Goal: Task Accomplishment & Management: Use online tool/utility

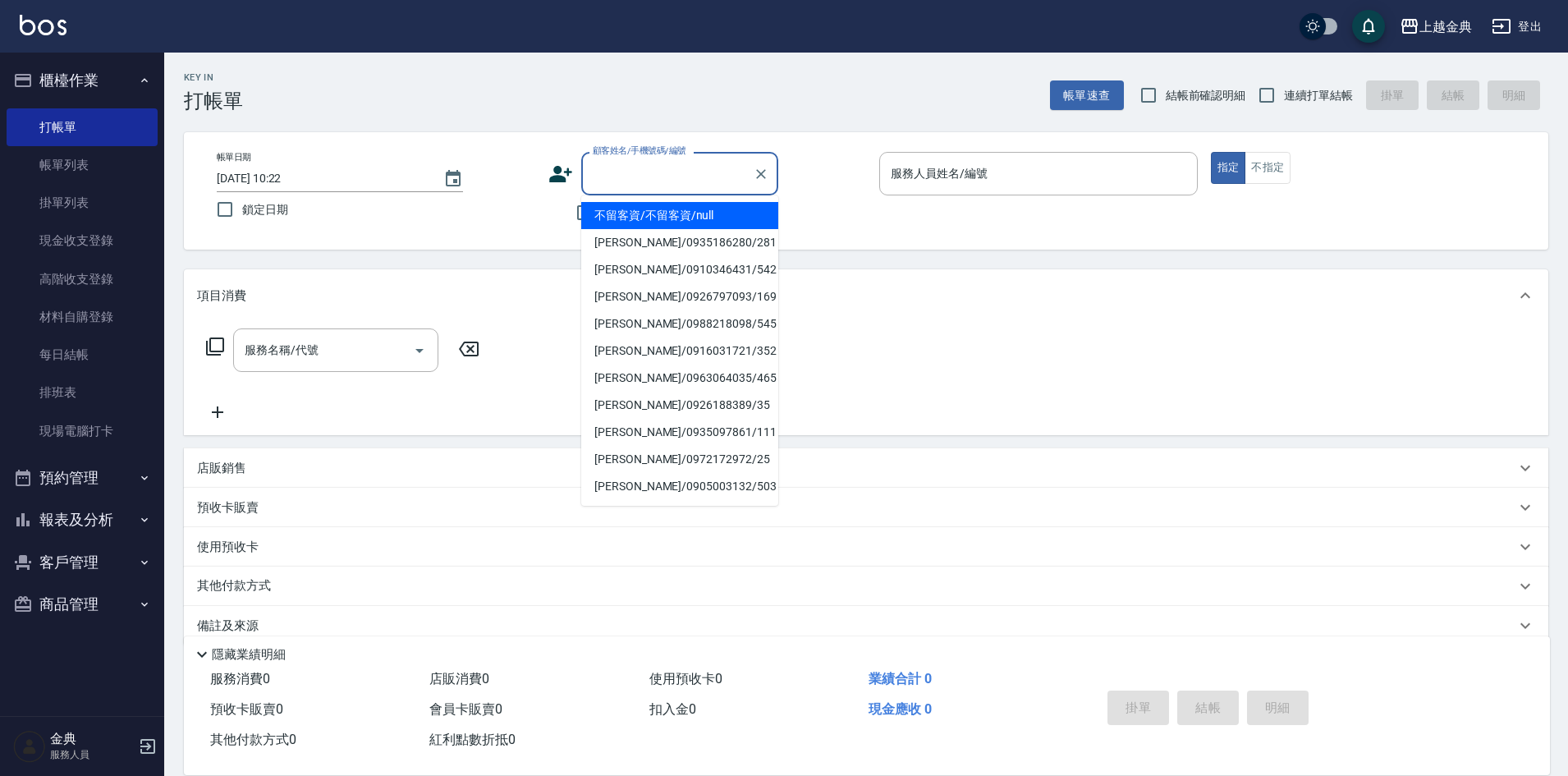
click at [689, 175] on input "顧客姓名/手機號碼/編號" at bounding box center [667, 173] width 157 height 29
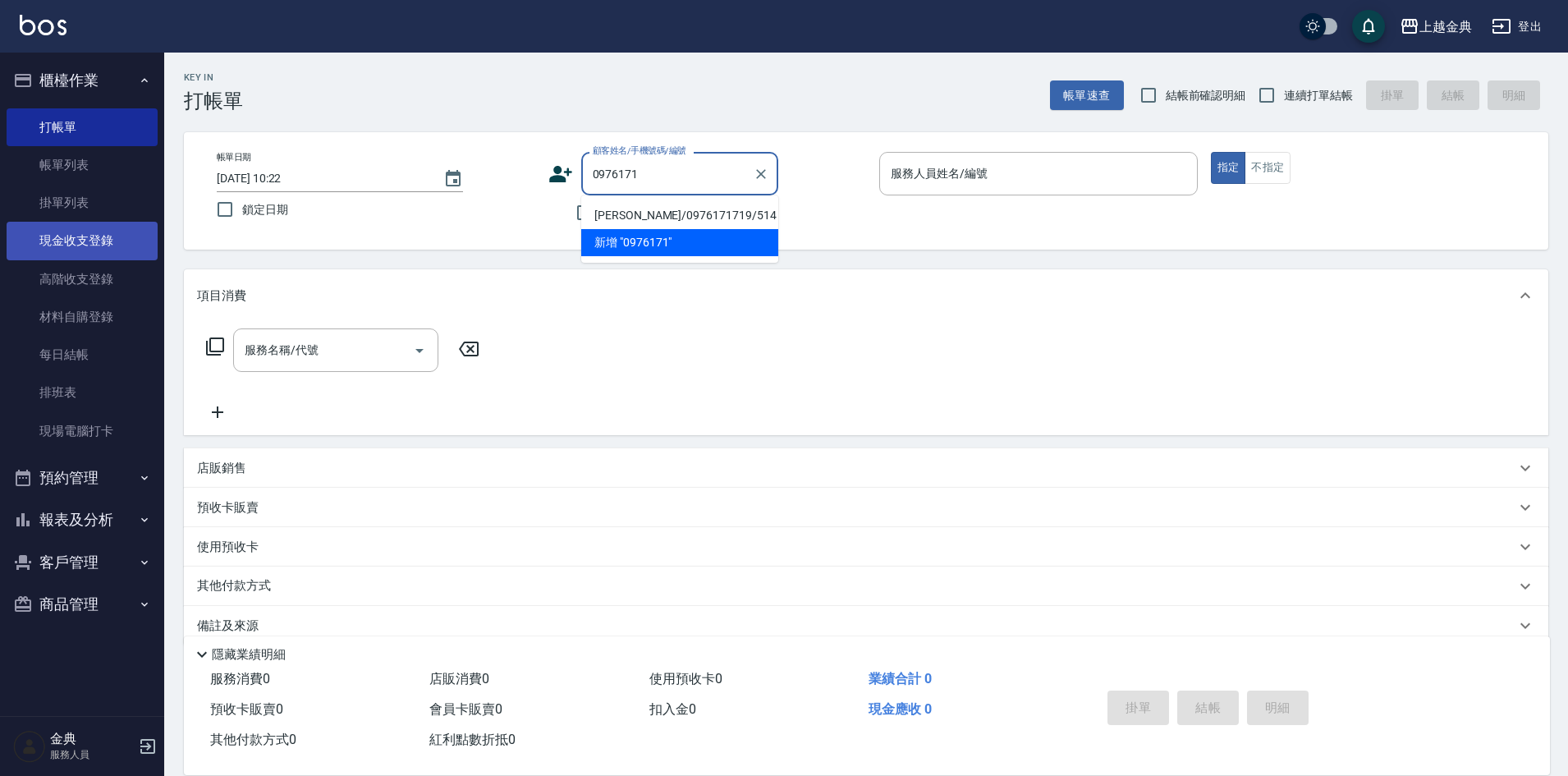
type input "0976171"
click at [76, 241] on link "現金收支登錄" at bounding box center [82, 240] width 151 height 38
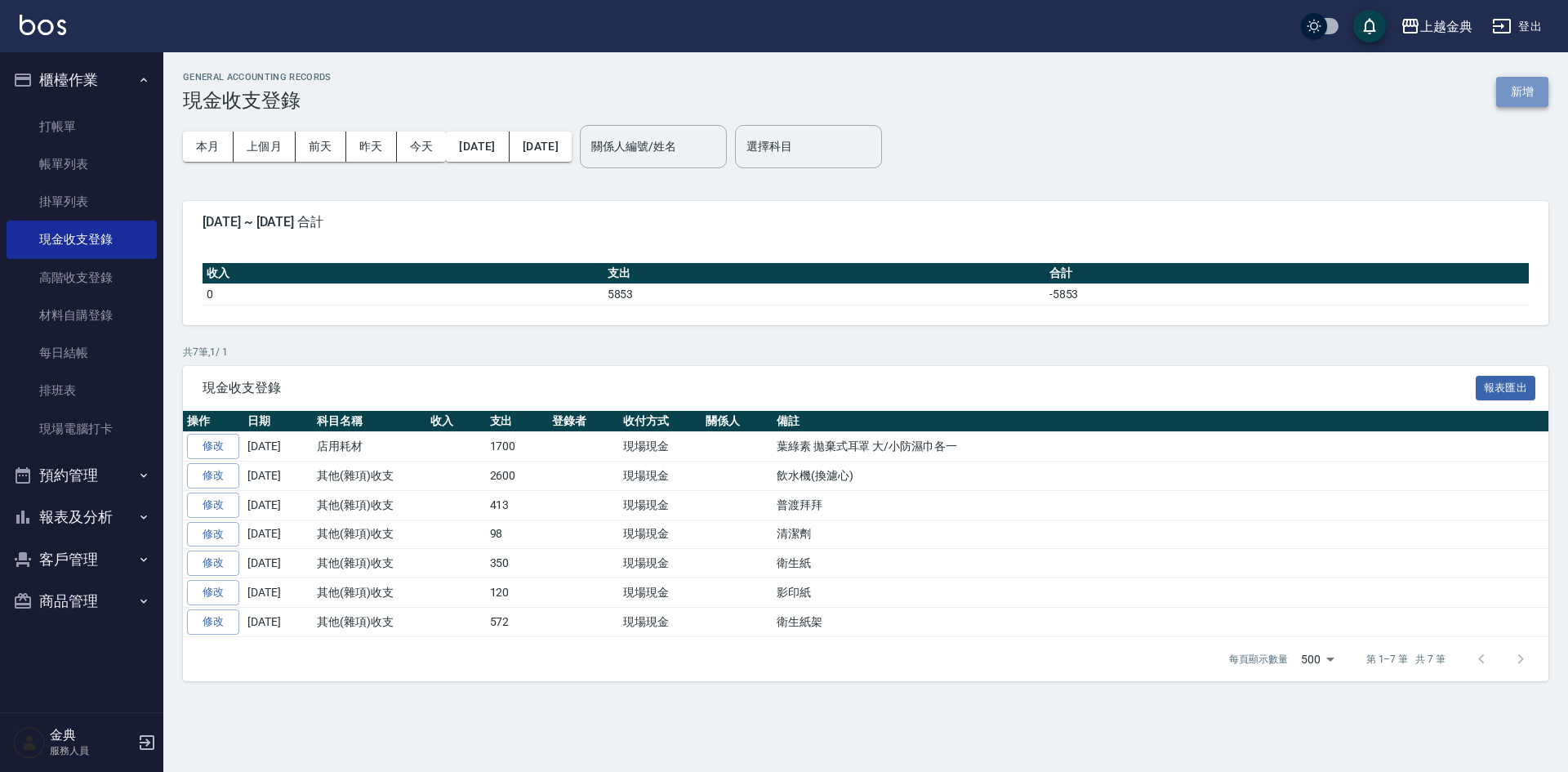
click at [1516, 94] on button "新增" at bounding box center [1523, 92] width 52 height 31
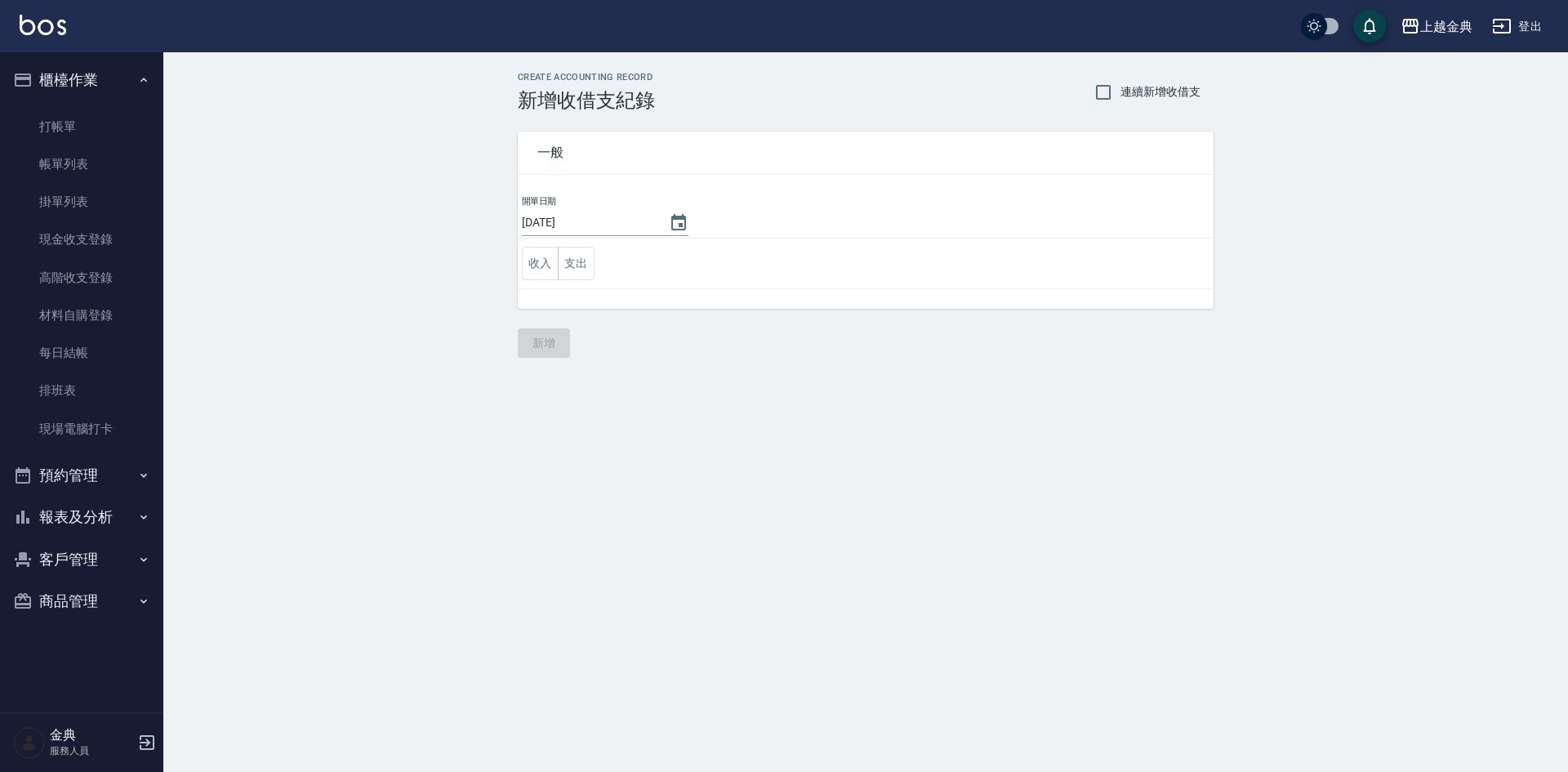
click at [600, 278] on td "收入 支出" at bounding box center [866, 263] width 696 height 51
click at [579, 260] on button "支出" at bounding box center [576, 263] width 37 height 33
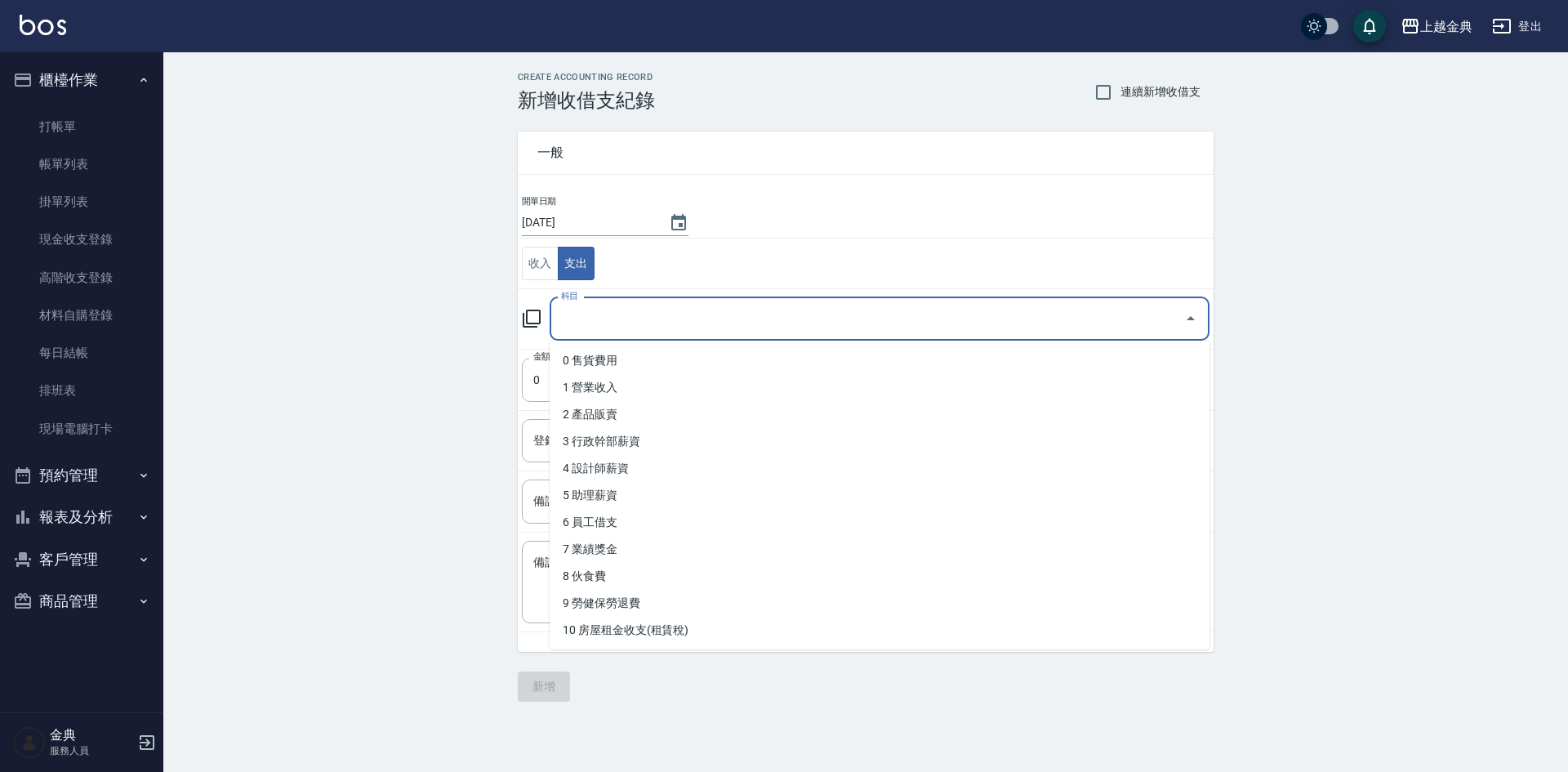
click at [651, 320] on input "科目" at bounding box center [867, 319] width 621 height 29
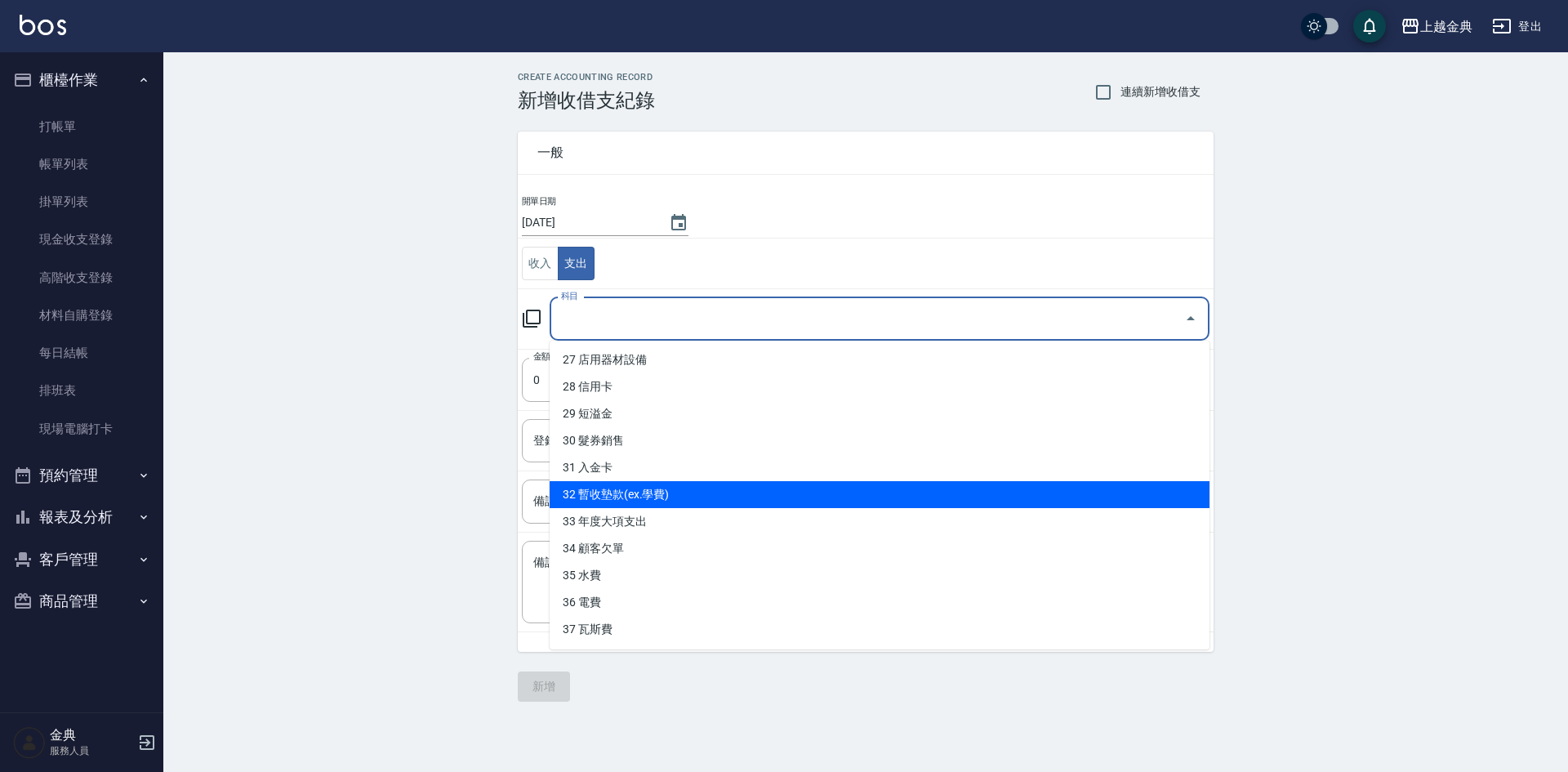
scroll to position [484, 0]
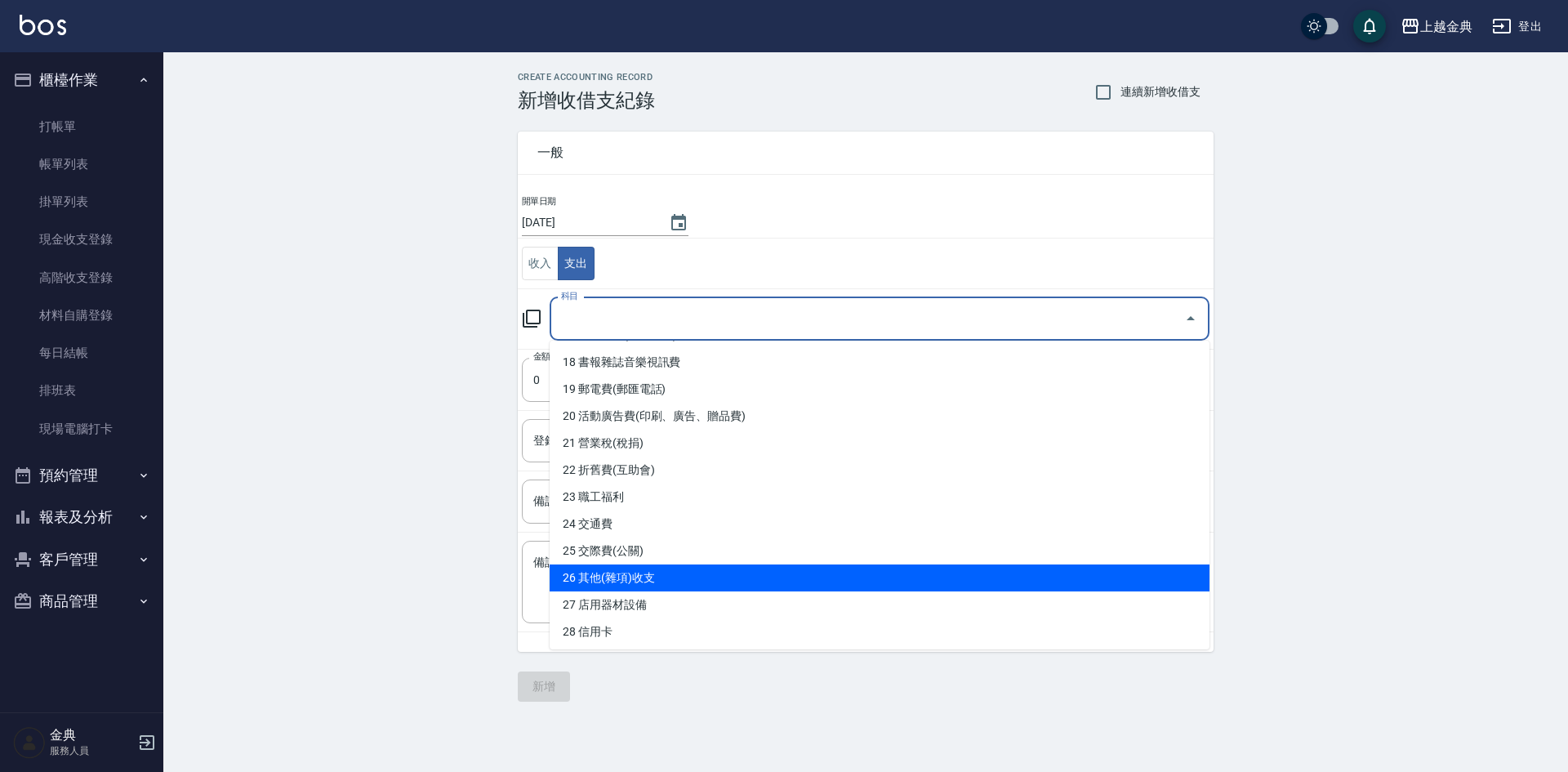
click at [665, 585] on li "26 其他(雜項)收支" at bounding box center [879, 577] width 660 height 27
type input "26 其他(雜項)收支"
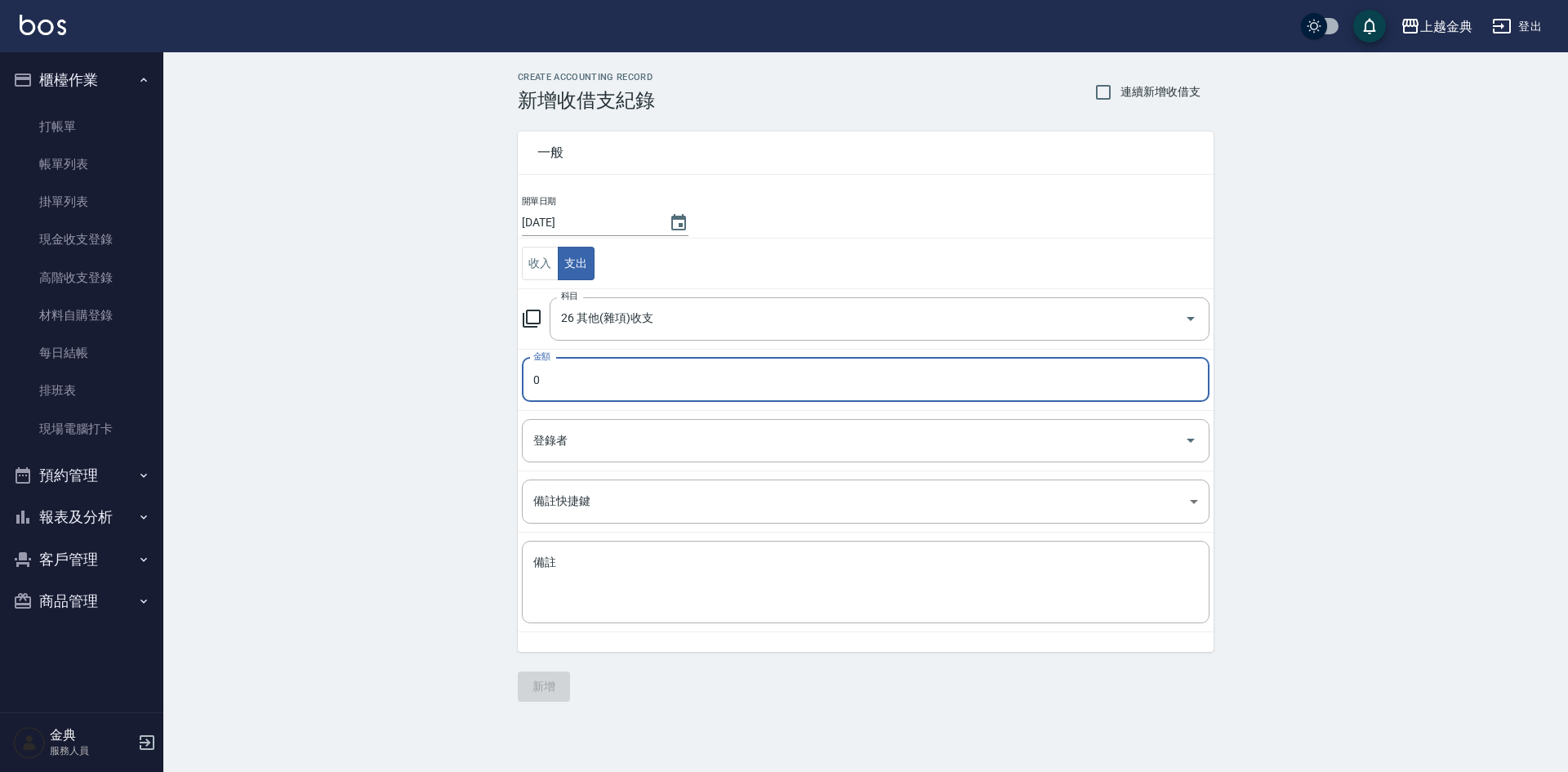
click at [592, 383] on input "0" at bounding box center [866, 380] width 688 height 44
type input "620"
click at [577, 579] on textarea "備註" at bounding box center [866, 583] width 665 height 56
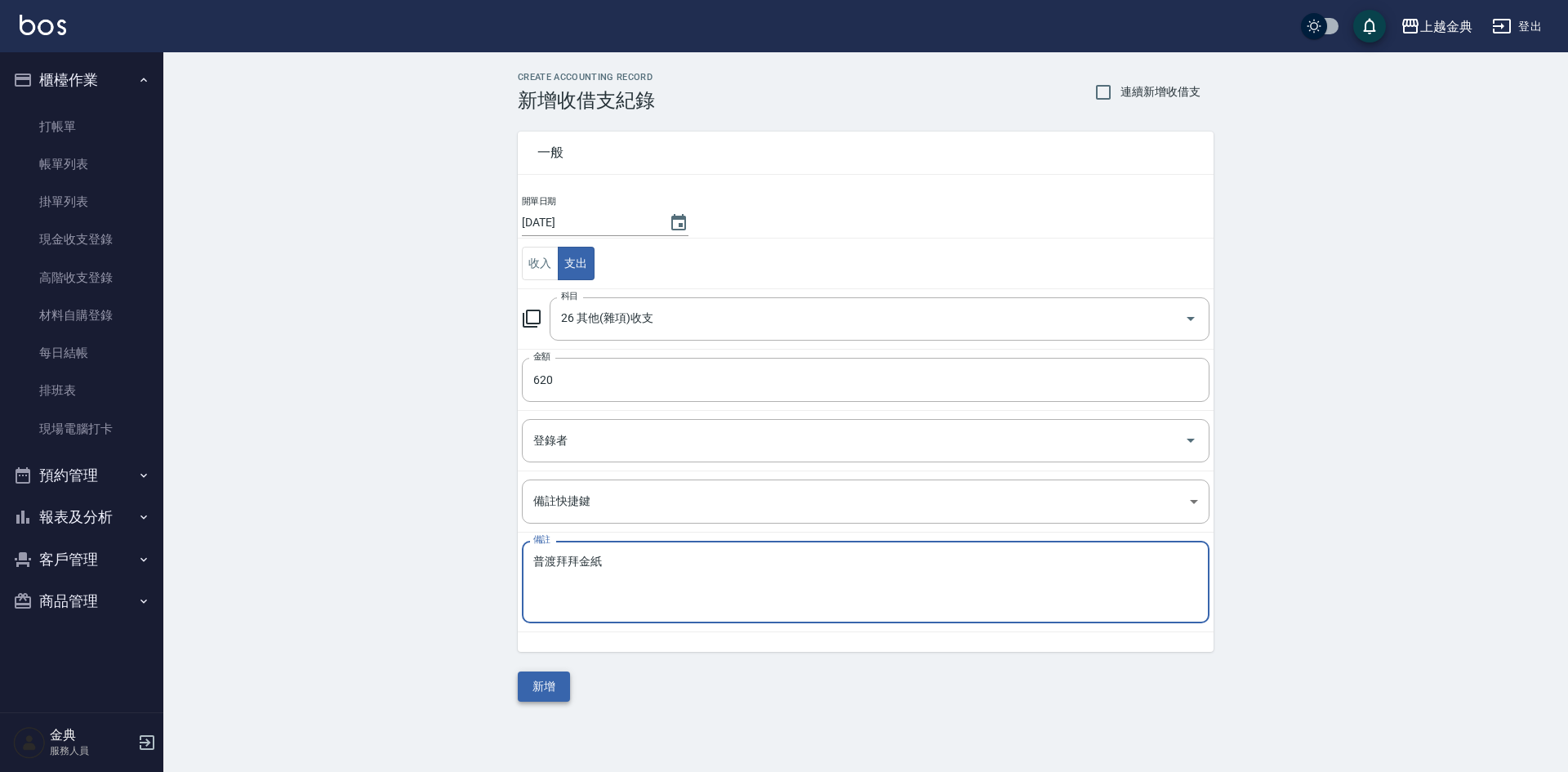
type textarea "普渡拜拜金紙"
click at [534, 694] on button "新增" at bounding box center [544, 687] width 52 height 31
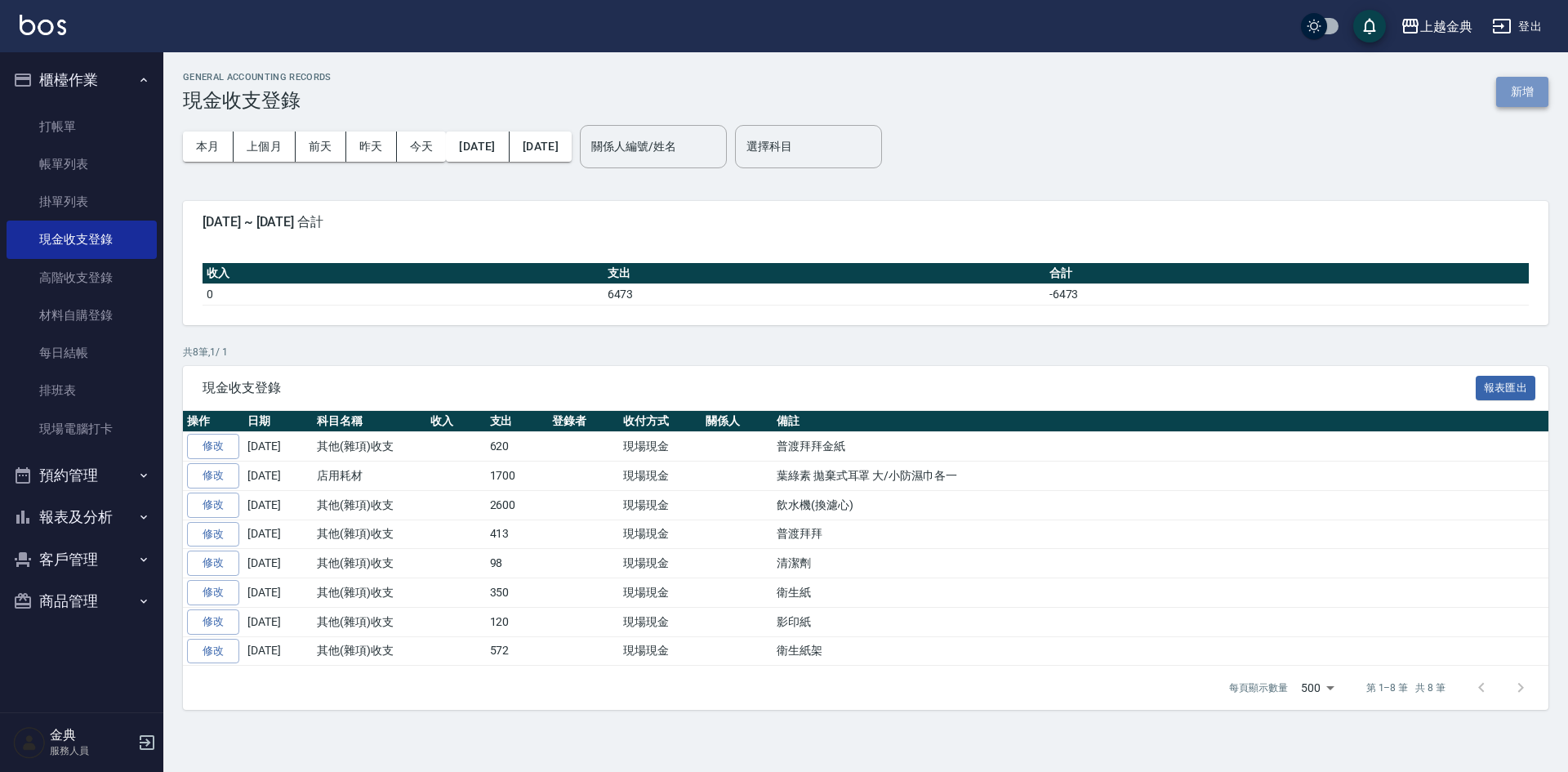
click at [1513, 88] on button "新增" at bounding box center [1523, 92] width 52 height 31
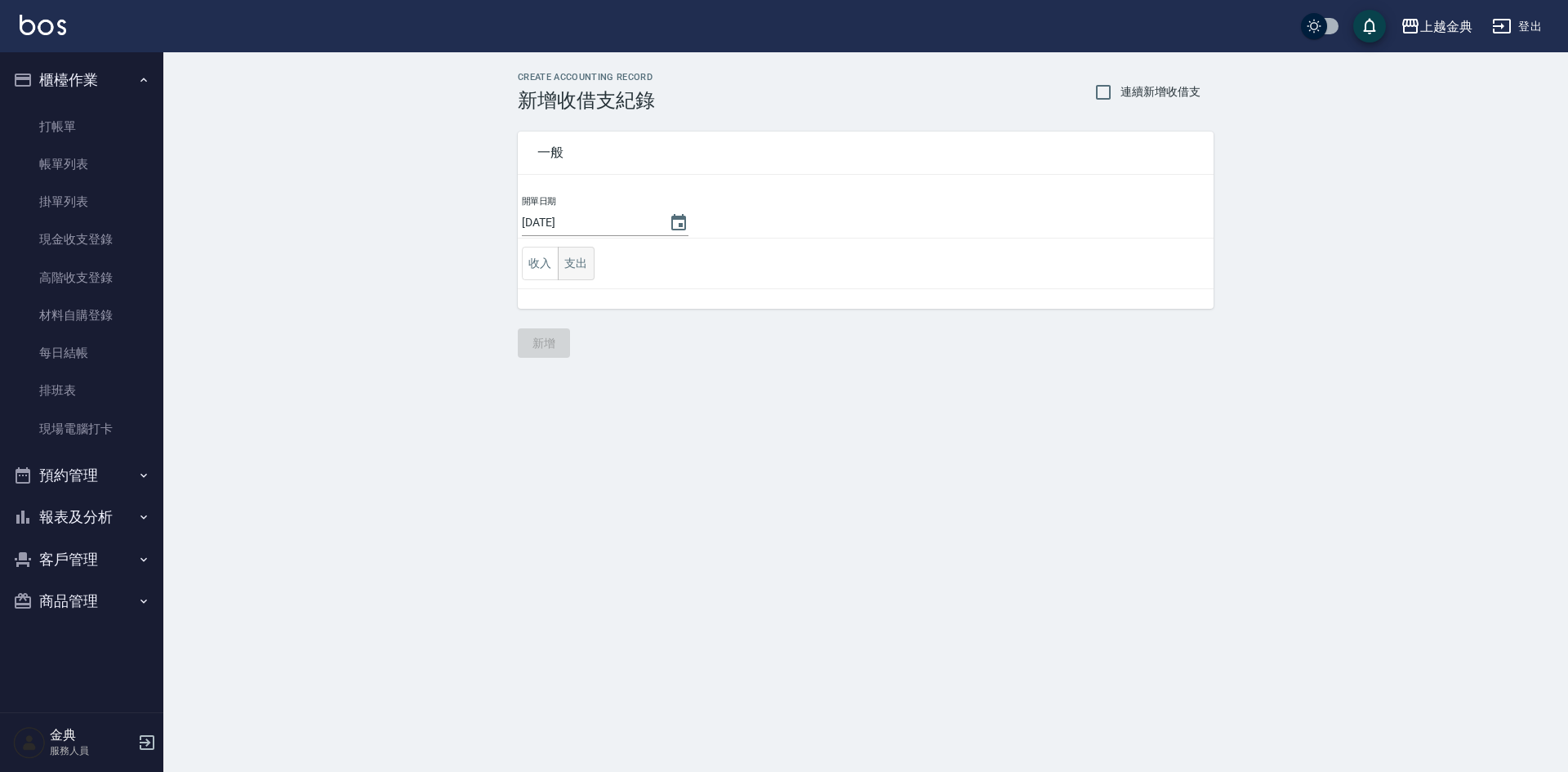
click at [563, 253] on button "支出" at bounding box center [576, 263] width 37 height 33
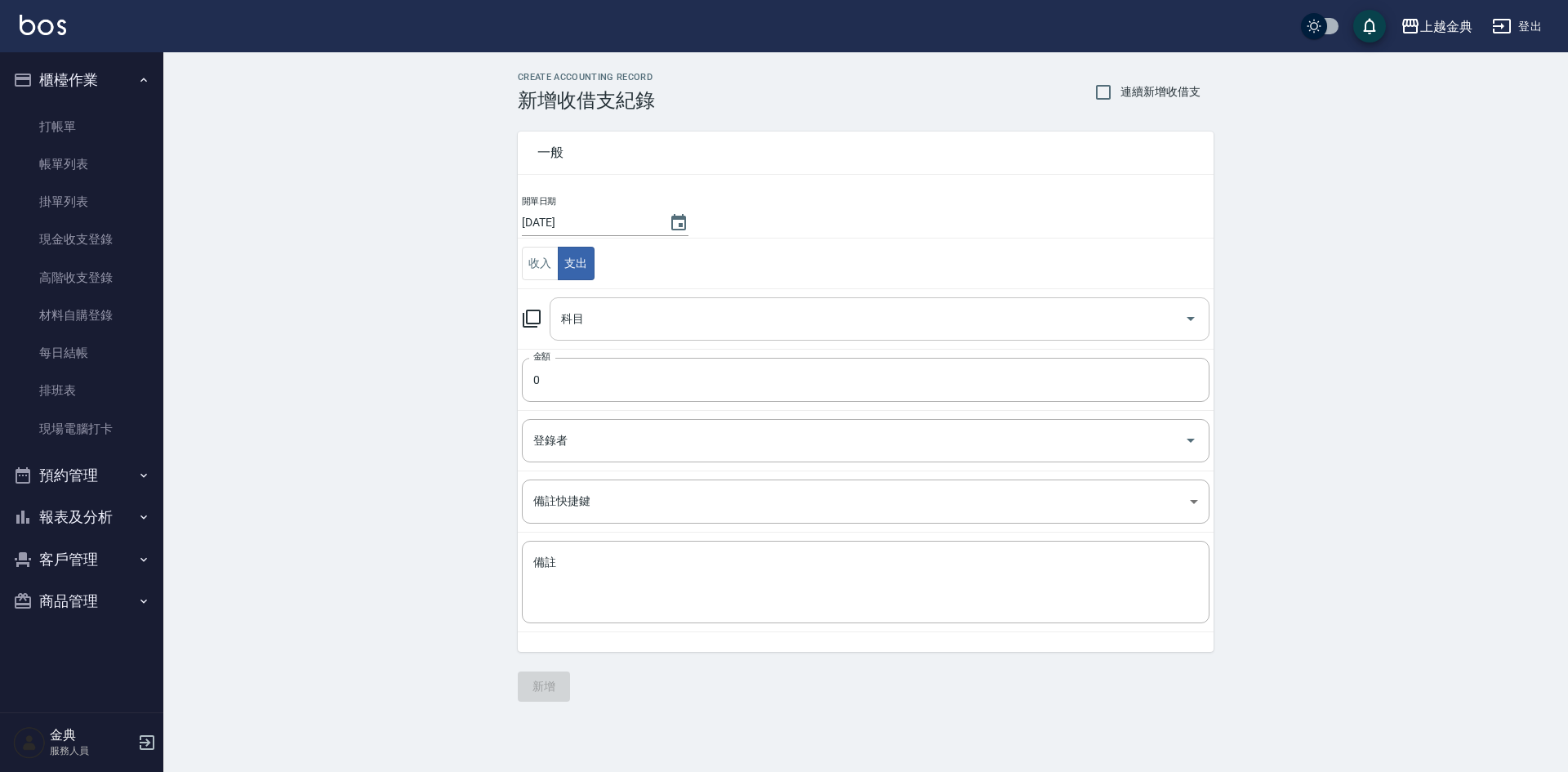
click at [588, 330] on input "科目" at bounding box center [867, 319] width 621 height 29
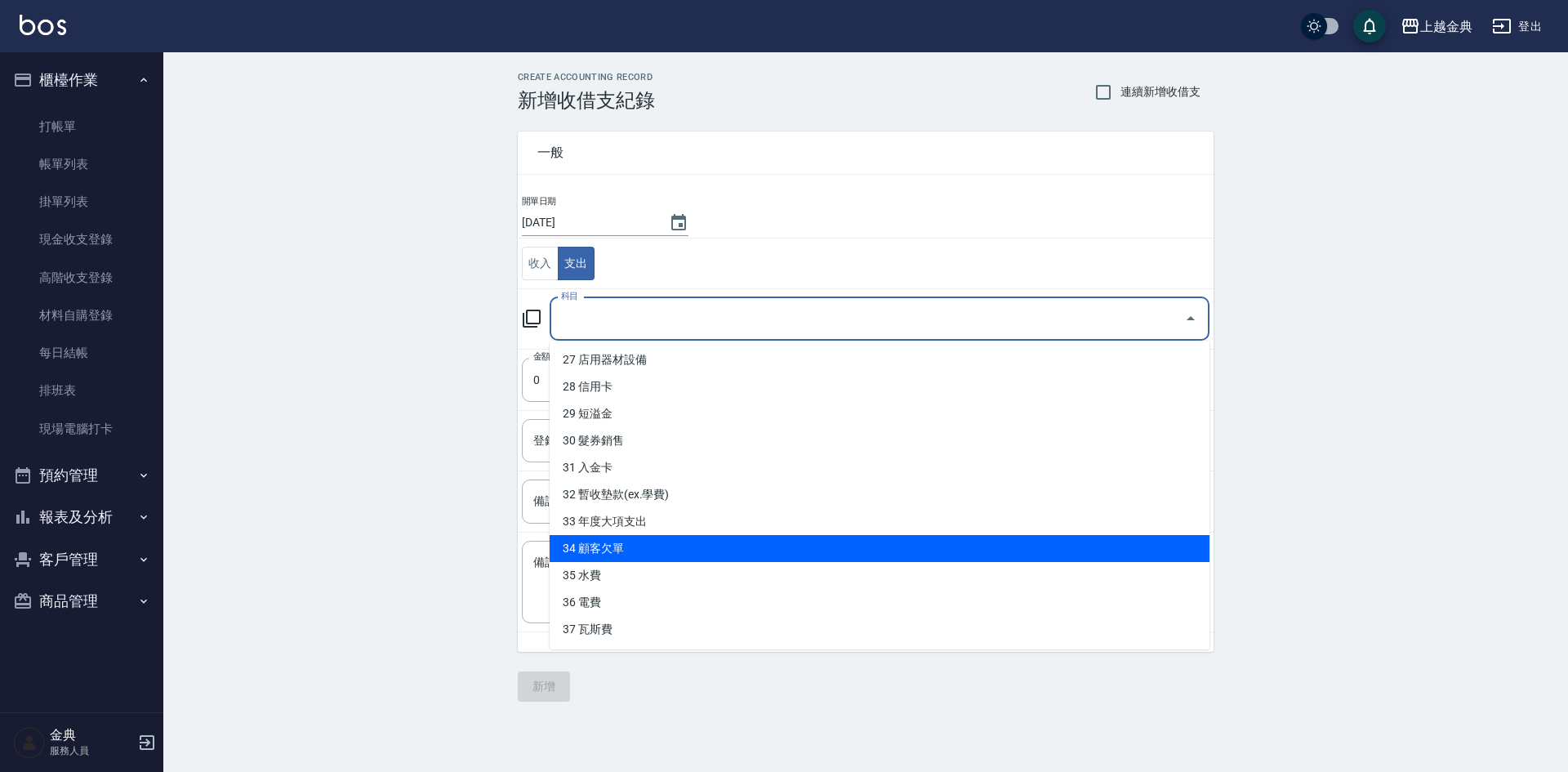
scroll to position [484, 0]
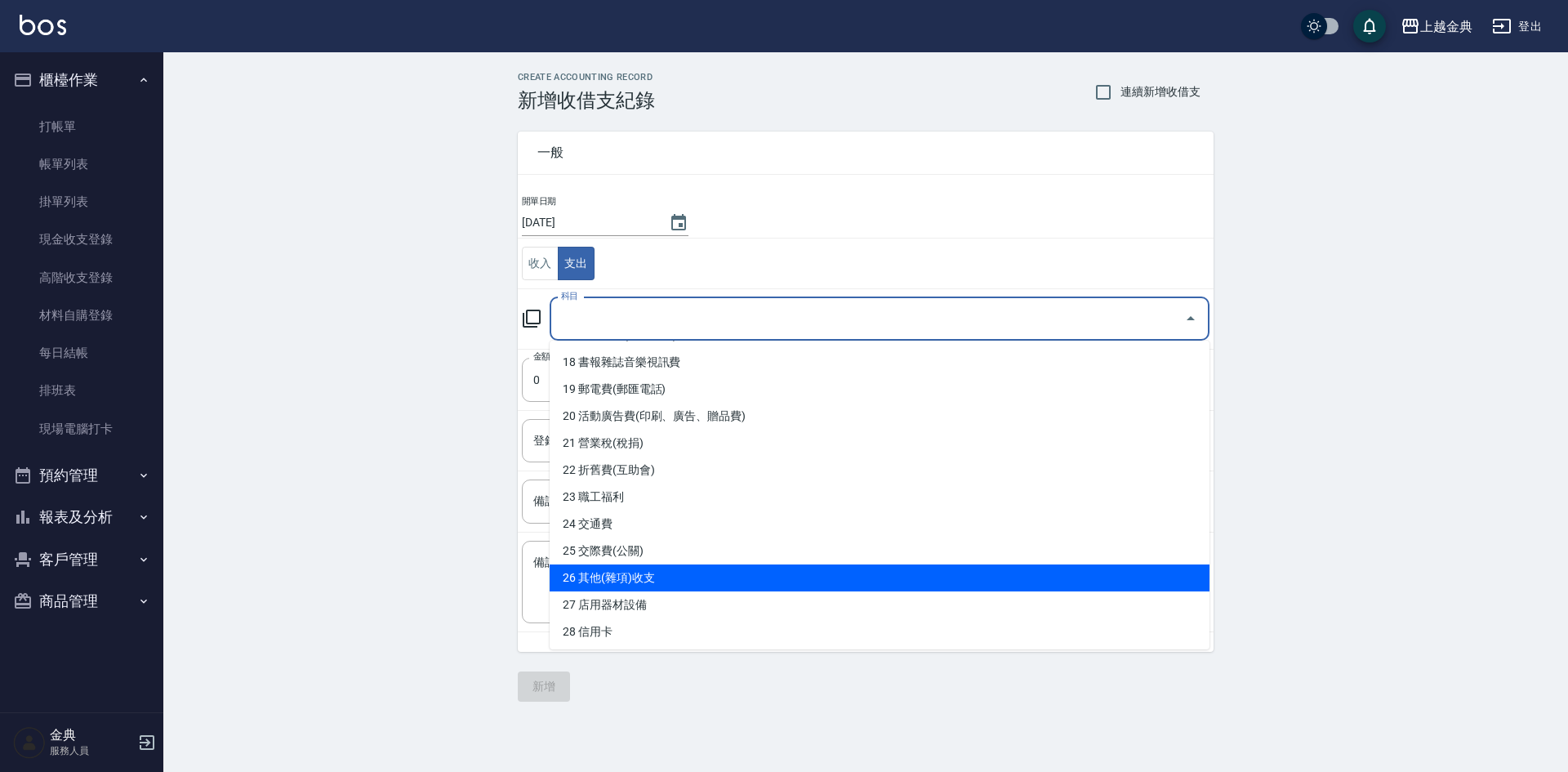
click at [674, 583] on li "26 其他(雜項)收支" at bounding box center [879, 577] width 660 height 27
type input "26 其他(雜項)收支"
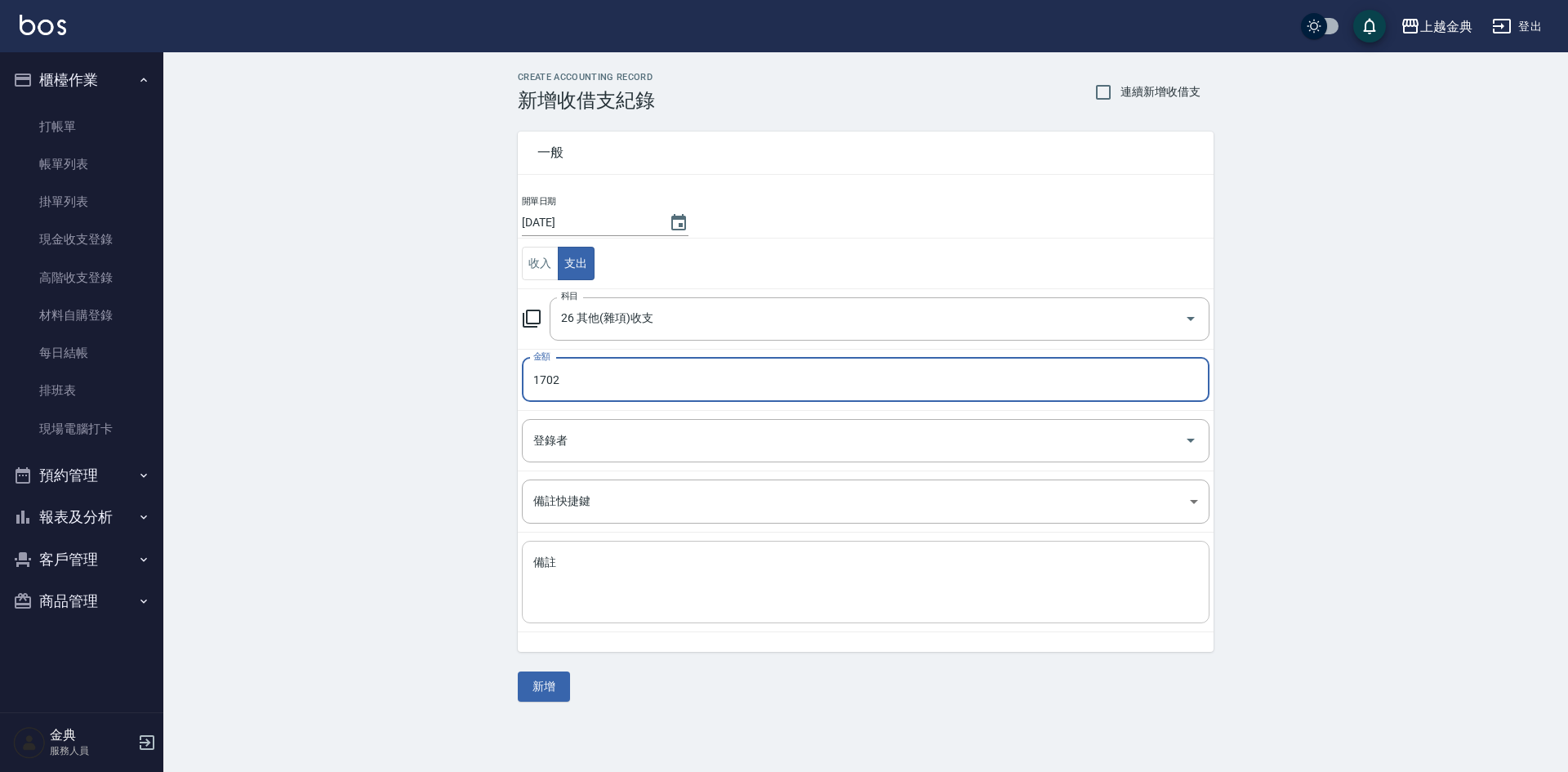
type input "1702"
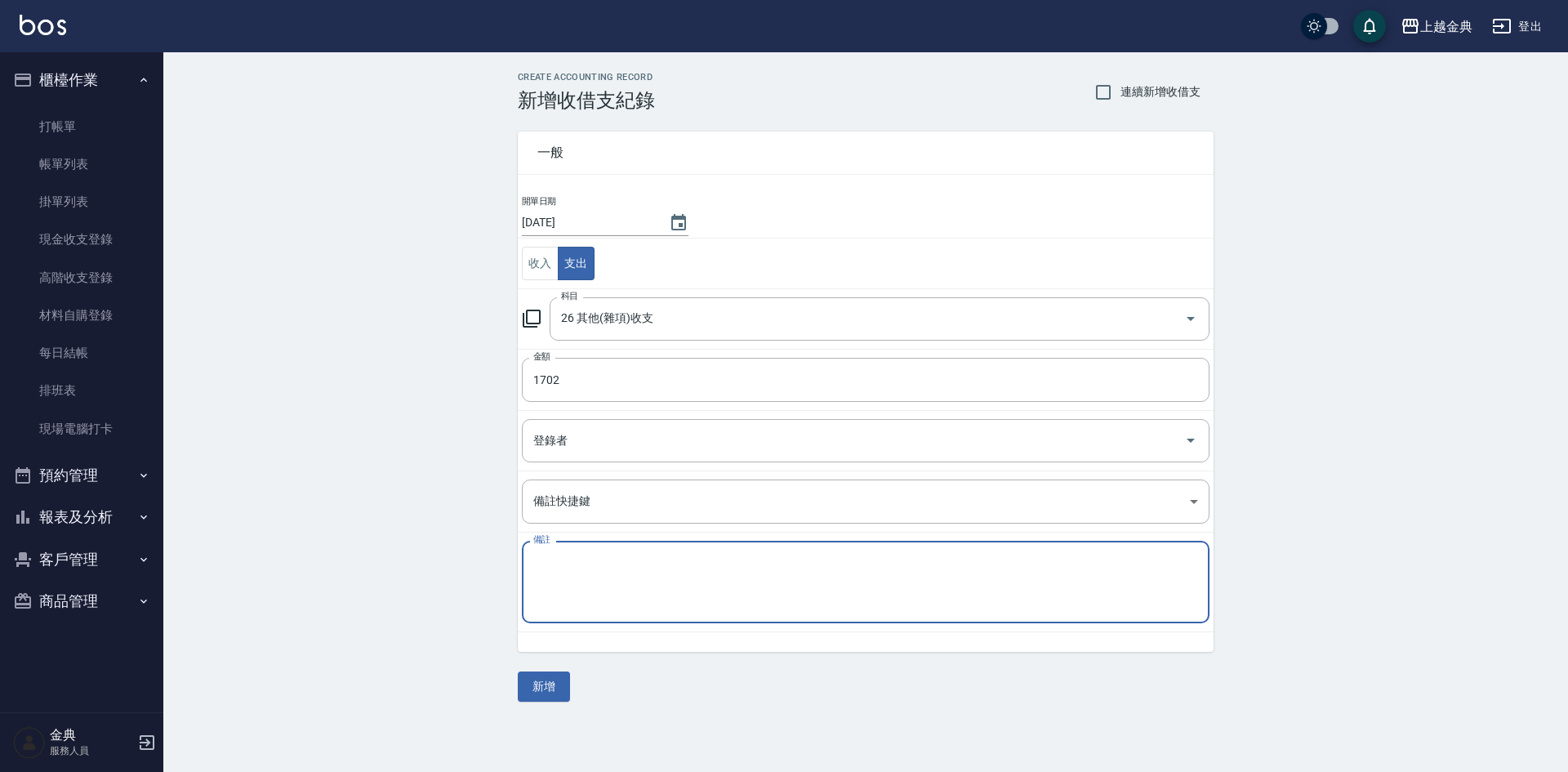
click at [575, 582] on textarea "備註" at bounding box center [866, 583] width 665 height 56
type textarea "f"
type textarea "q"
type textarea "普渡拜拜"
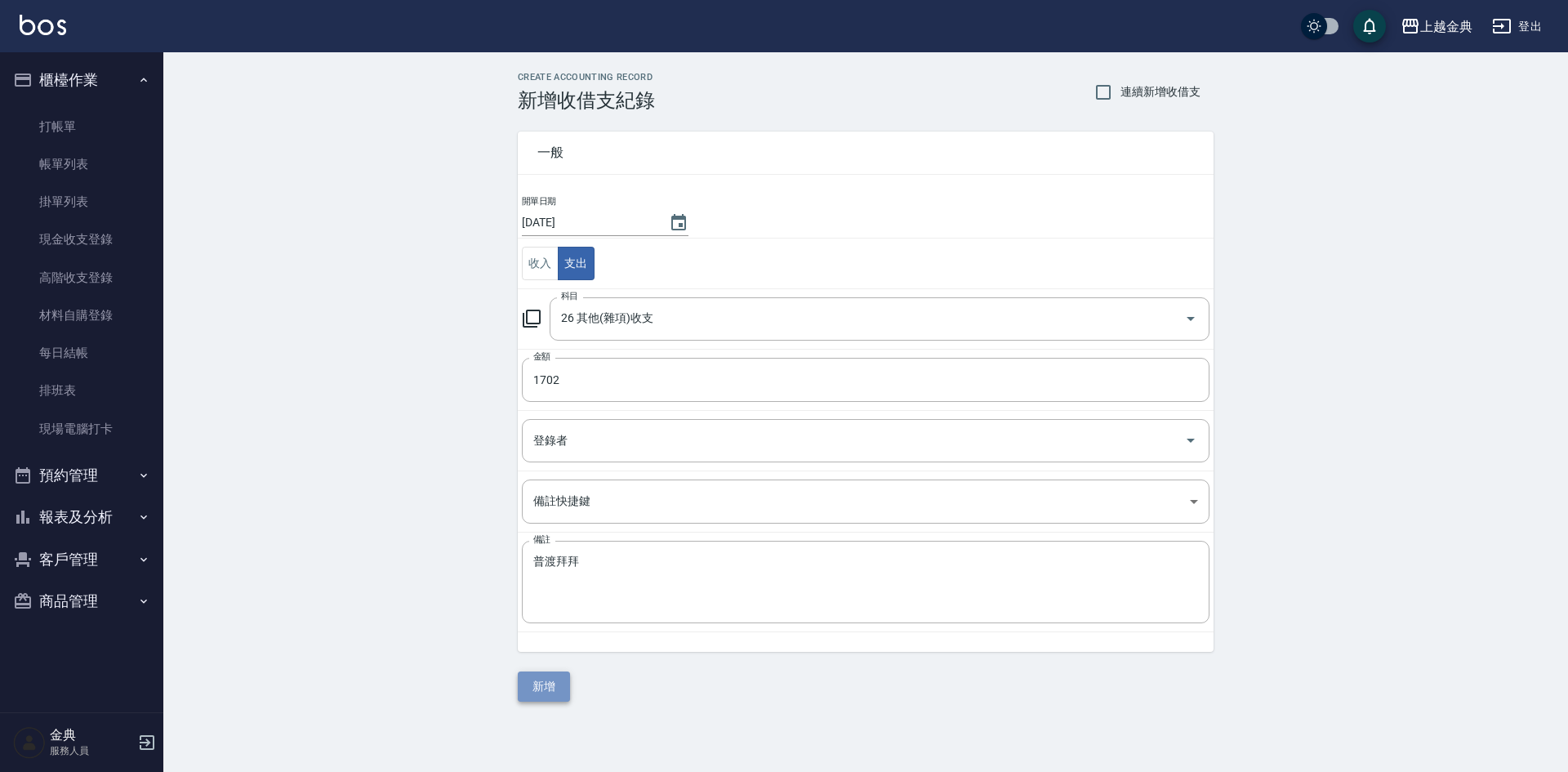
click at [539, 690] on button "新增" at bounding box center [544, 687] width 52 height 31
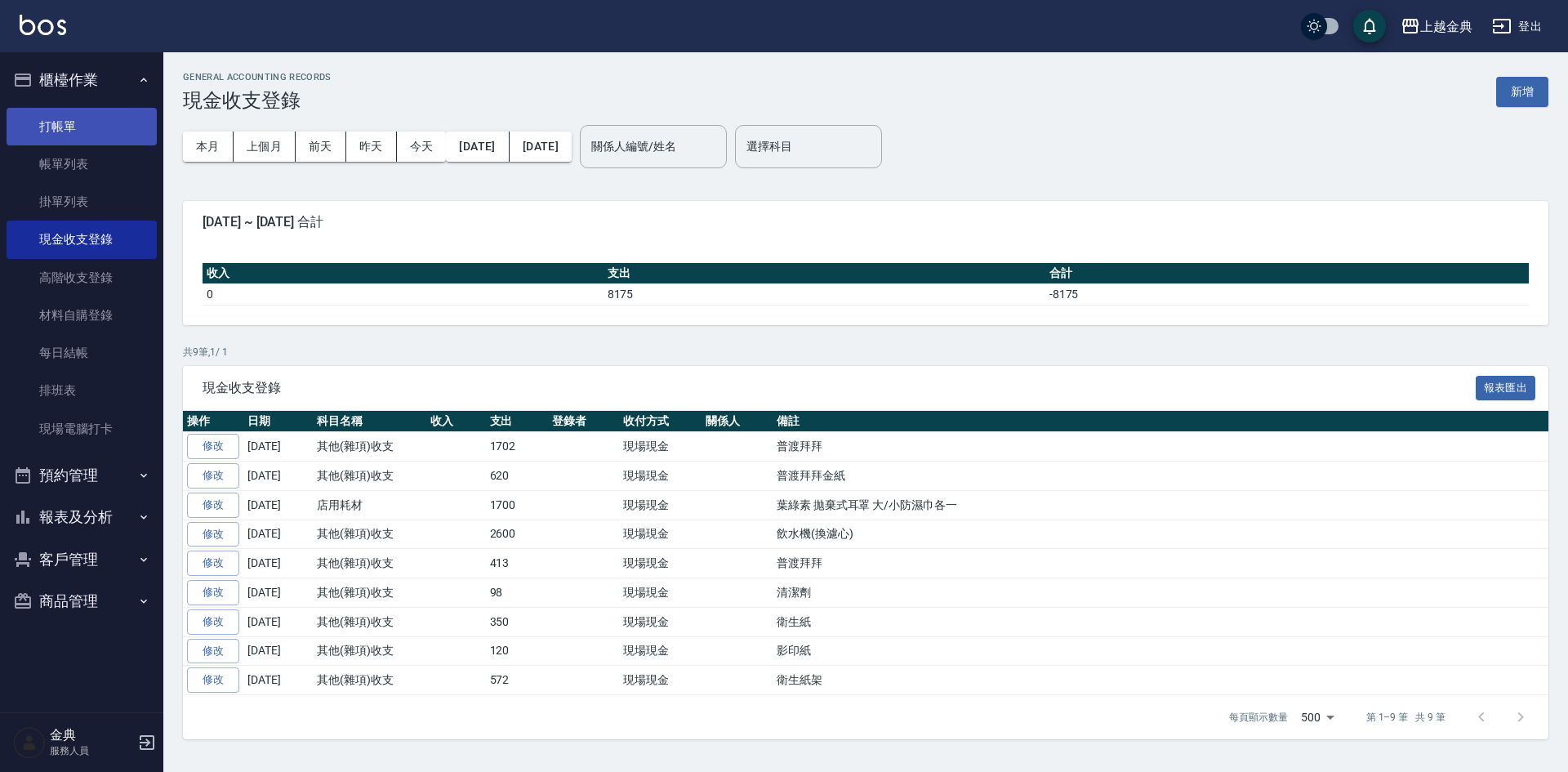
click at [77, 128] on link "打帳單" at bounding box center [82, 126] width 150 height 38
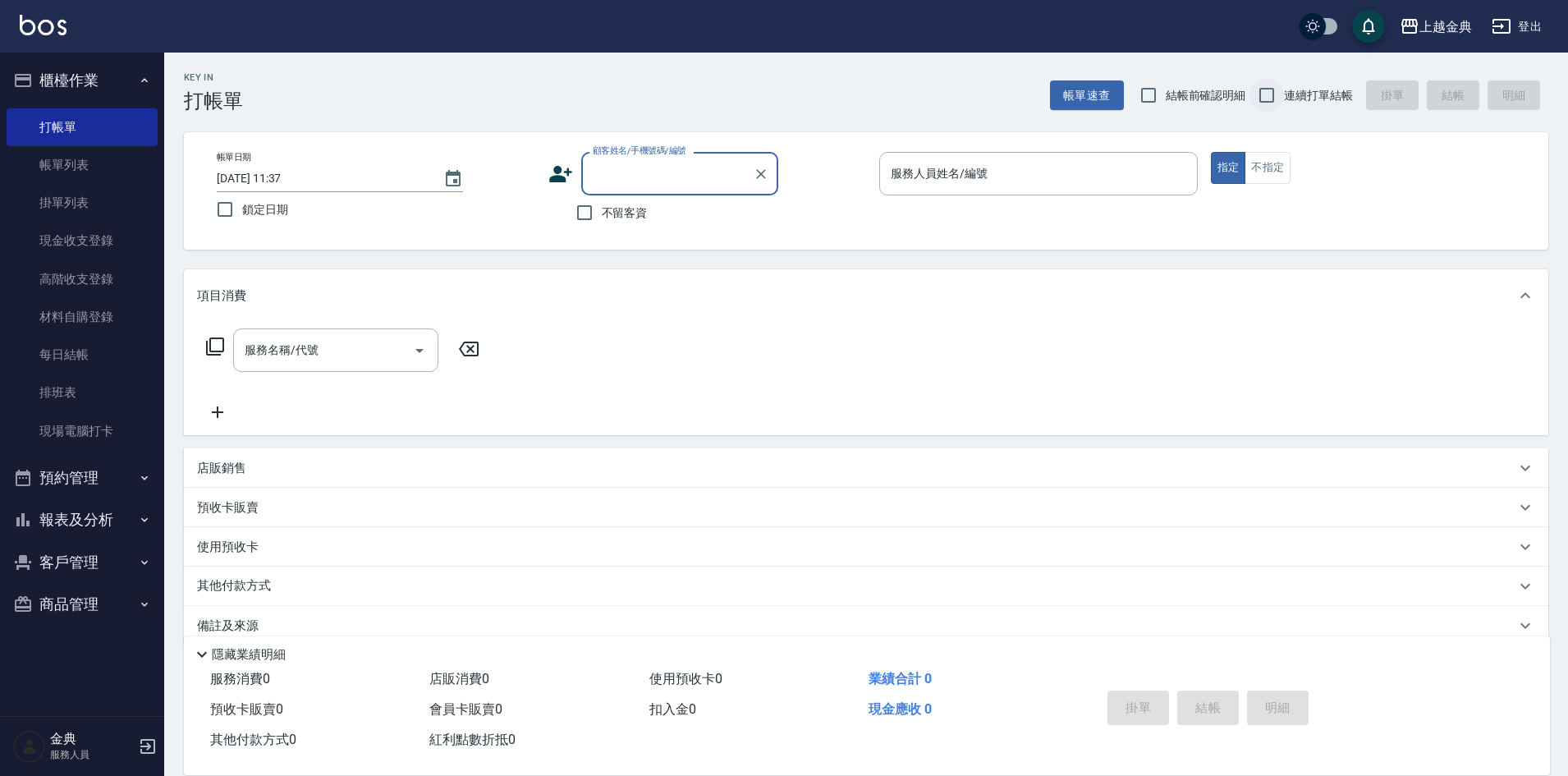
click at [1265, 82] on input "連續打單結帳" at bounding box center [1266, 95] width 34 height 34
checkbox input "true"
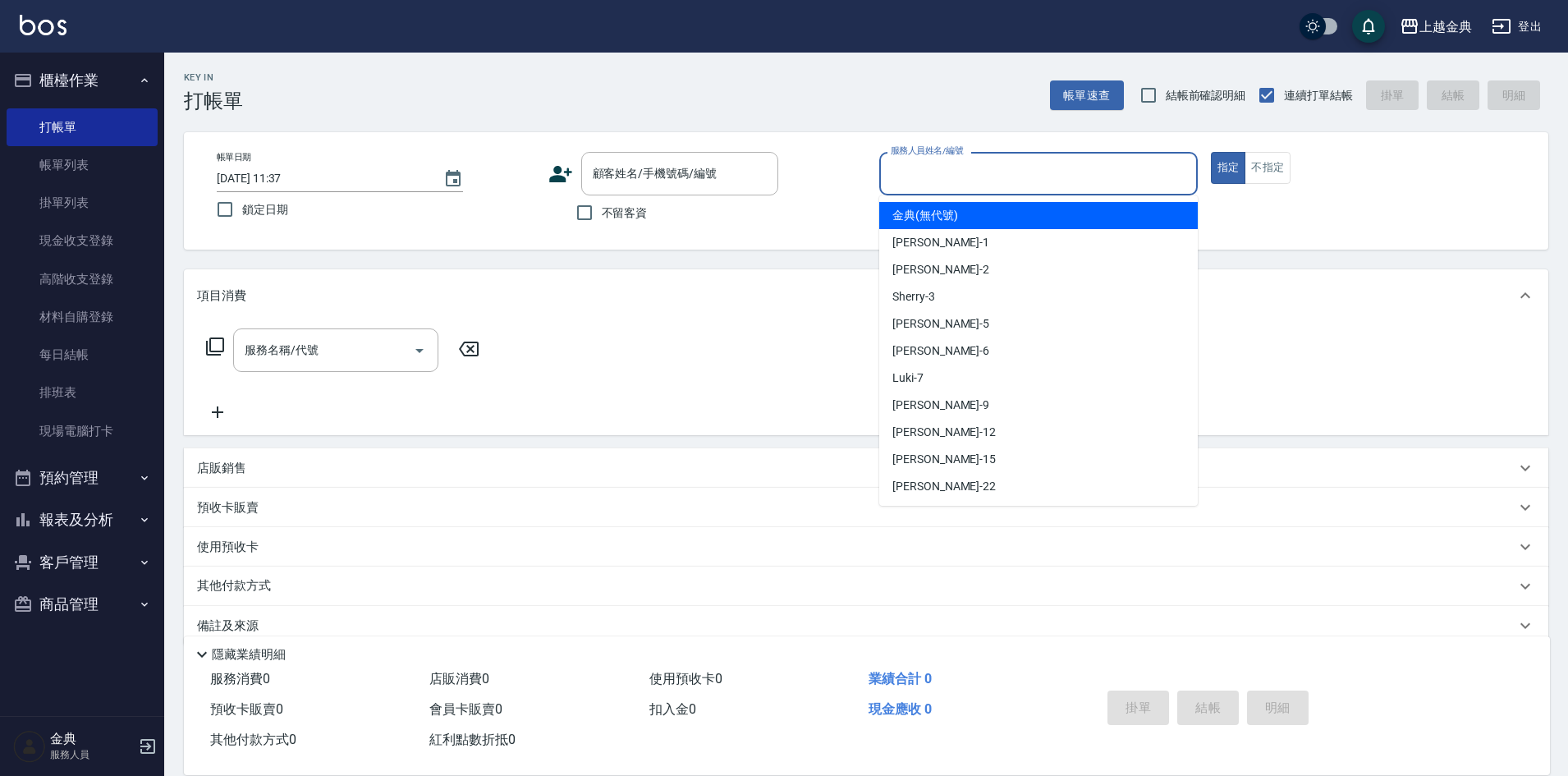
click at [1116, 171] on input "服務人員姓名/編號" at bounding box center [1038, 173] width 304 height 29
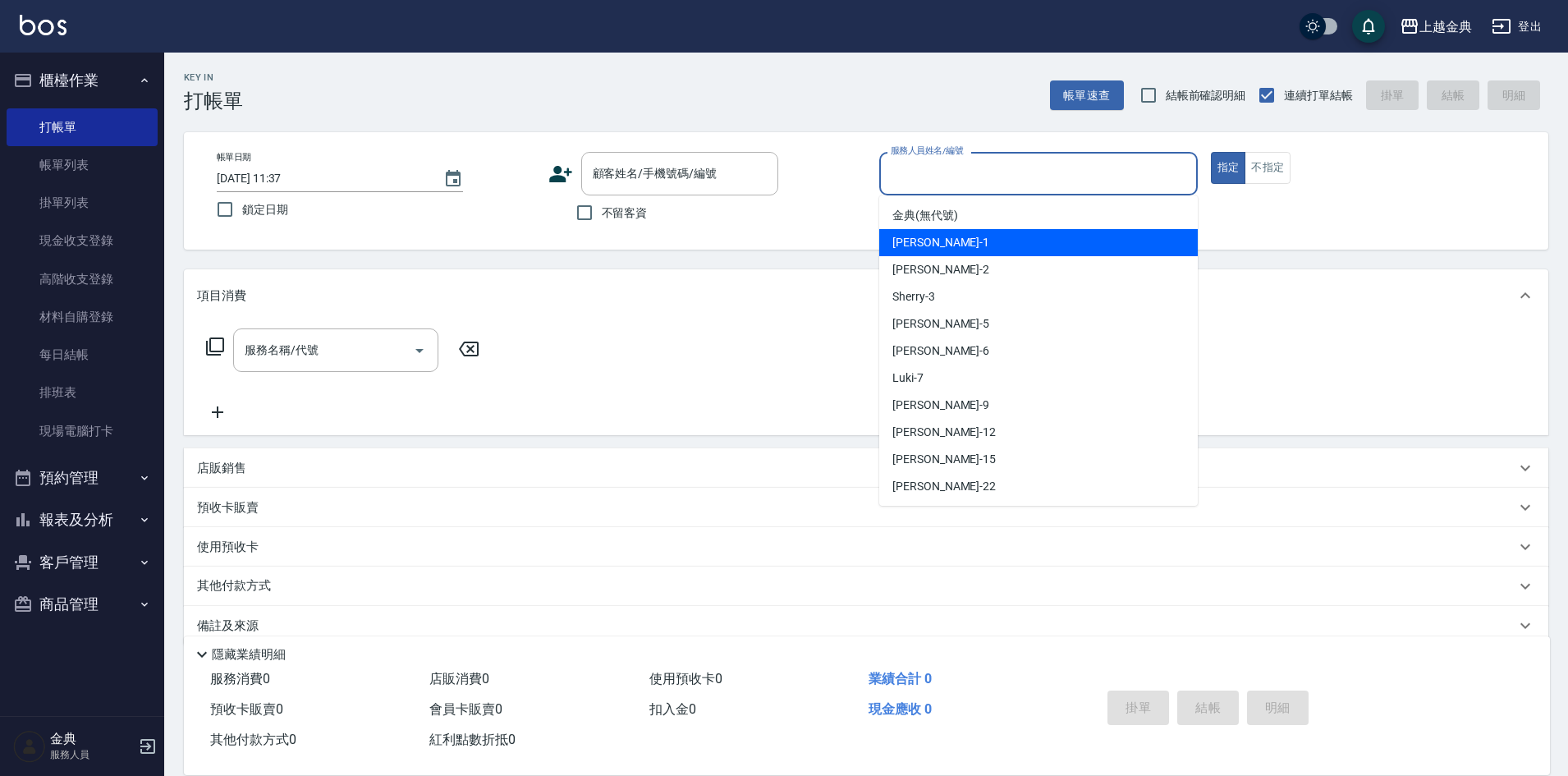
drag, startPoint x: 1073, startPoint y: 244, endPoint x: 964, endPoint y: 243, distance: 109.0
click at [1071, 246] on div "Emma -1" at bounding box center [1038, 242] width 318 height 27
type input "Emma-1"
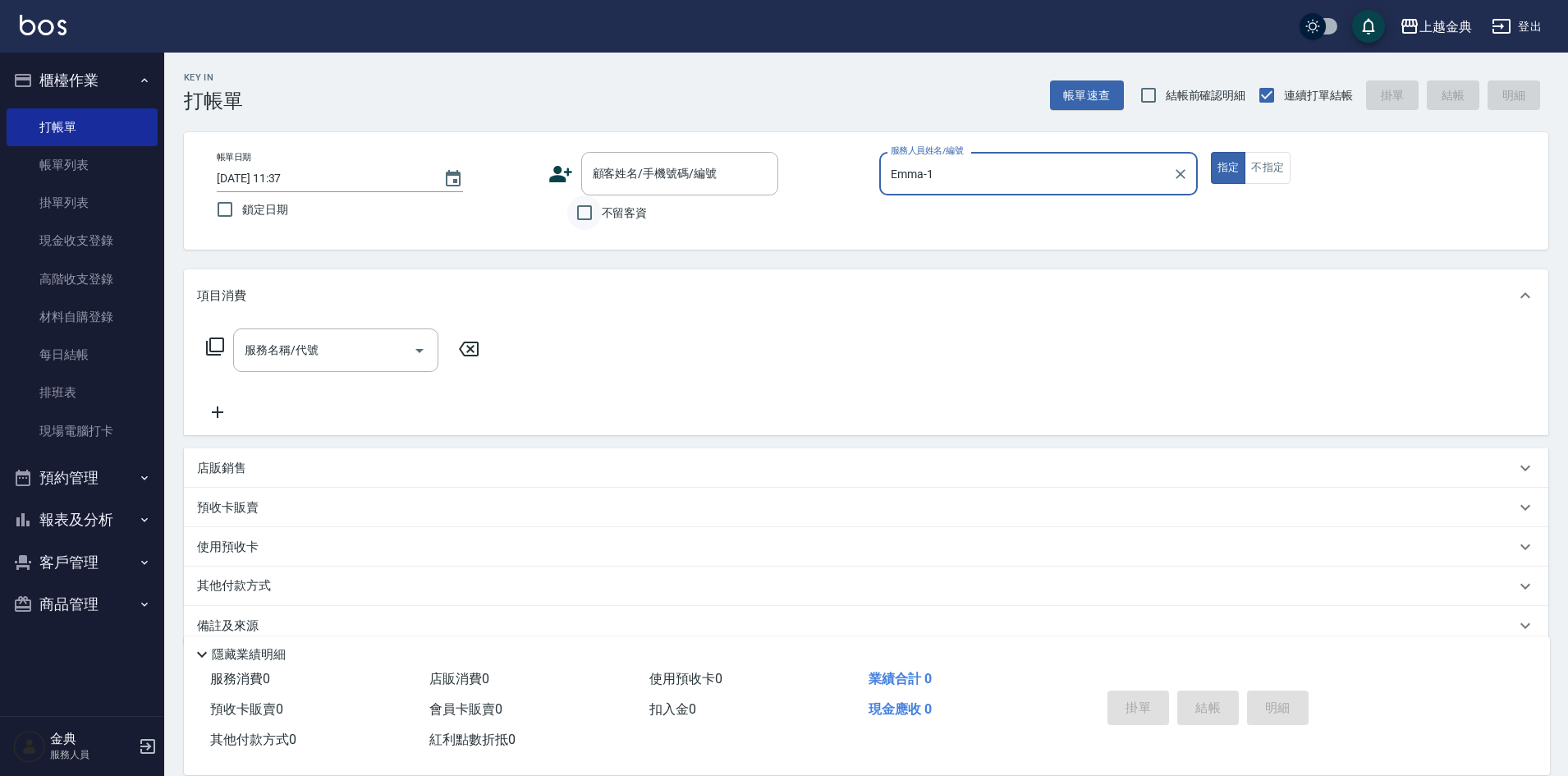
click at [599, 201] on input "不留客資" at bounding box center [584, 212] width 34 height 34
checkbox input "true"
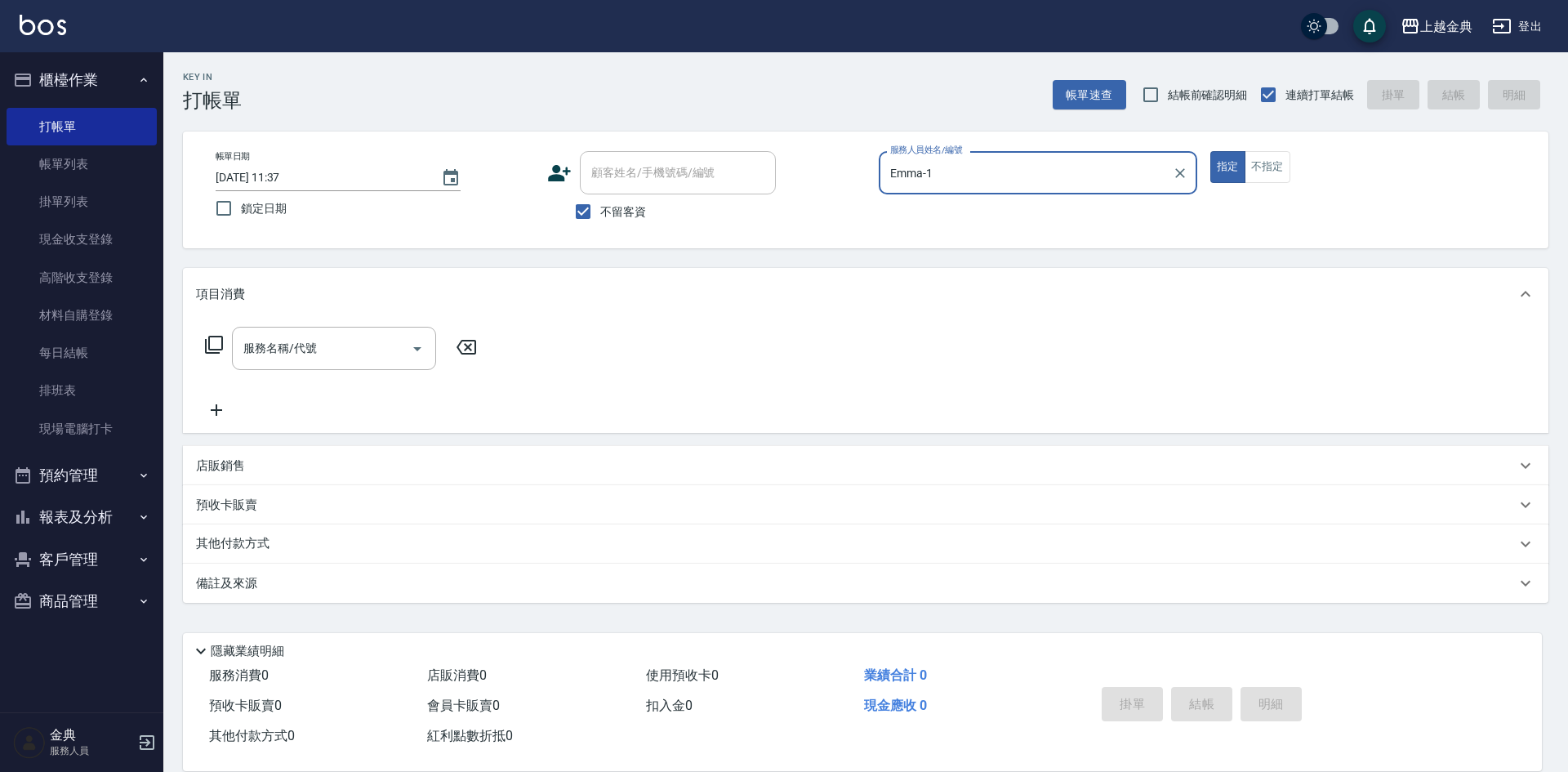
click at [219, 348] on icon at bounding box center [213, 344] width 19 height 19
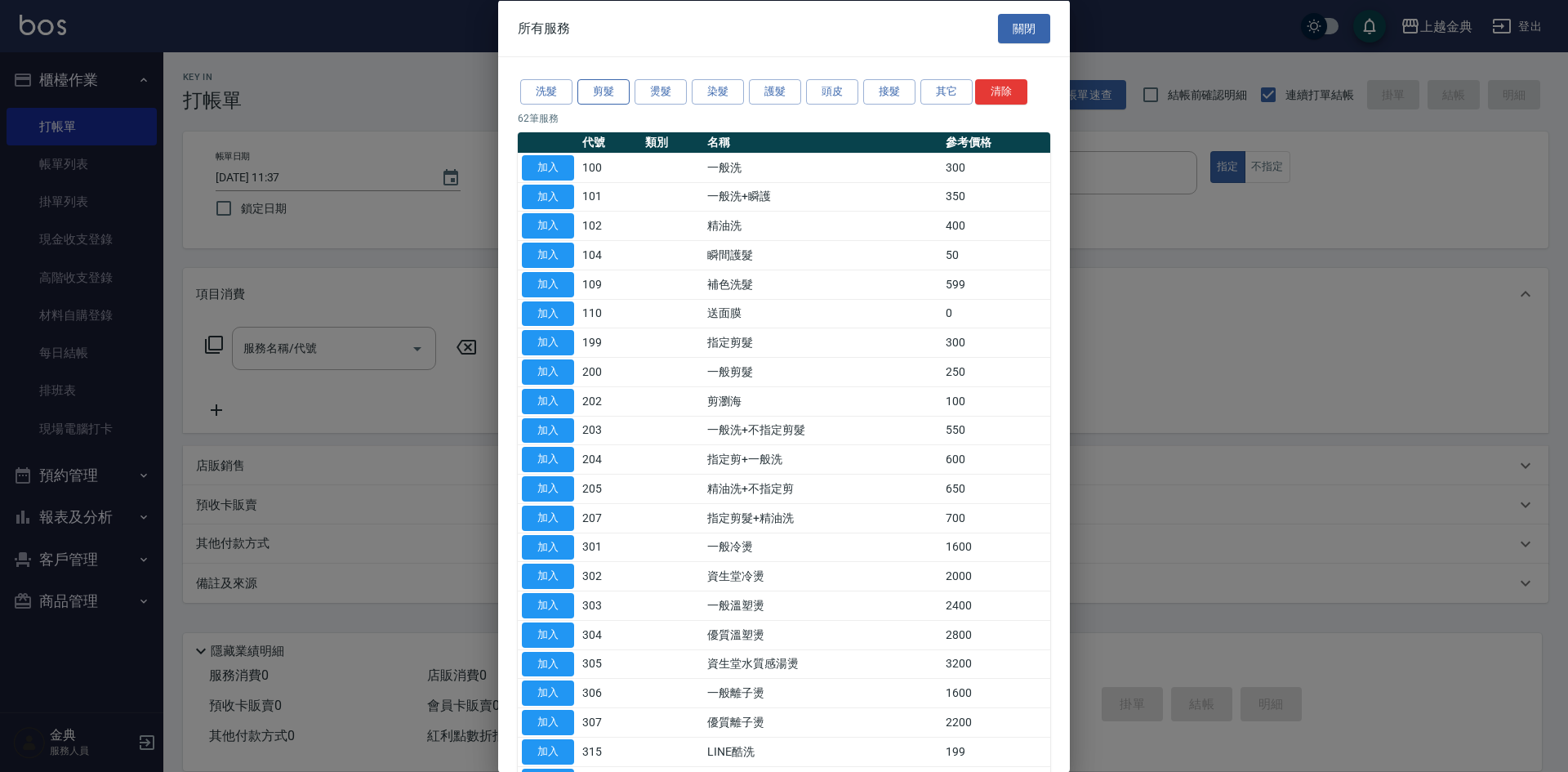
click at [612, 95] on button "剪髮" at bounding box center [603, 92] width 52 height 25
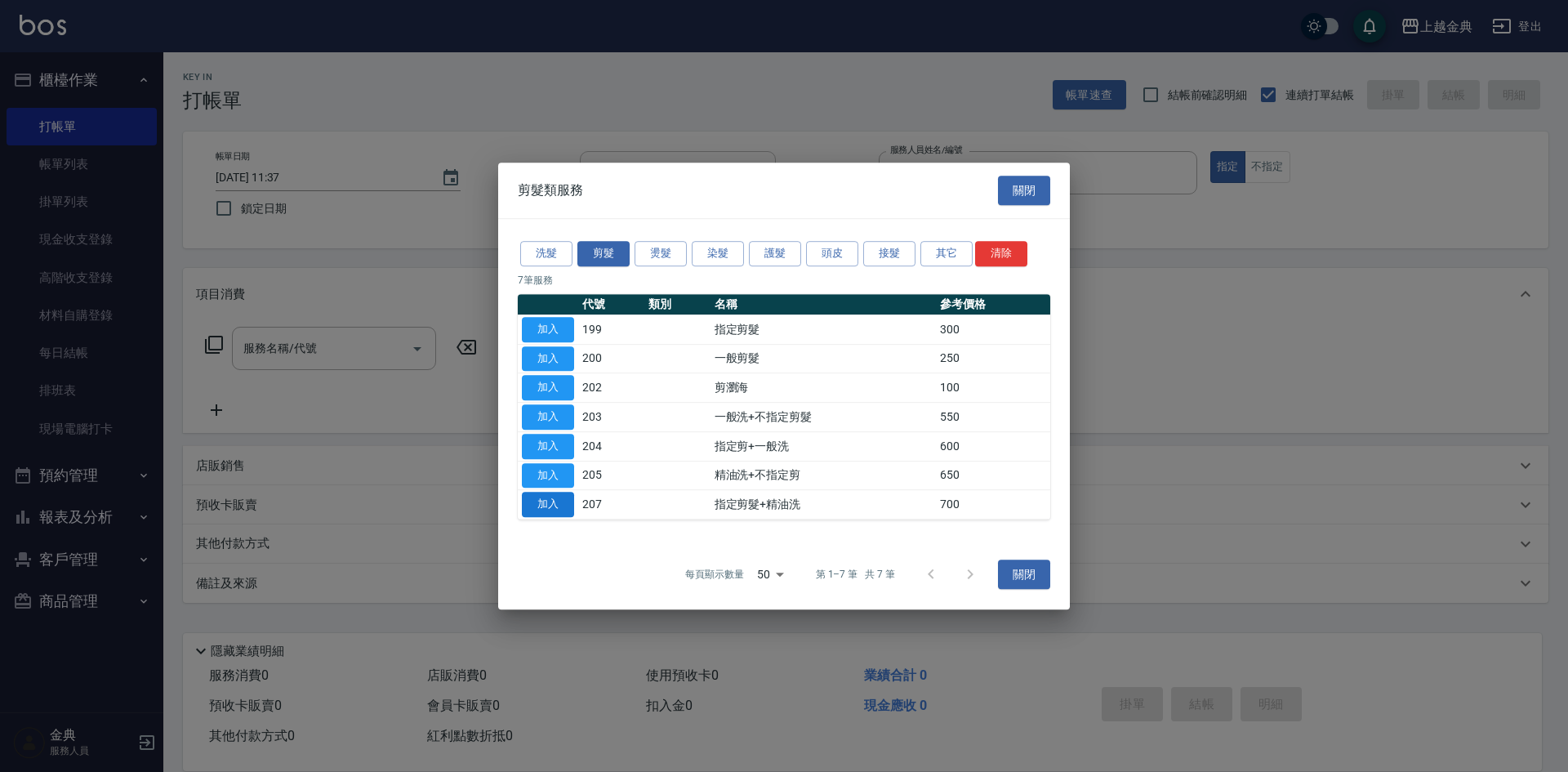
click at [550, 497] on button "加入" at bounding box center [548, 504] width 52 height 25
type input "指定剪髮+精油洗(207)"
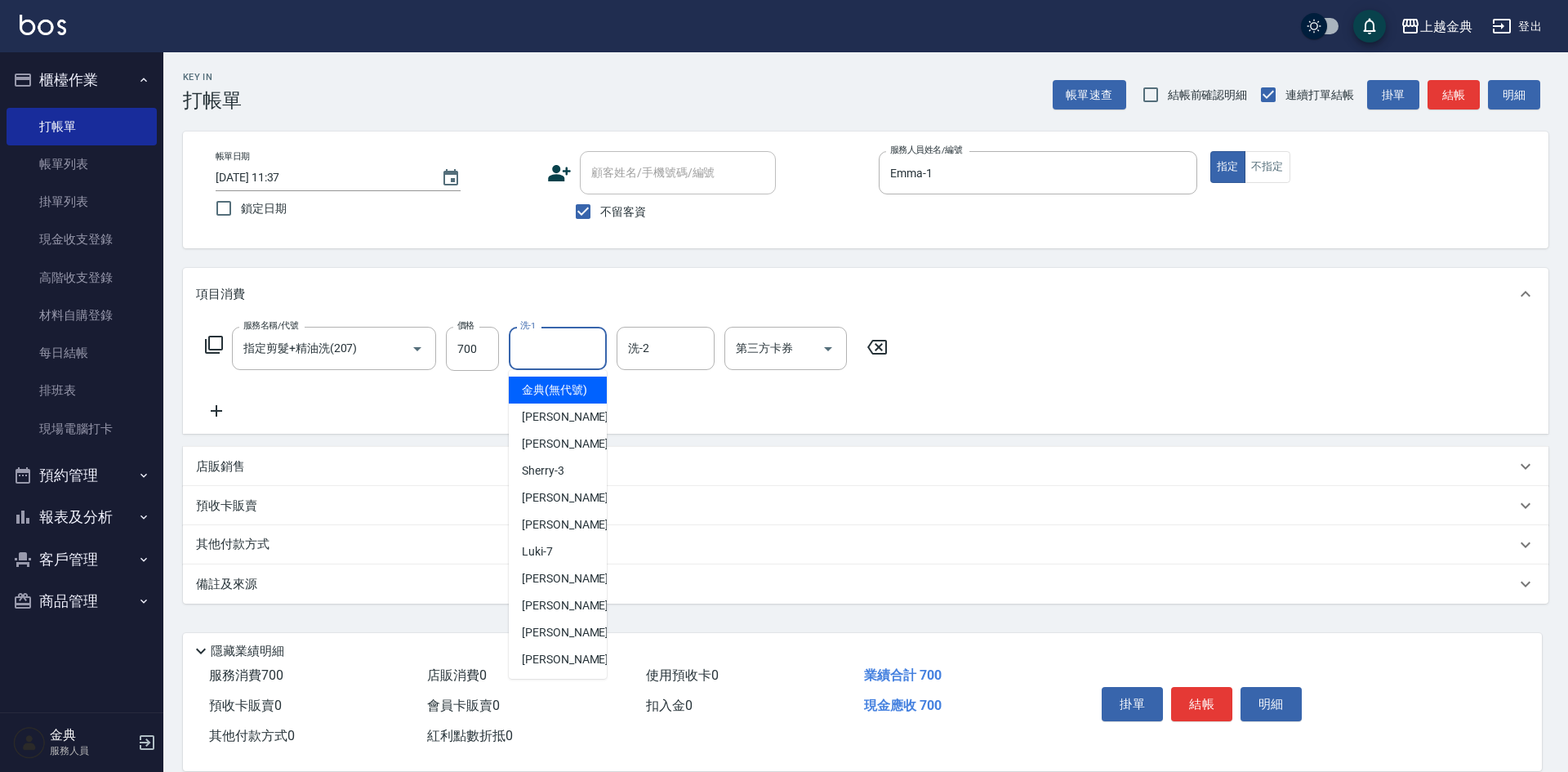
click at [551, 361] on input "洗-1" at bounding box center [558, 348] width 83 height 29
click at [548, 668] on span "[PERSON_NAME] -22" at bounding box center [573, 660] width 103 height 18
type input "[PERSON_NAME]-22"
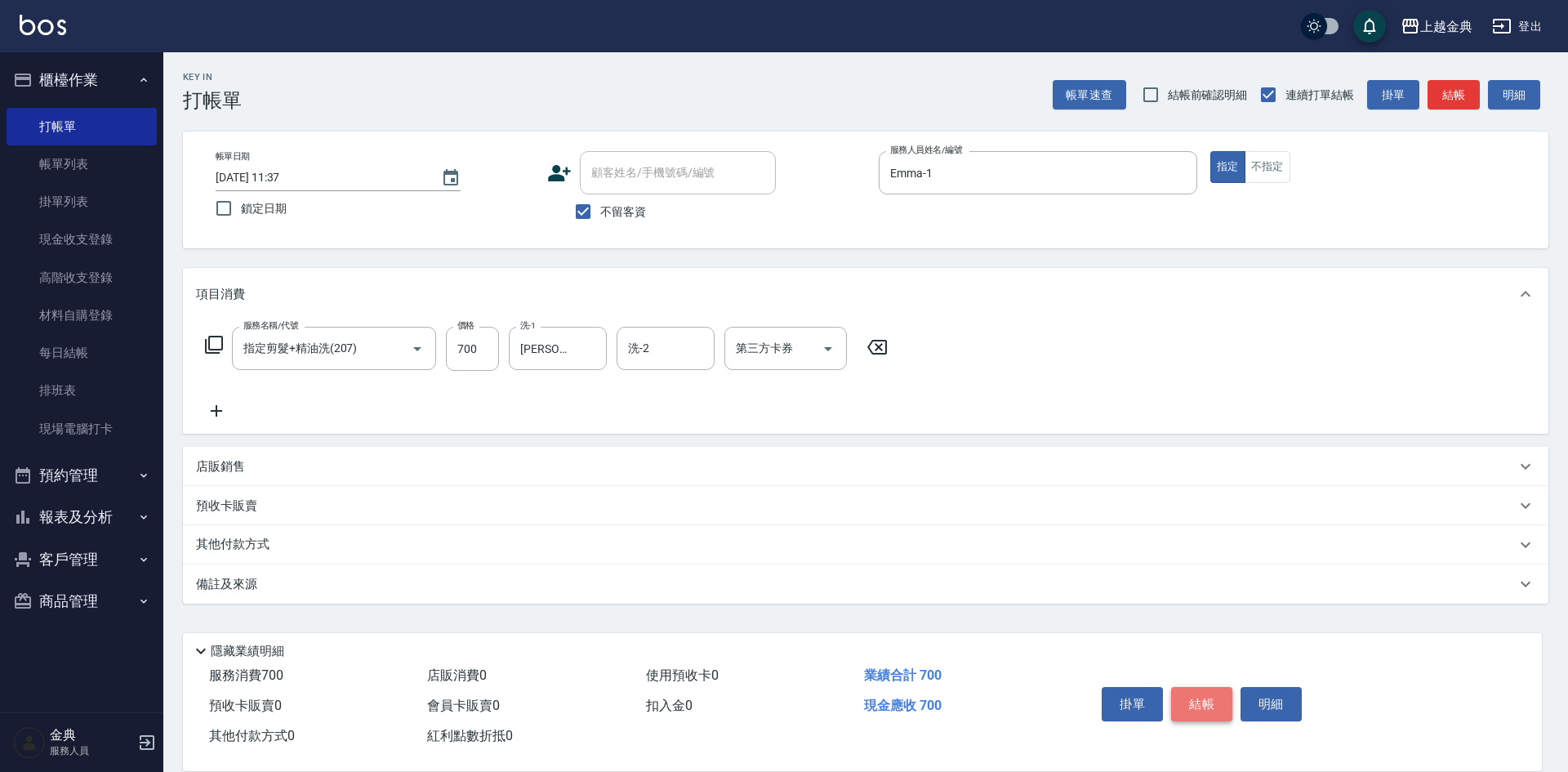
click at [1208, 690] on button "結帳" at bounding box center [1202, 703] width 61 height 34
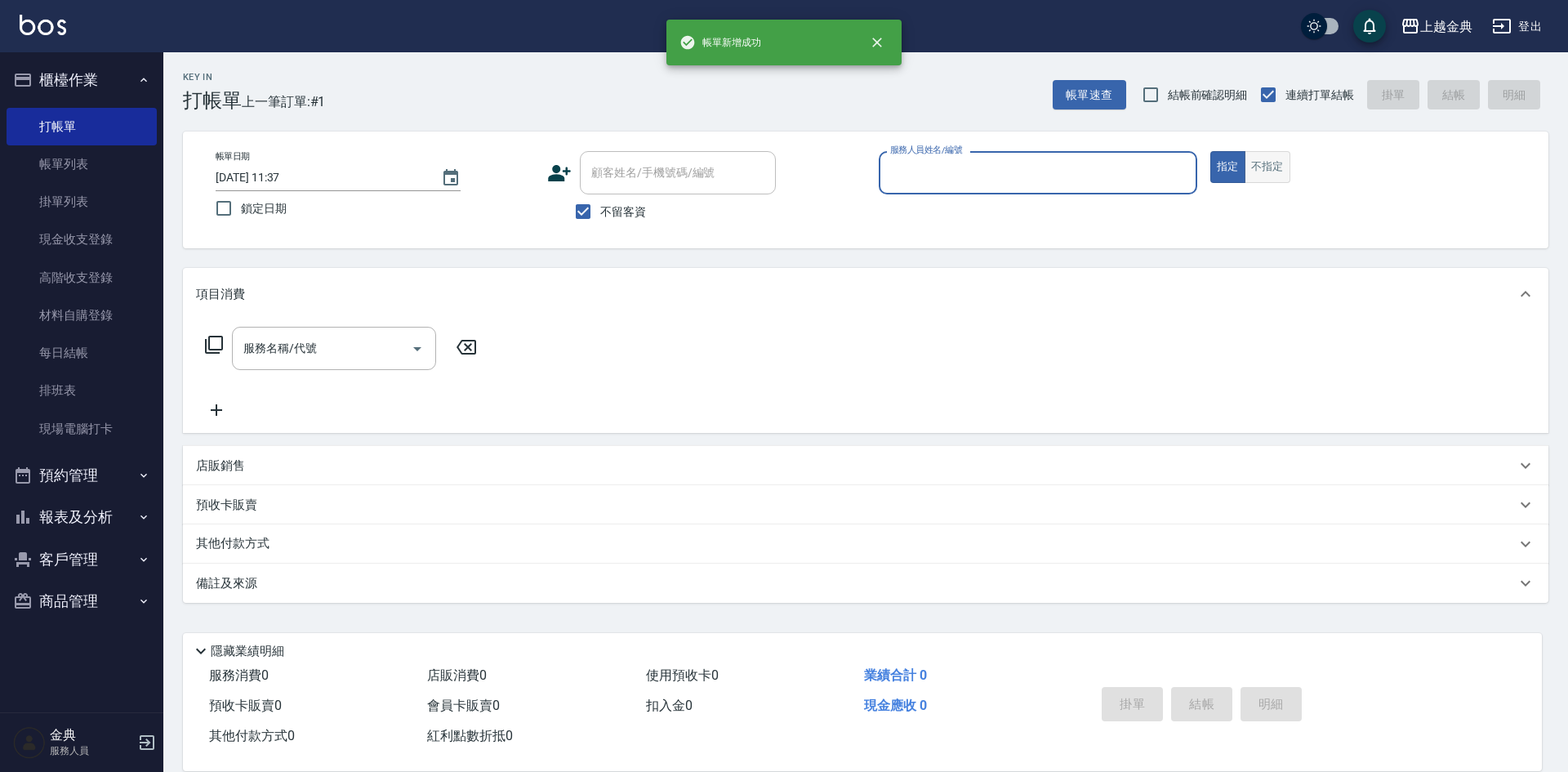
click at [1262, 166] on button "不指定" at bounding box center [1267, 167] width 45 height 32
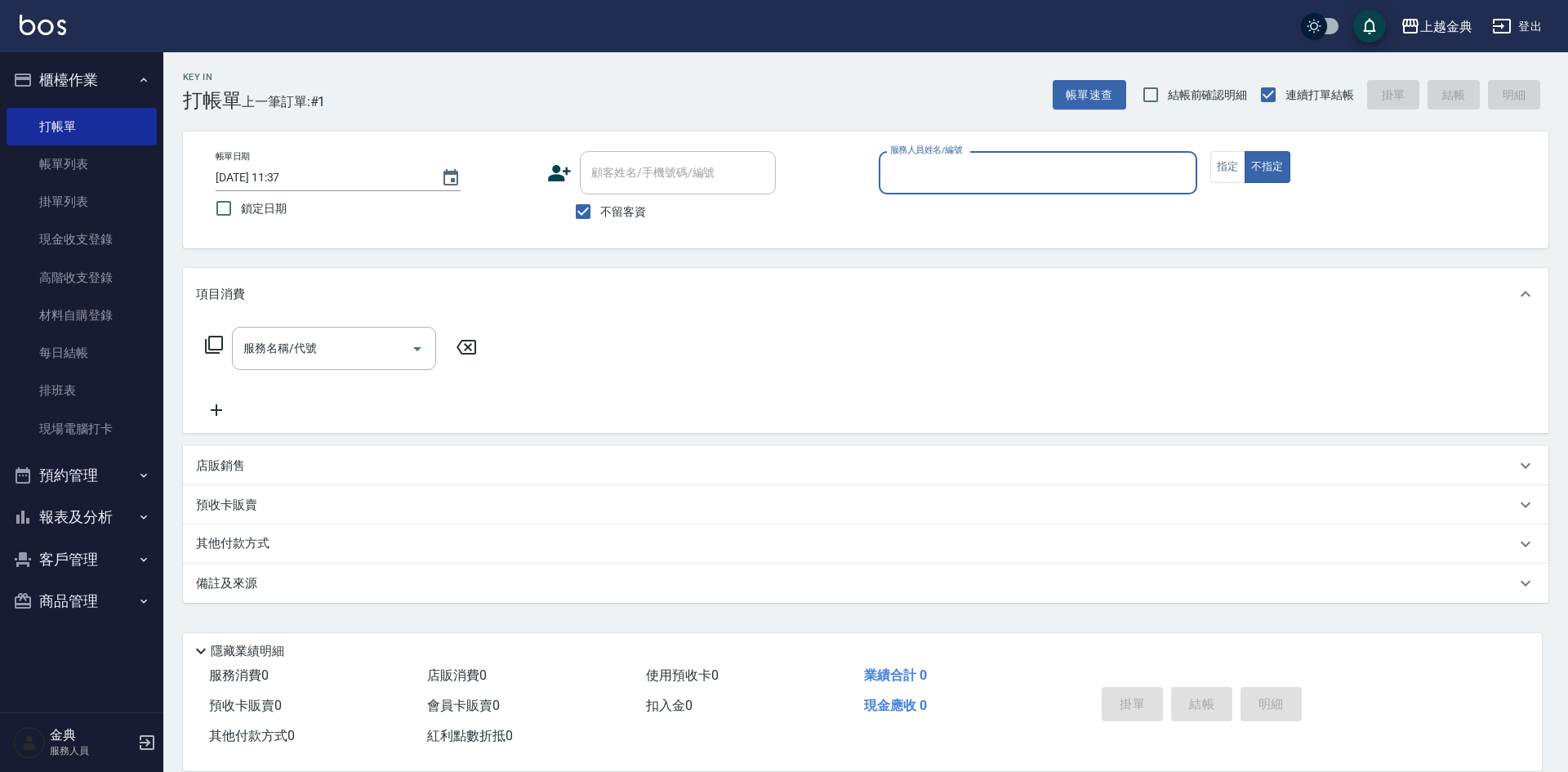
click at [1114, 179] on input "服務人員姓名/編號" at bounding box center [1038, 172] width 304 height 29
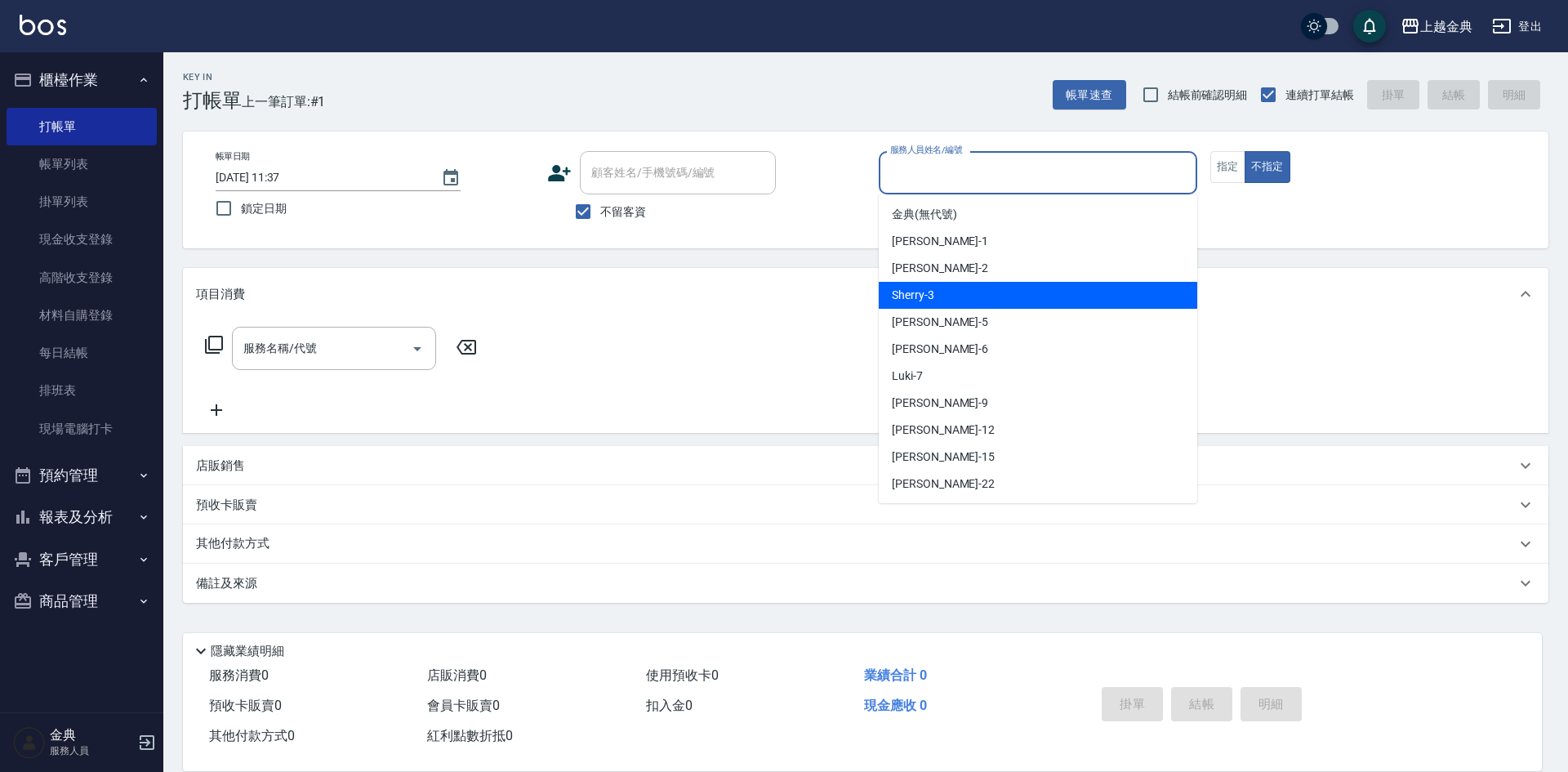
click at [1030, 306] on div "Sherry -3" at bounding box center [1038, 295] width 319 height 27
type input "Sherry-3"
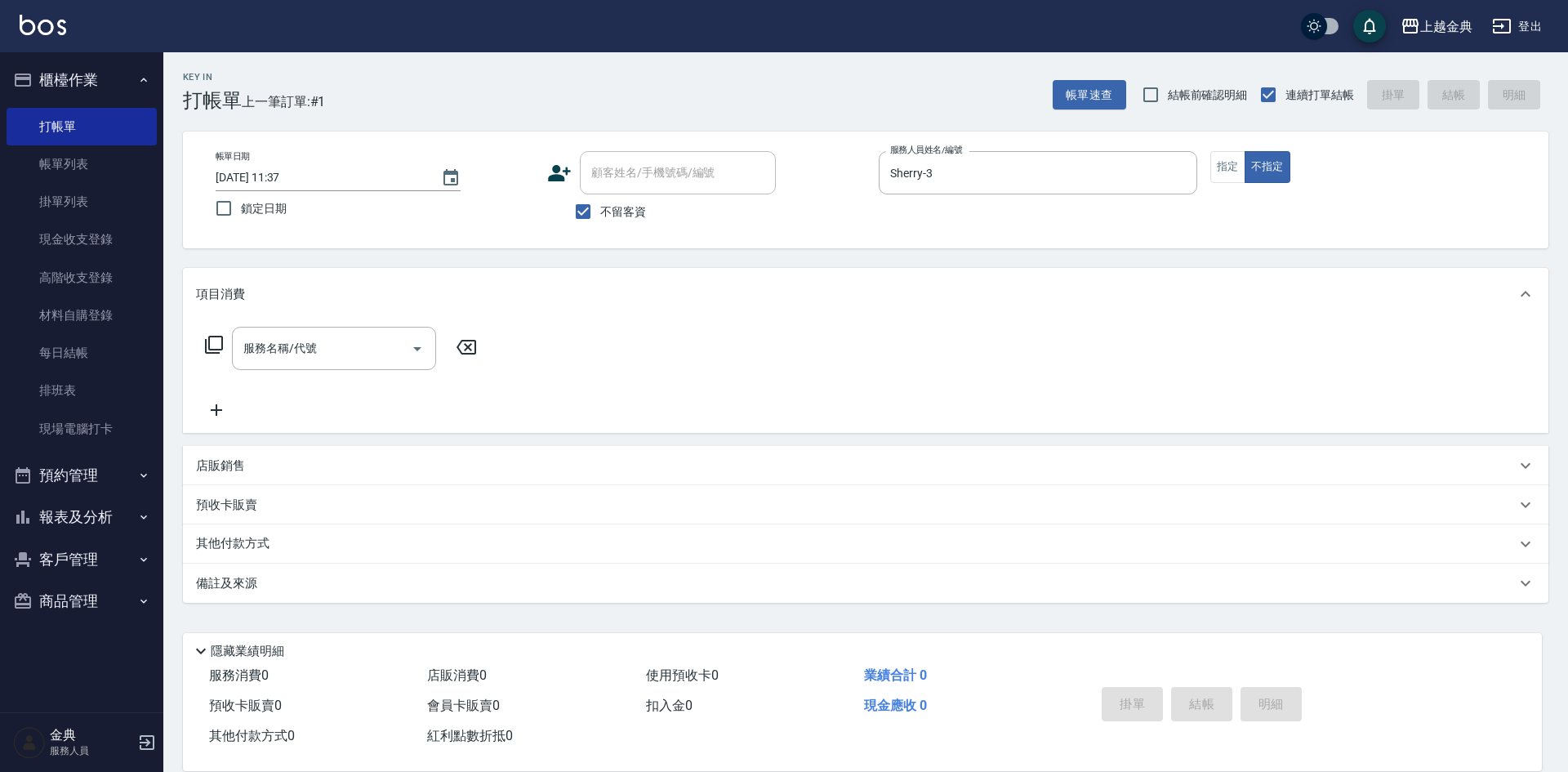
click at [210, 345] on icon at bounding box center [213, 344] width 18 height 18
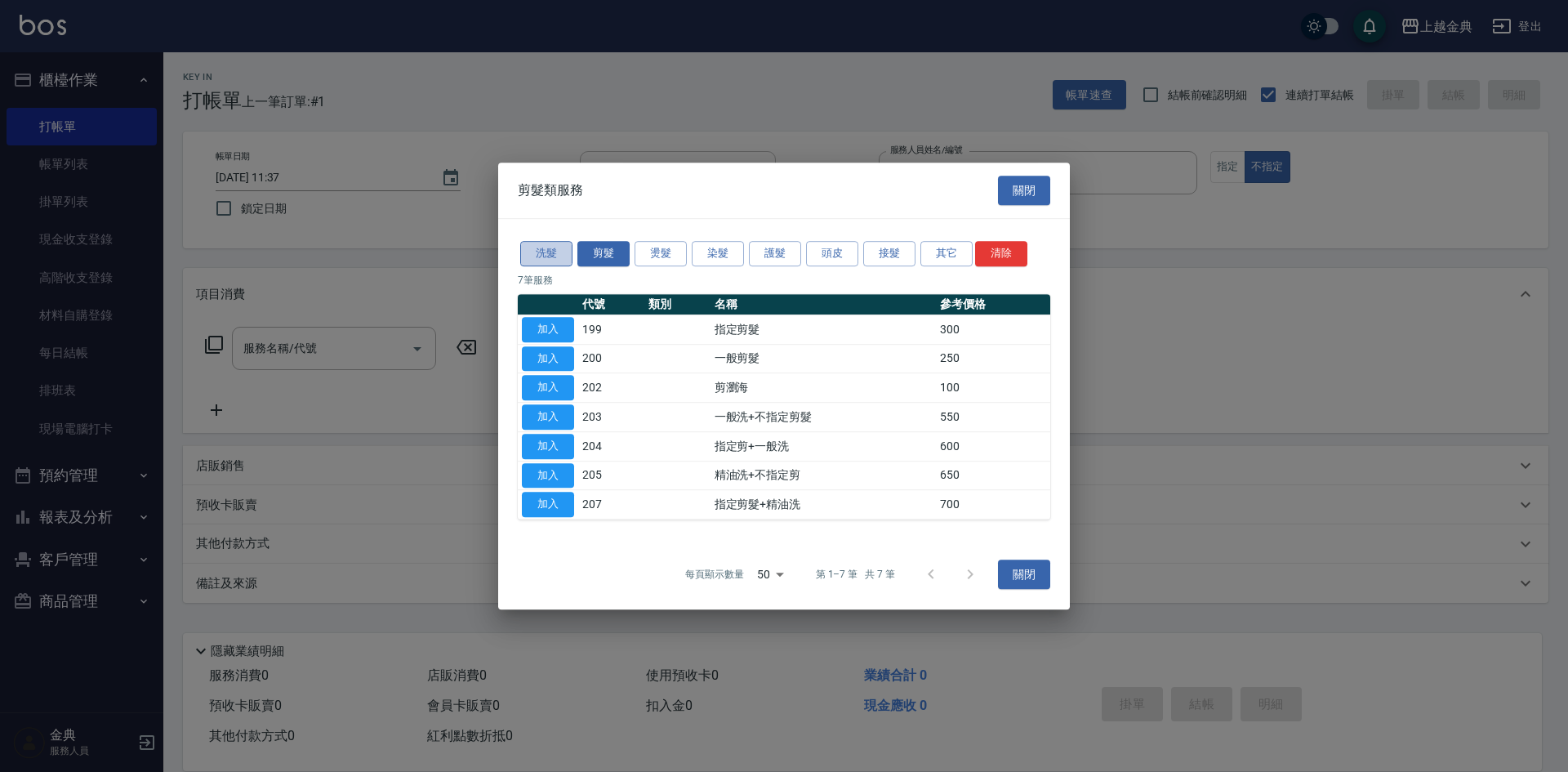
click at [548, 263] on button "洗髮" at bounding box center [546, 253] width 52 height 25
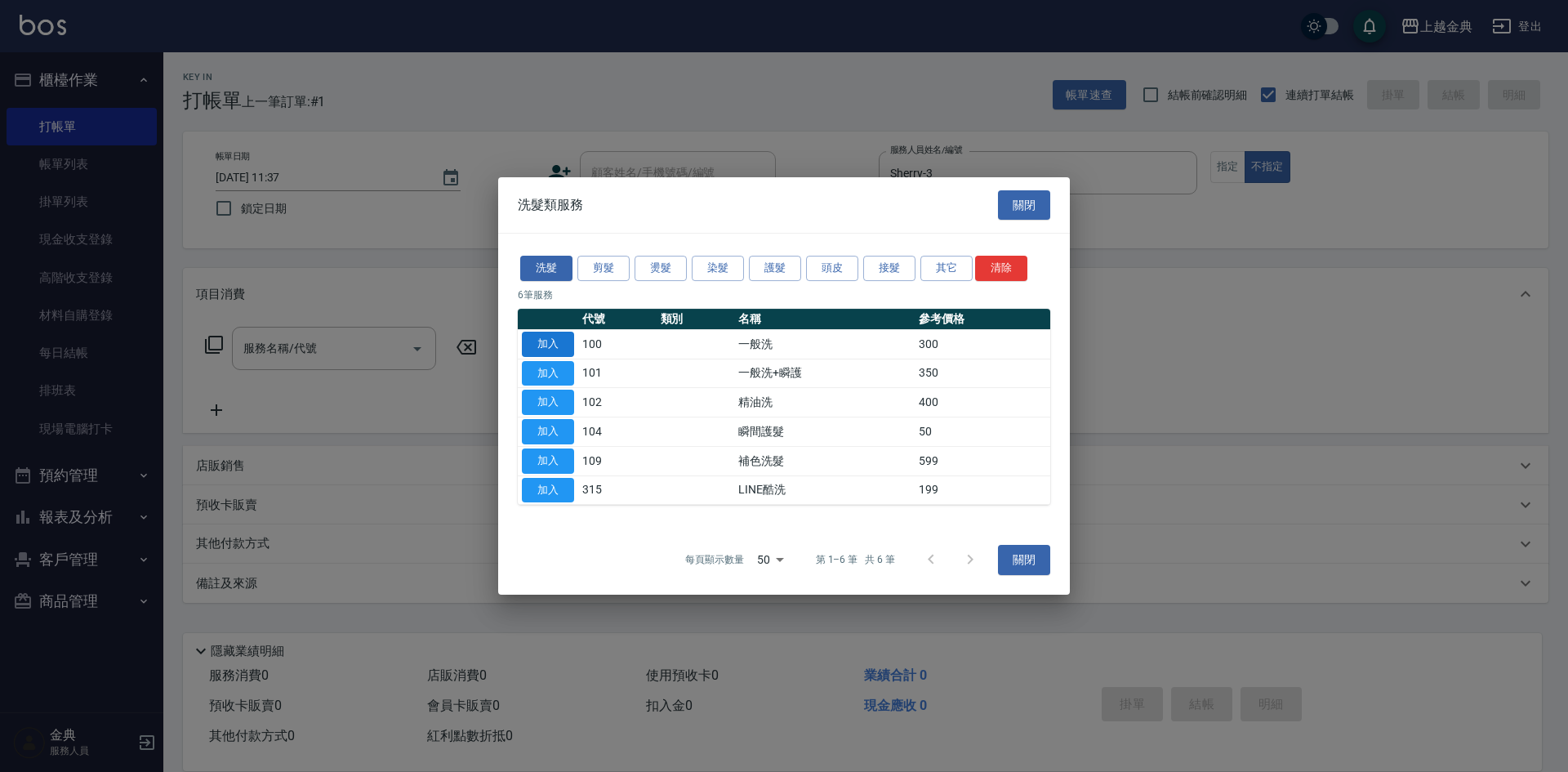
click at [539, 347] on button "加入" at bounding box center [548, 344] width 52 height 25
type input "一般洗(100)"
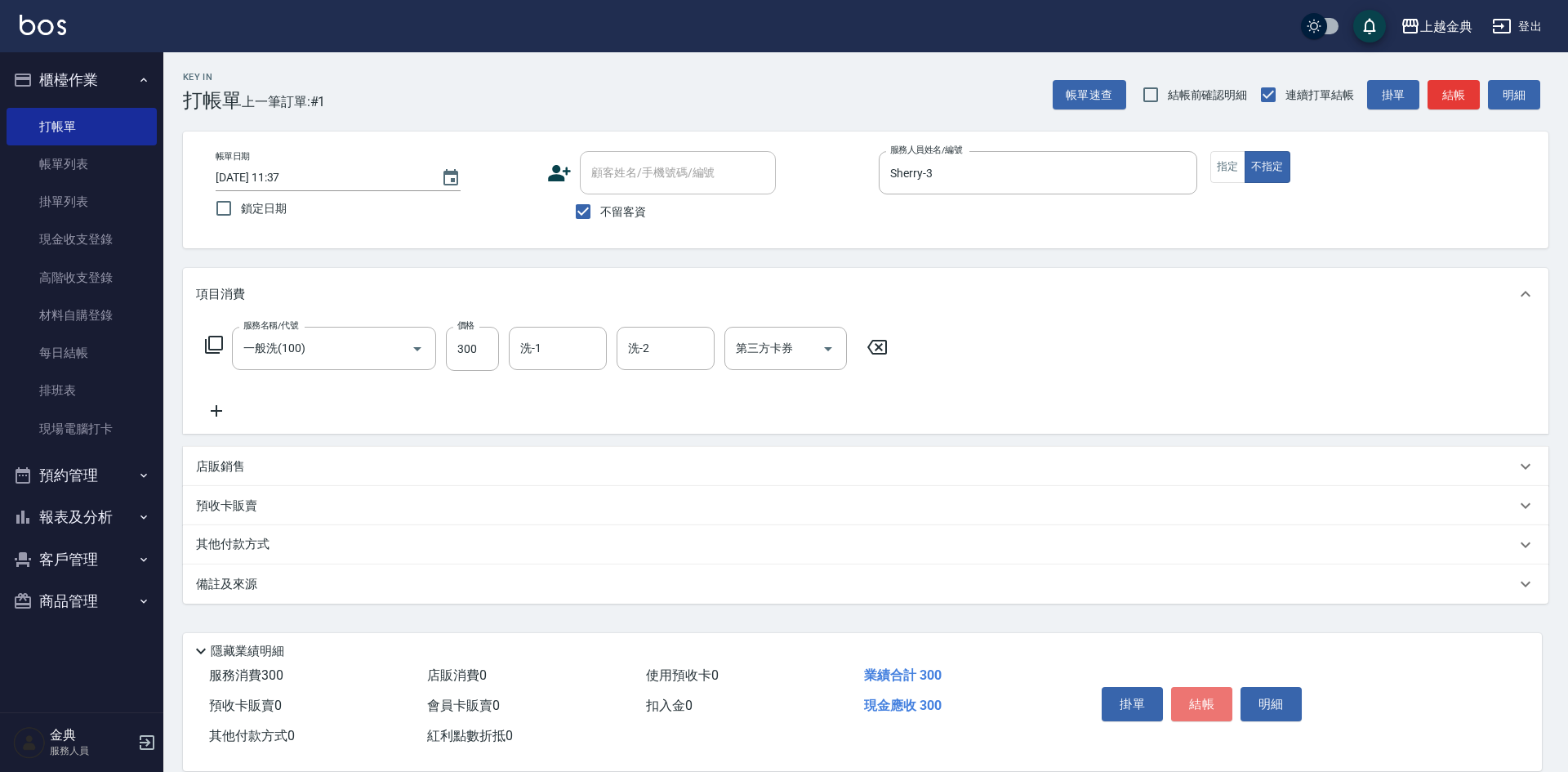
click at [1190, 696] on button "結帳" at bounding box center [1202, 703] width 61 height 34
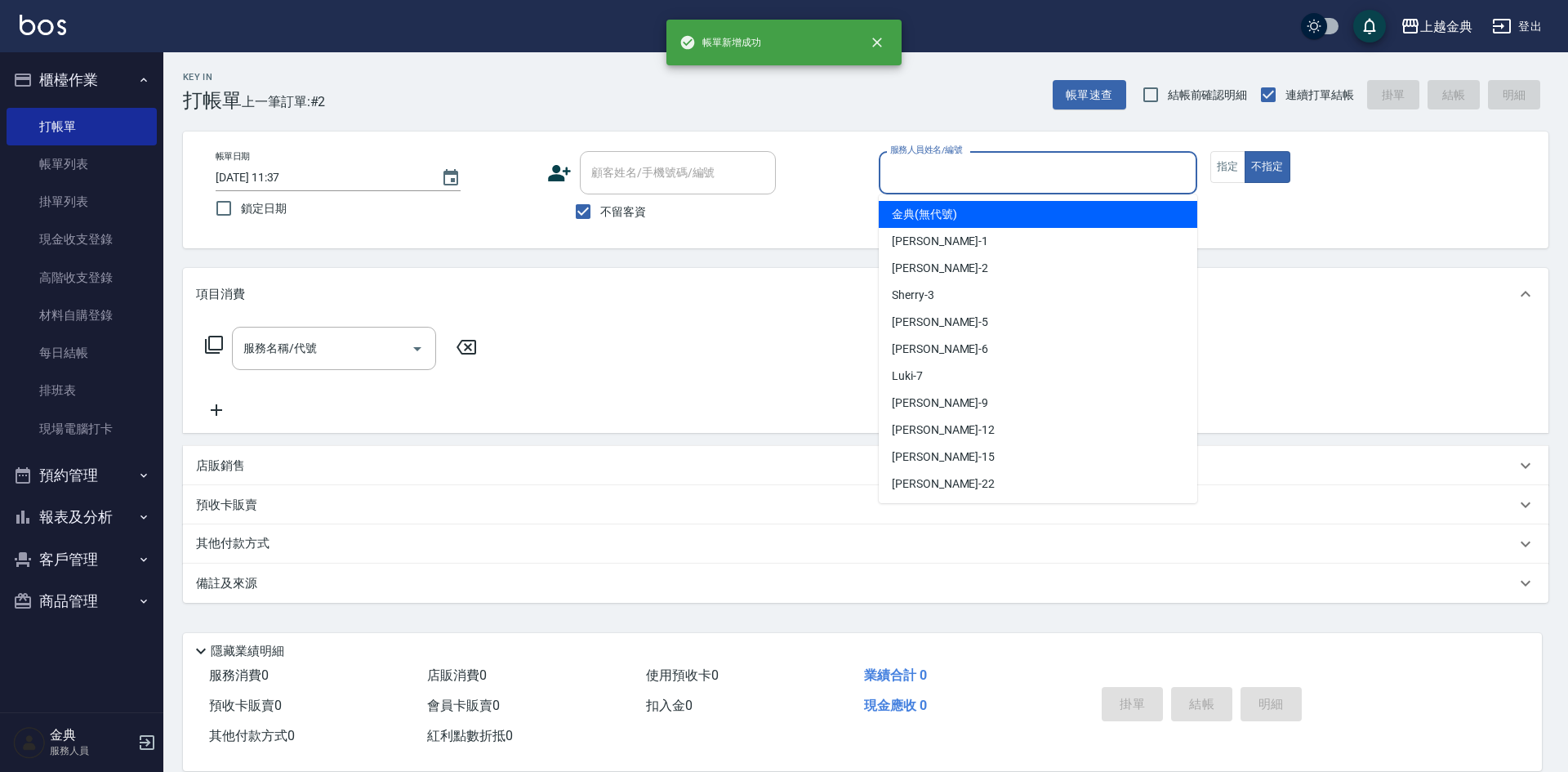
click at [1020, 161] on input "服務人員姓名/編號" at bounding box center [1038, 172] width 304 height 29
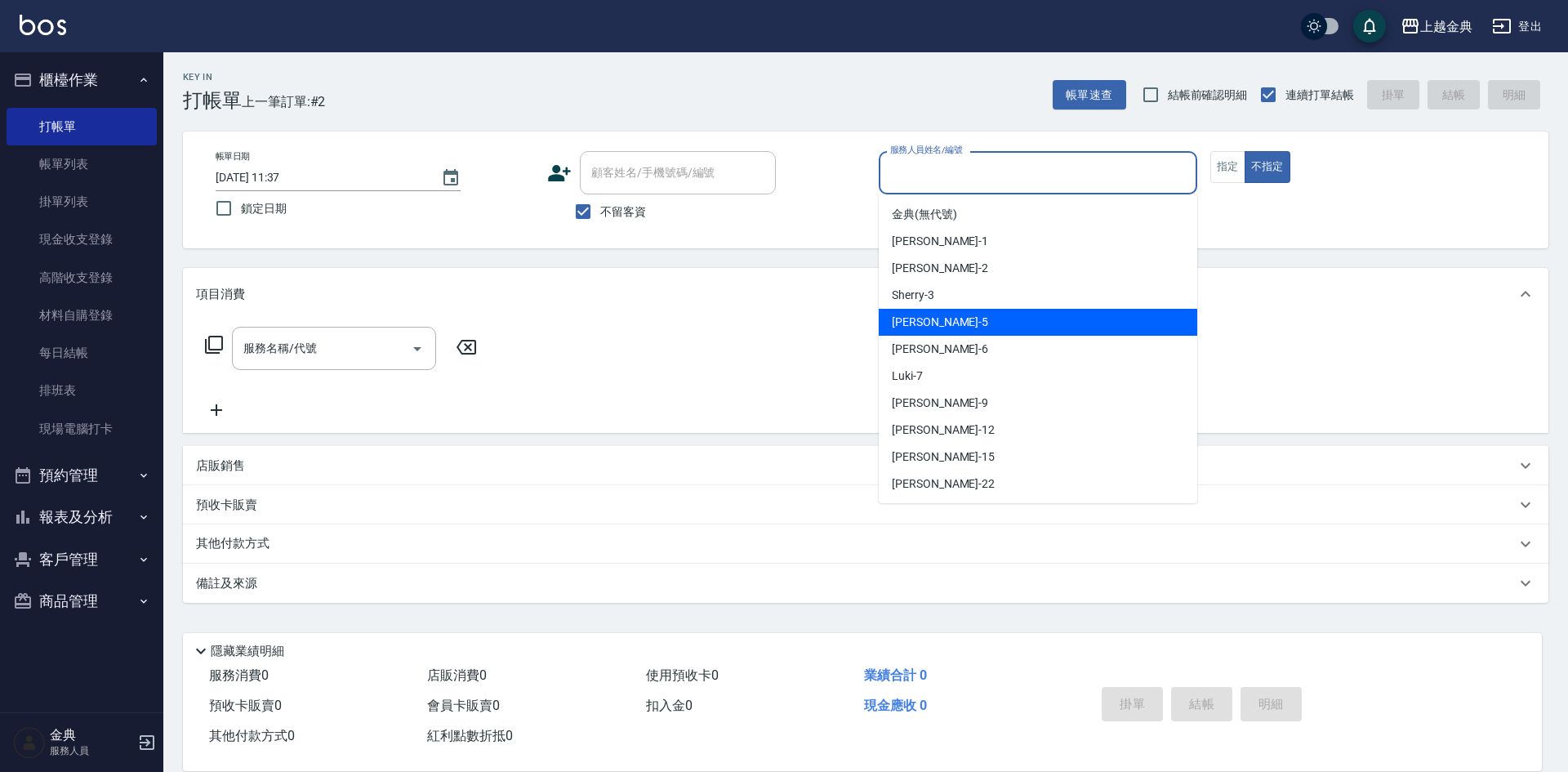
click at [982, 317] on div "[PERSON_NAME] -5" at bounding box center [1038, 322] width 319 height 27
type input "[PERSON_NAME]-5"
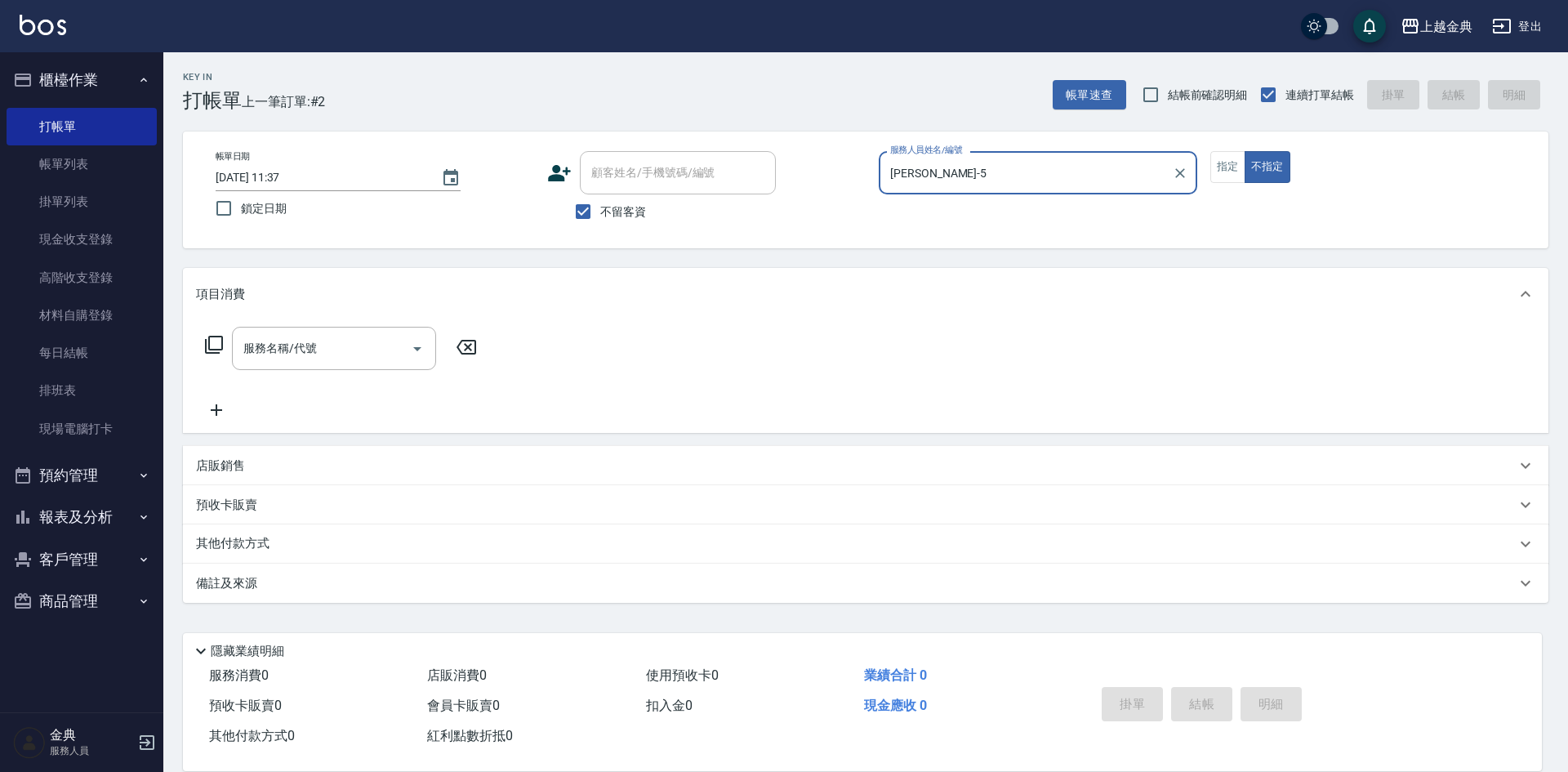
click at [217, 343] on icon at bounding box center [213, 344] width 19 height 19
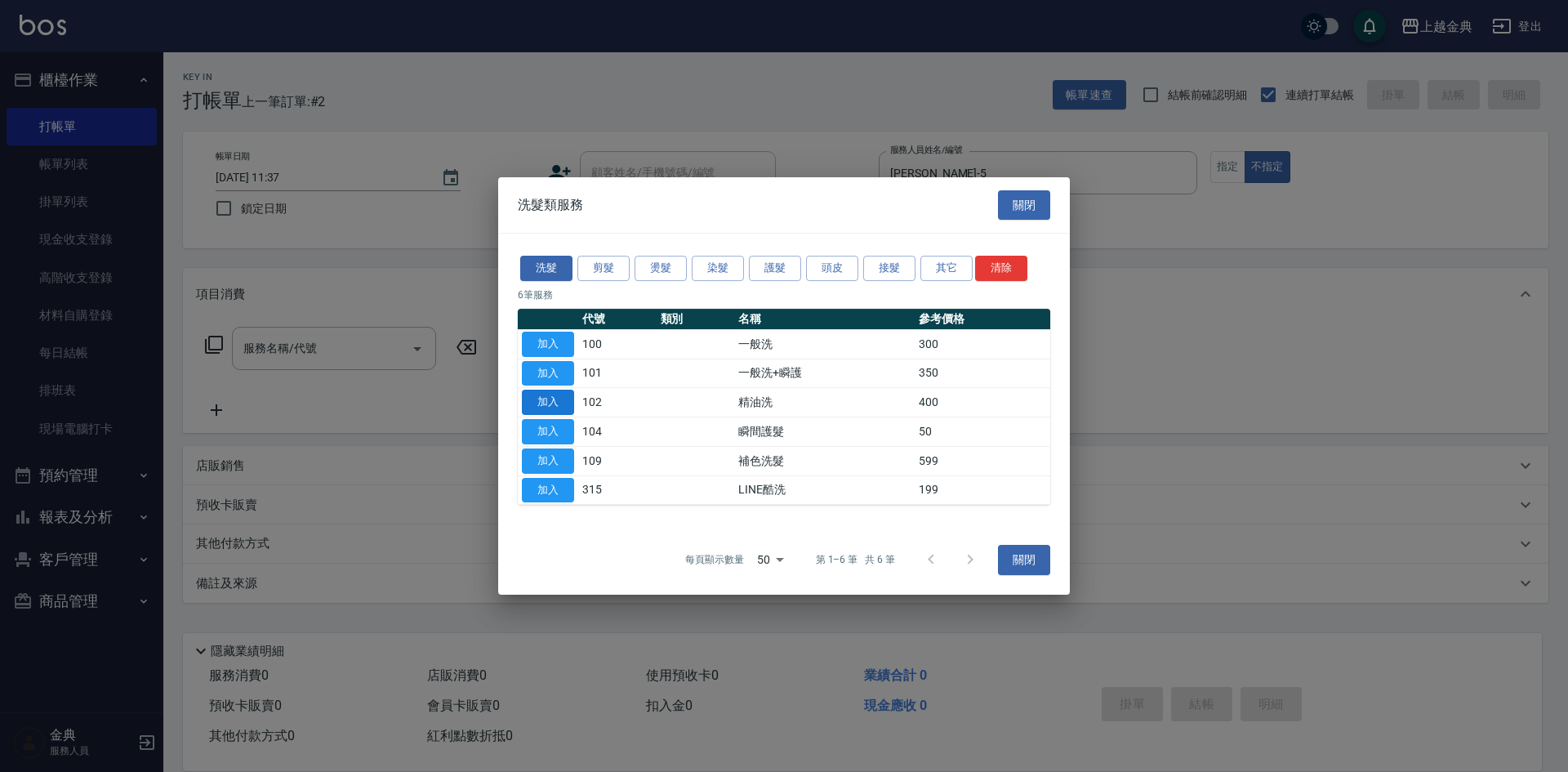
drag, startPoint x: 563, startPoint y: 411, endPoint x: 550, endPoint y: 397, distance: 19.1
click at [562, 410] on button "加入" at bounding box center [548, 401] width 52 height 25
type input "精油洗(102)"
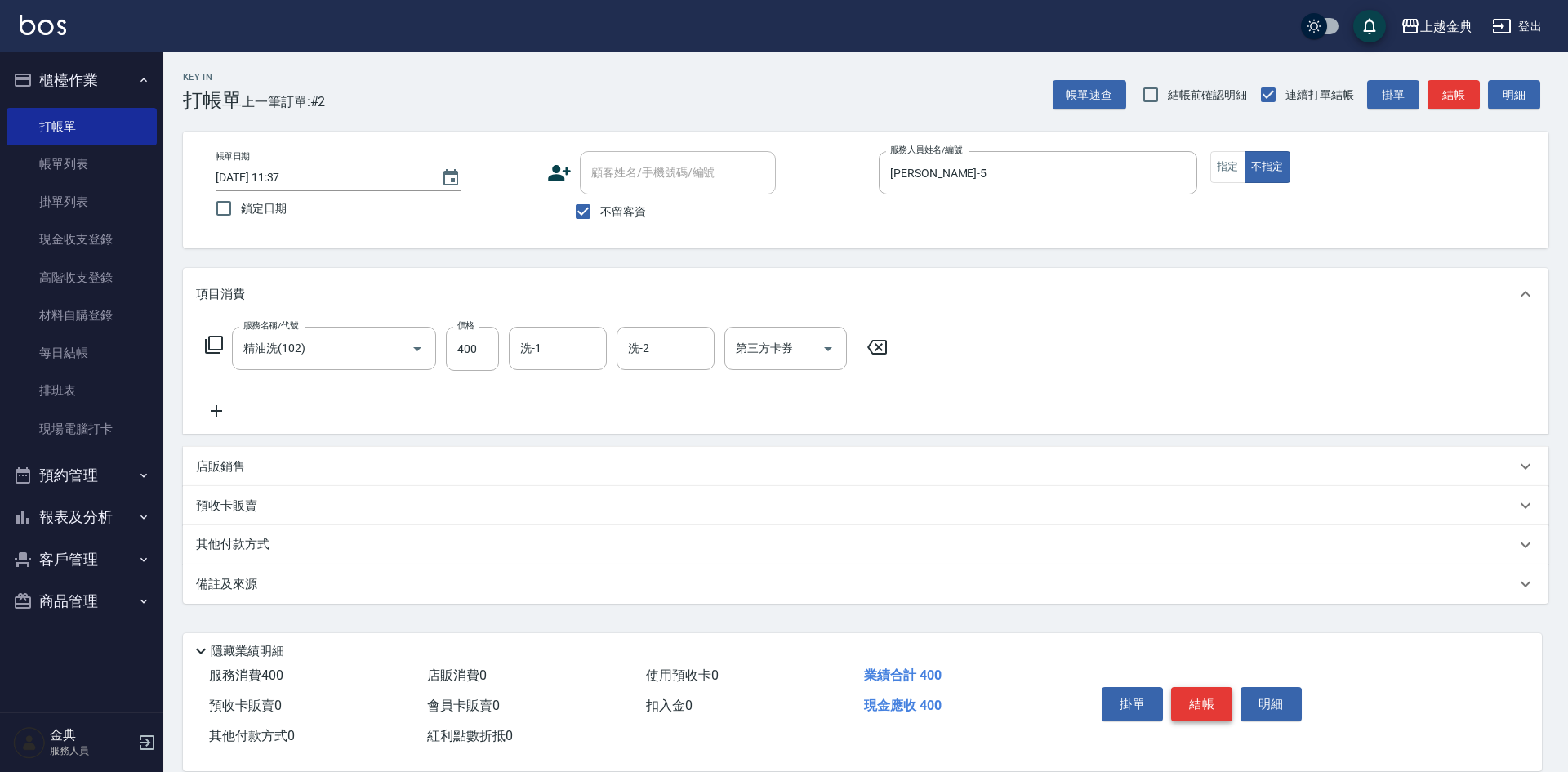
click at [1206, 688] on button "結帳" at bounding box center [1202, 703] width 61 height 34
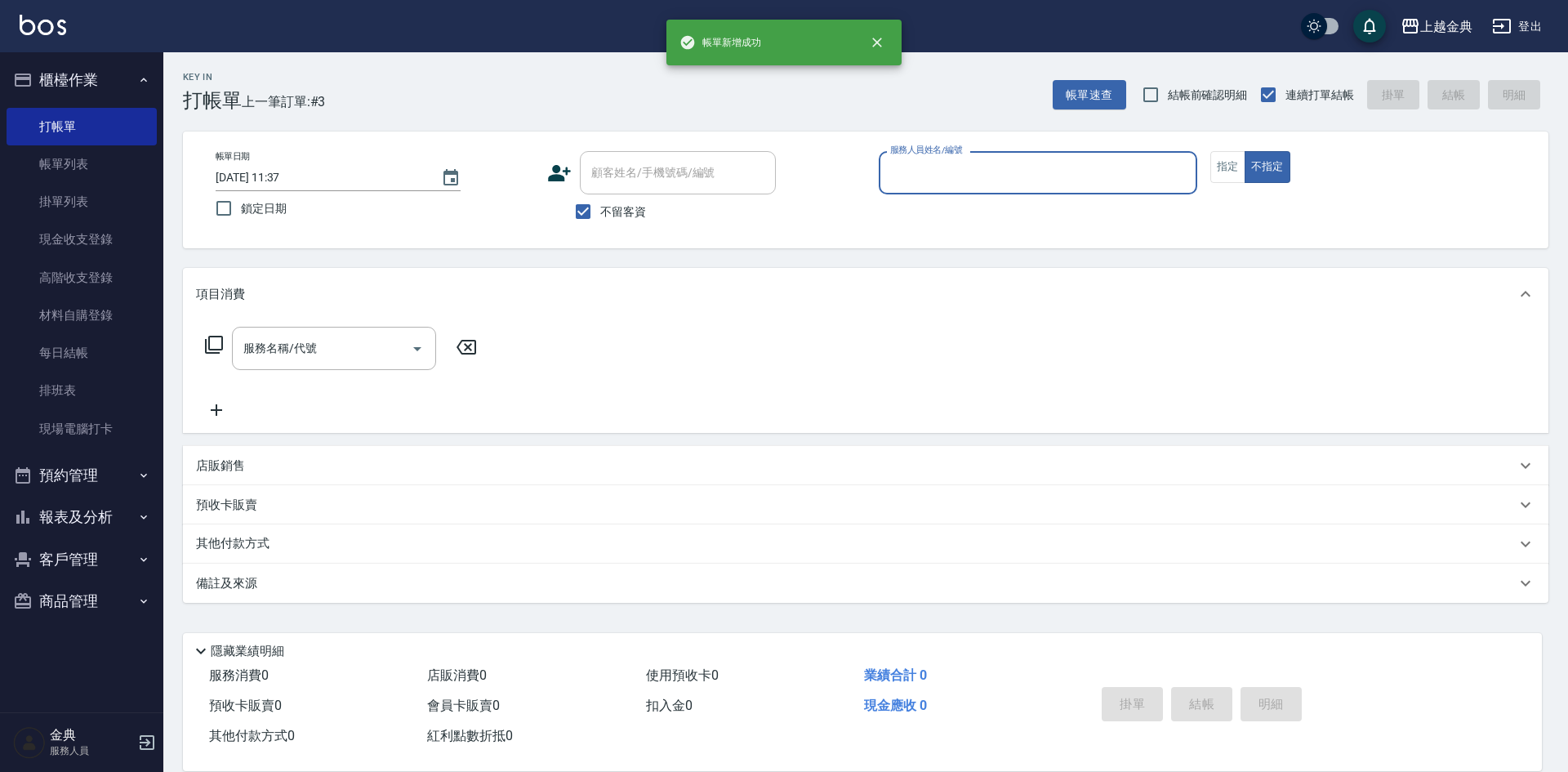
click at [1019, 155] on div "服務人員姓名/編號" at bounding box center [1038, 172] width 319 height 44
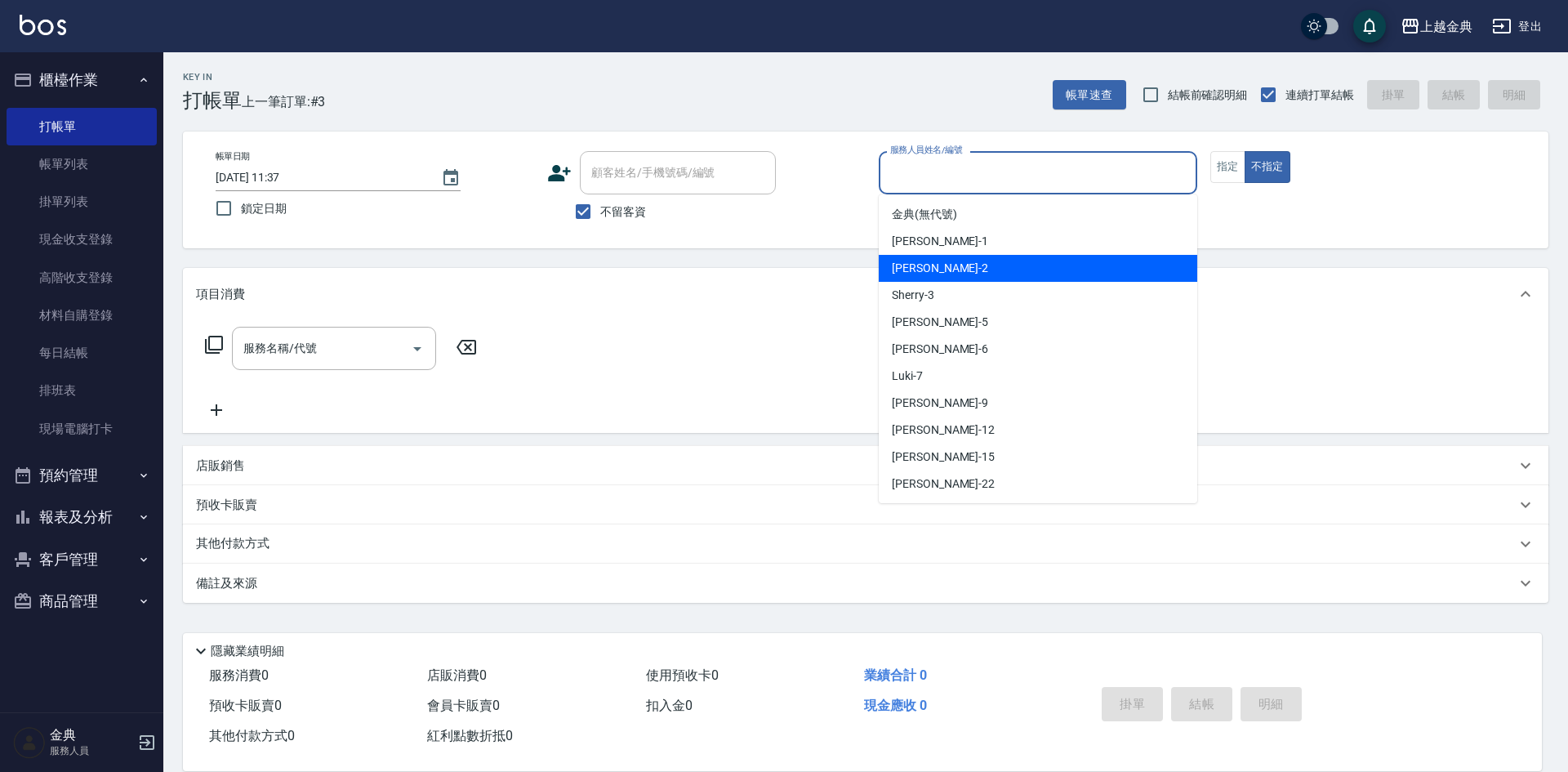
click at [990, 257] on div "Cindy -2" at bounding box center [1038, 268] width 319 height 27
type input "Cindy-2"
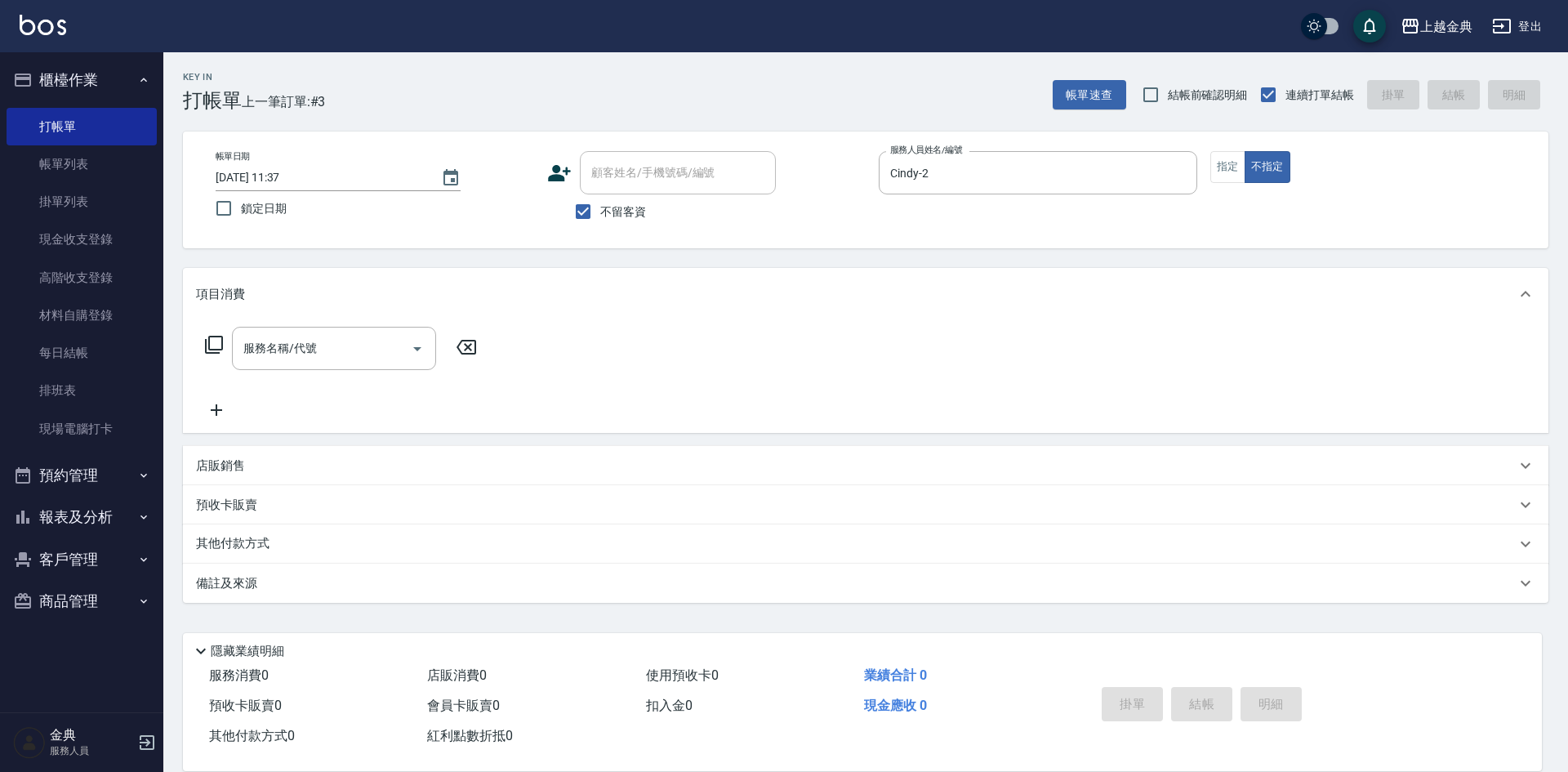
click at [210, 345] on icon at bounding box center [213, 344] width 19 height 19
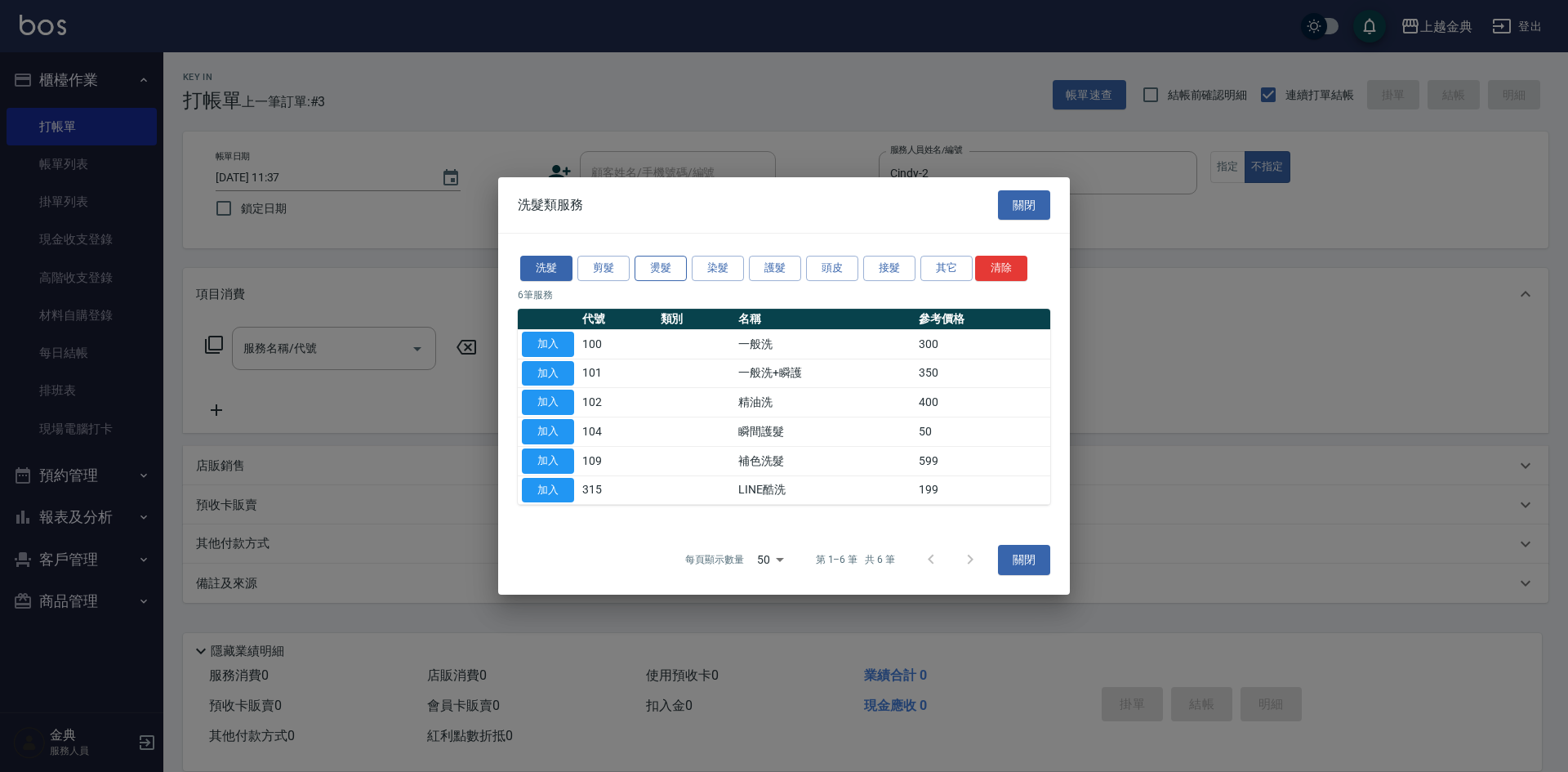
click at [639, 259] on button "燙髮" at bounding box center [661, 268] width 52 height 25
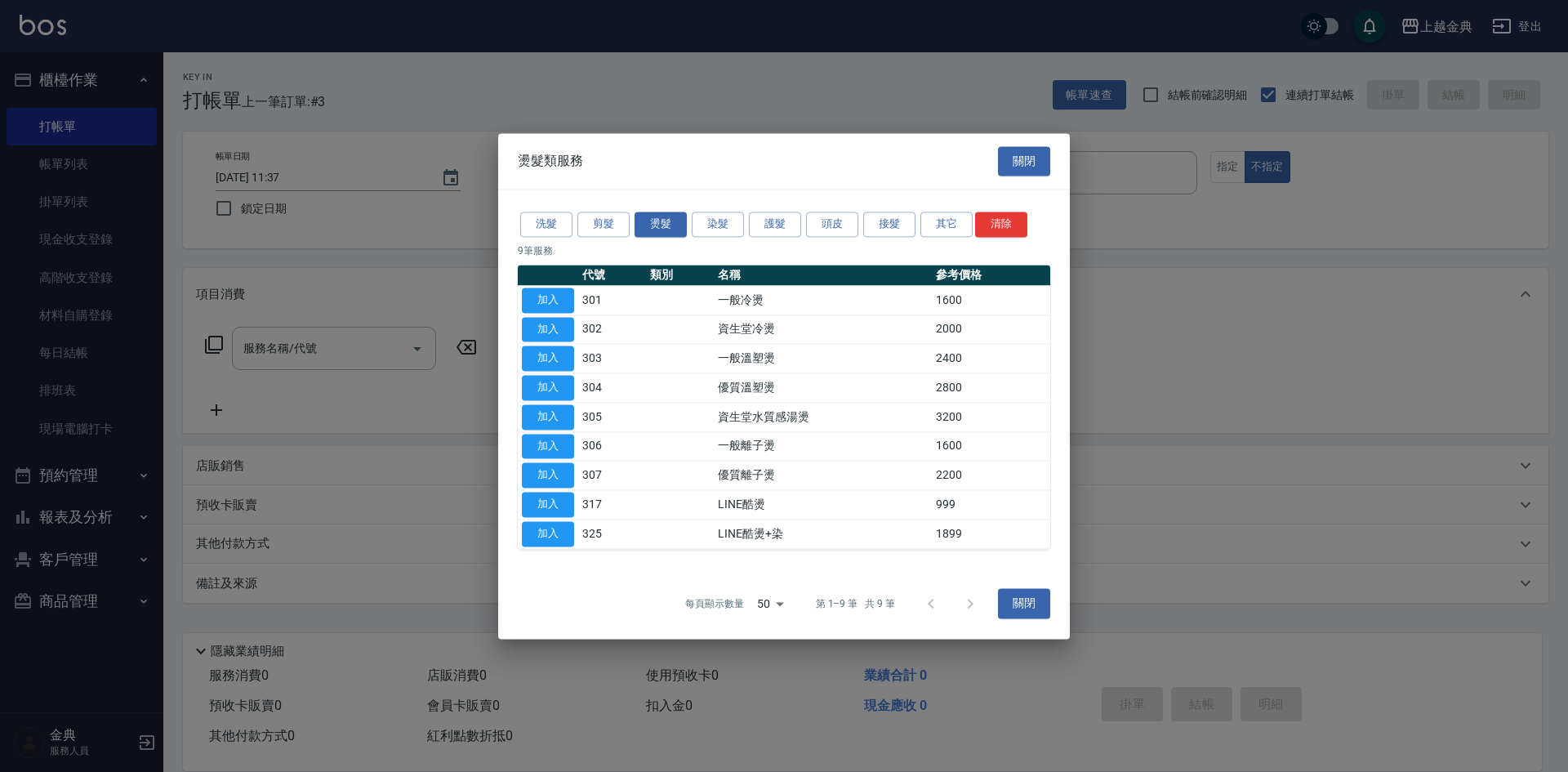
click at [603, 259] on div "洗髮 剪髮 燙髮 染髮 護髮 頭皮 接髮 其它 清除 9 筆服務 代號 類別 名稱 參考價格 加入 301 一般冷燙 1600 加入 302 資生堂冷燙 20…" at bounding box center [784, 378] width 572 height 379
click at [599, 221] on button "剪髮" at bounding box center [603, 223] width 52 height 25
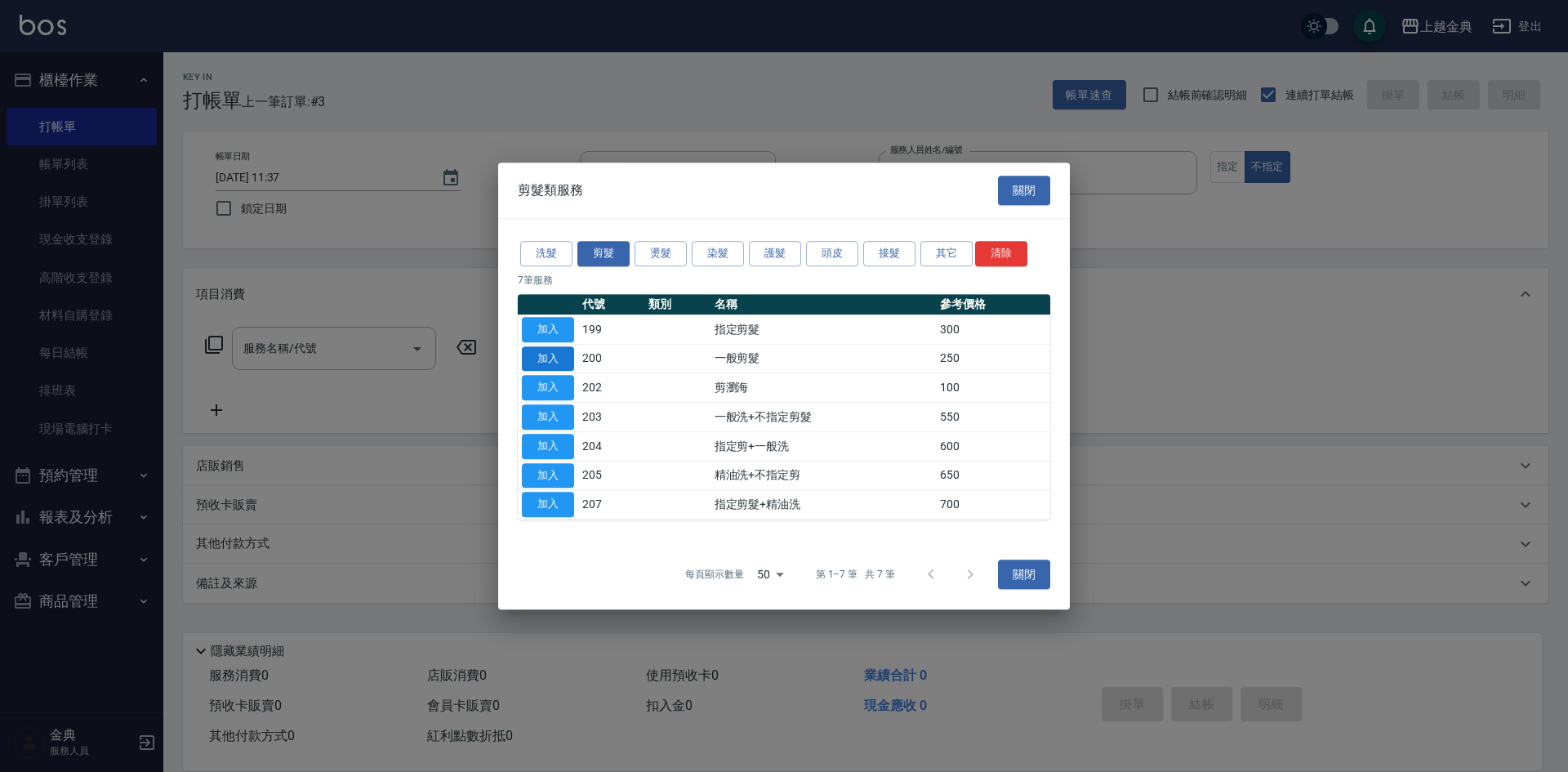
click at [544, 351] on button "加入" at bounding box center [548, 359] width 52 height 25
type input "一般剪髮(200)"
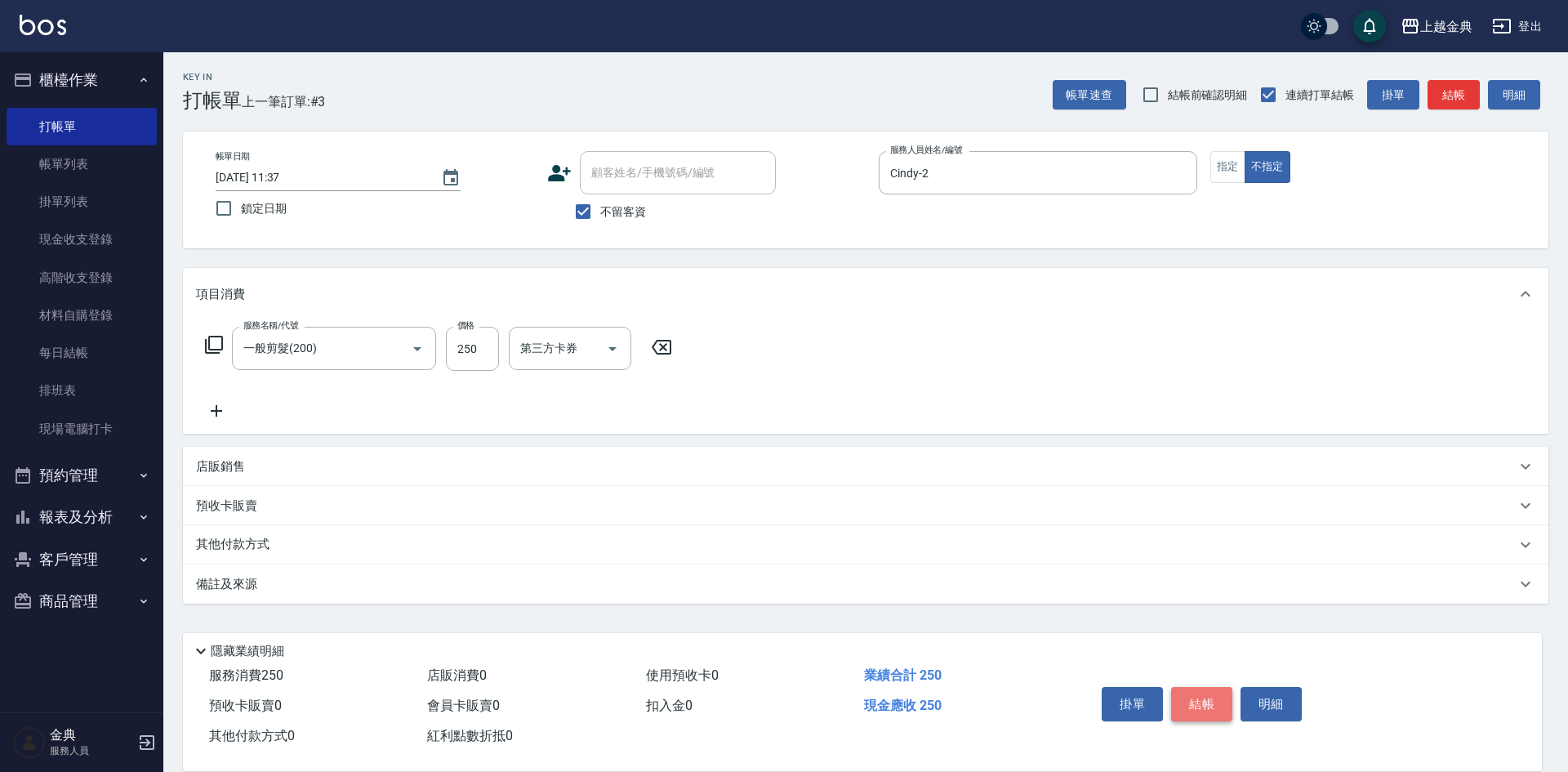
click at [1210, 690] on button "結帳" at bounding box center [1202, 703] width 61 height 34
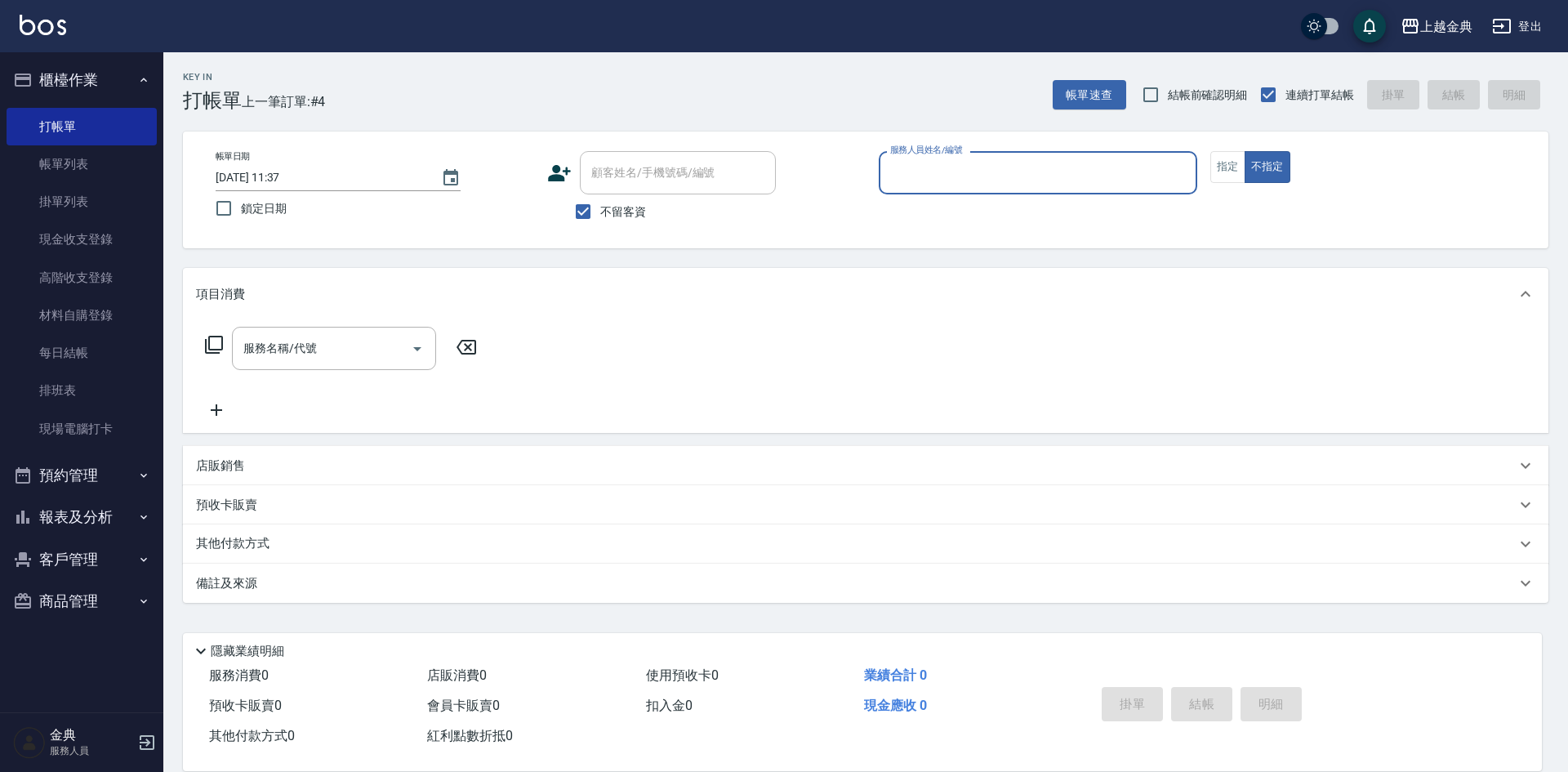
click at [976, 162] on input "服務人員姓名/編號" at bounding box center [1038, 172] width 304 height 29
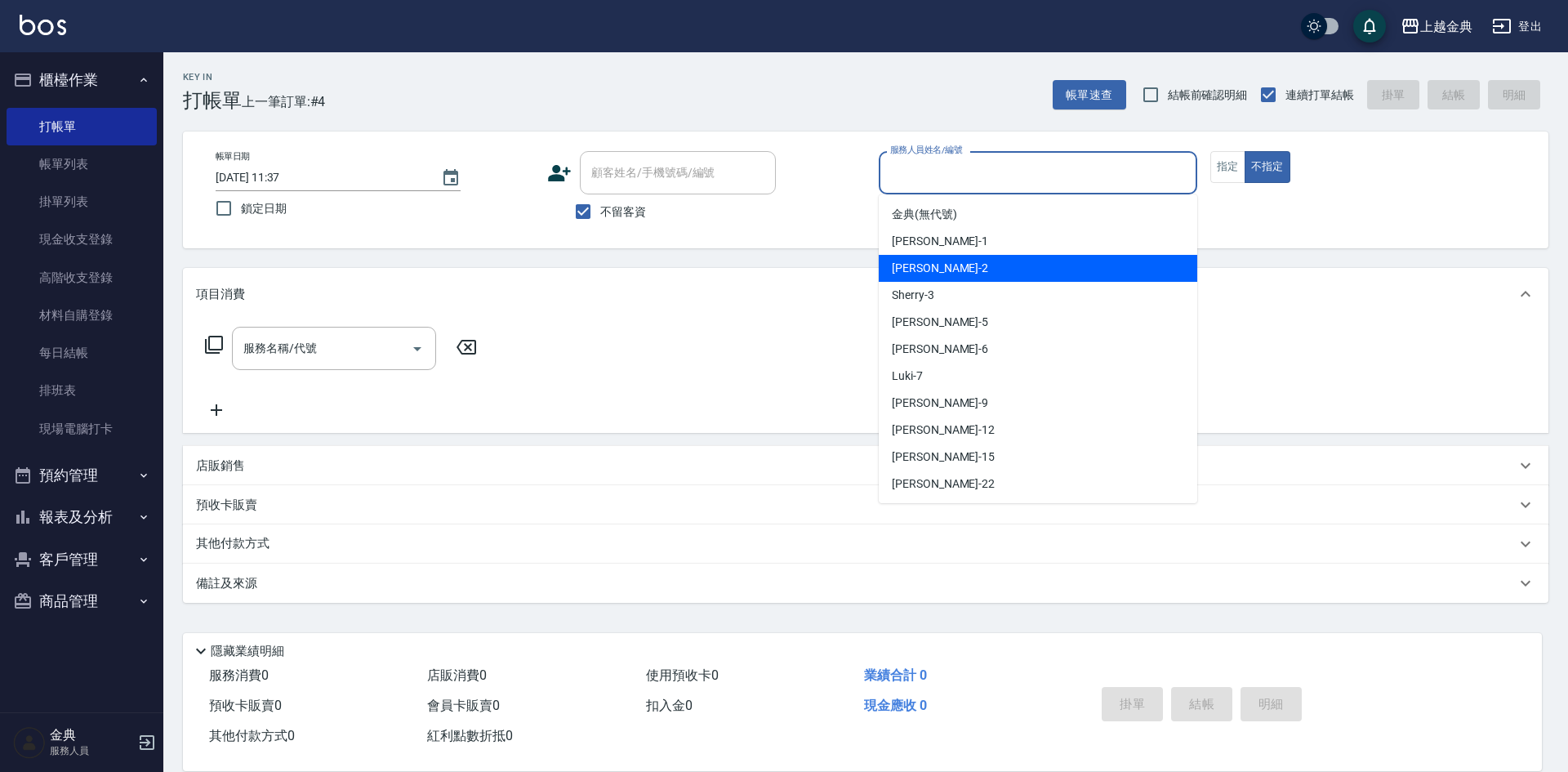
drag, startPoint x: 944, startPoint y: 269, endPoint x: 915, endPoint y: 270, distance: 29.0
click at [943, 269] on div "Cindy -2" at bounding box center [1038, 268] width 319 height 27
type input "Cindy-2"
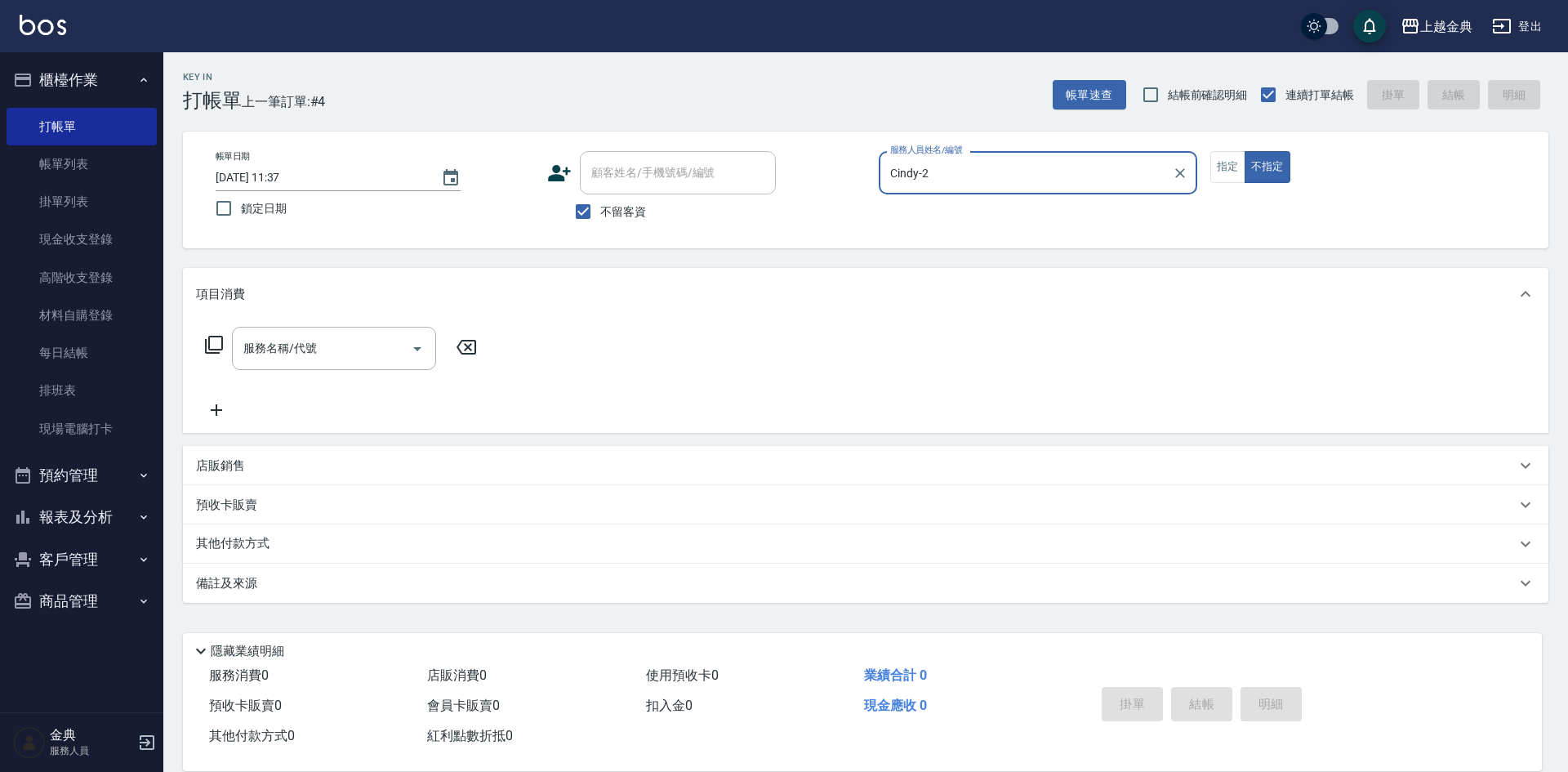
click at [214, 343] on icon at bounding box center [213, 344] width 19 height 19
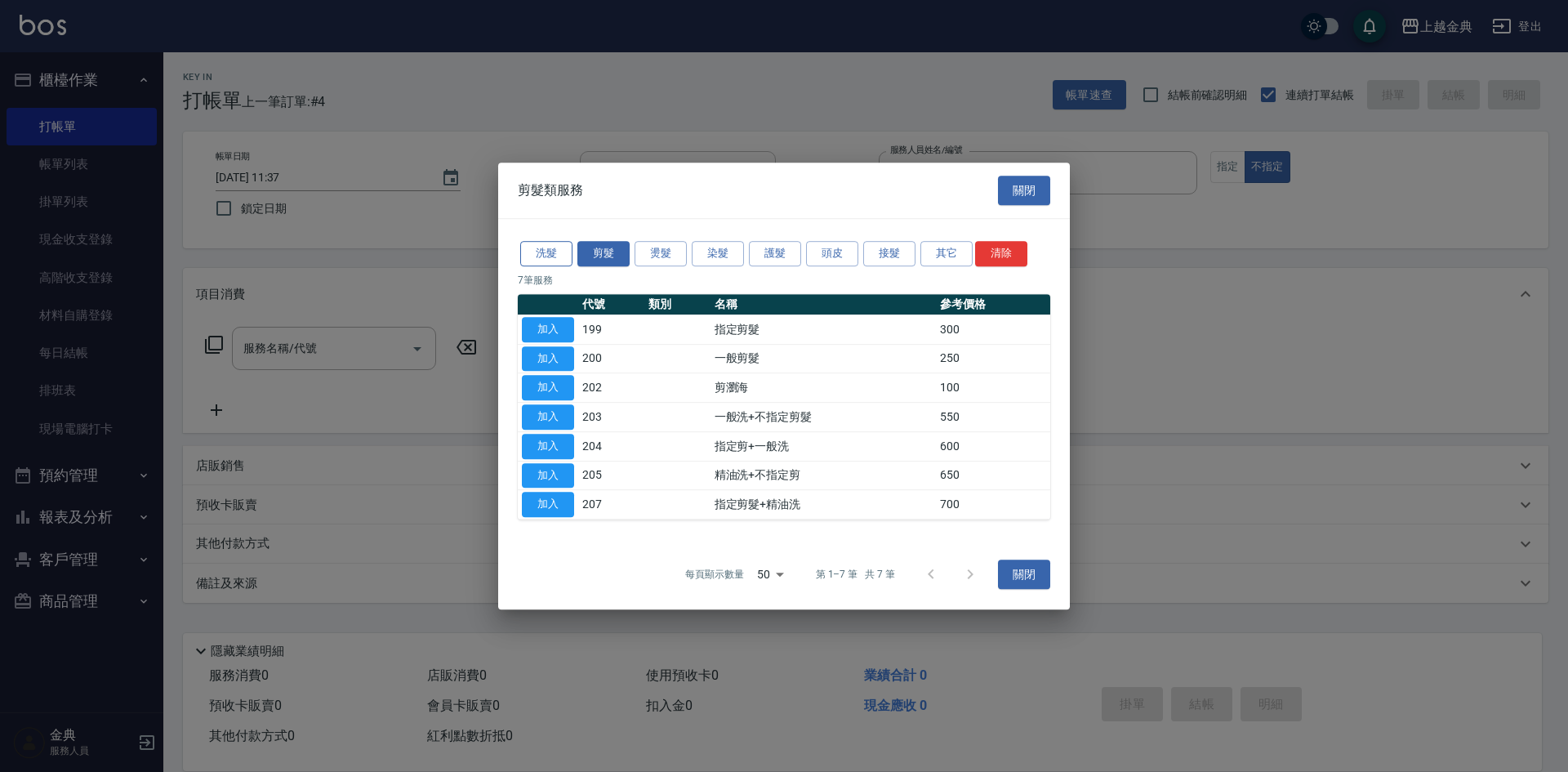
drag, startPoint x: 529, startPoint y: 236, endPoint x: 537, endPoint y: 243, distance: 10.6
click at [529, 237] on div "洗髮 剪髮 燙髮 染髮 護髮 頭皮 接髮 其它 清除 7 筆服務 代號 類別 名稱 參考價格 加入 199 指定剪髮 300 加入 200 一般剪髮 250 …" at bounding box center [784, 379] width 572 height 321
click at [539, 249] on button "洗髮" at bounding box center [546, 253] width 52 height 25
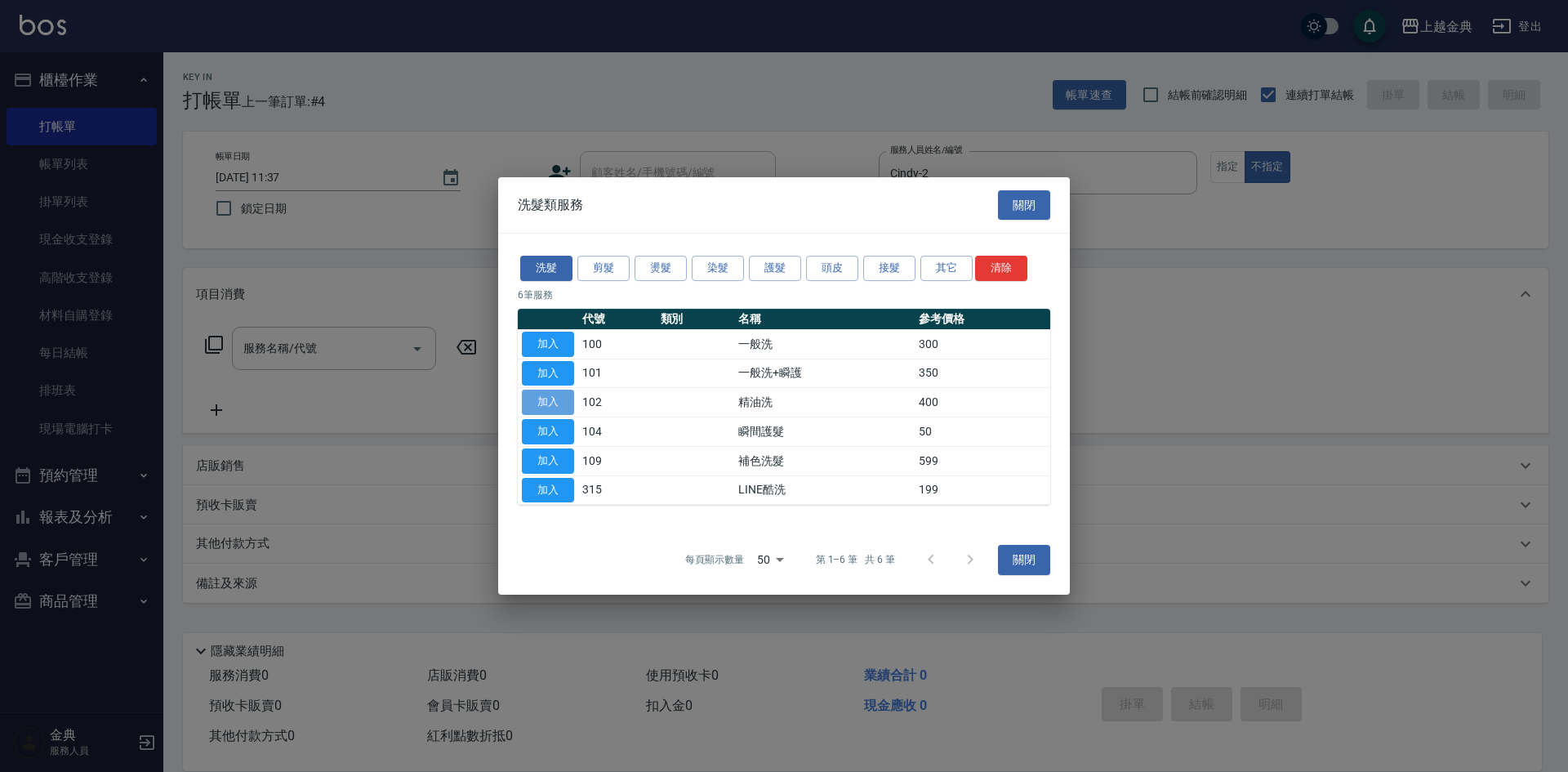
click at [539, 397] on button "加入" at bounding box center [548, 401] width 52 height 25
type input "精油洗(102)"
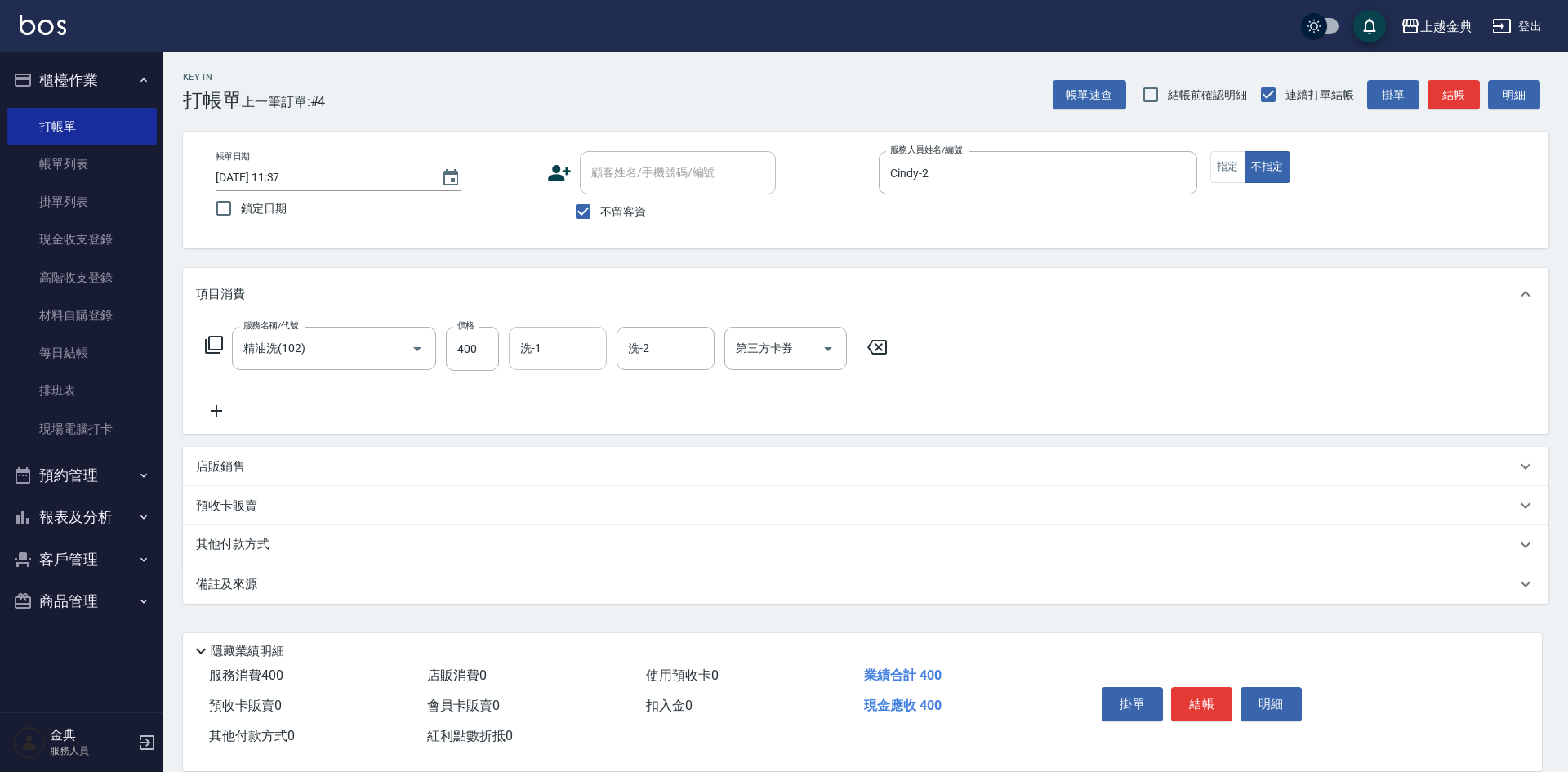
click at [566, 358] on input "洗-1" at bounding box center [558, 348] width 83 height 29
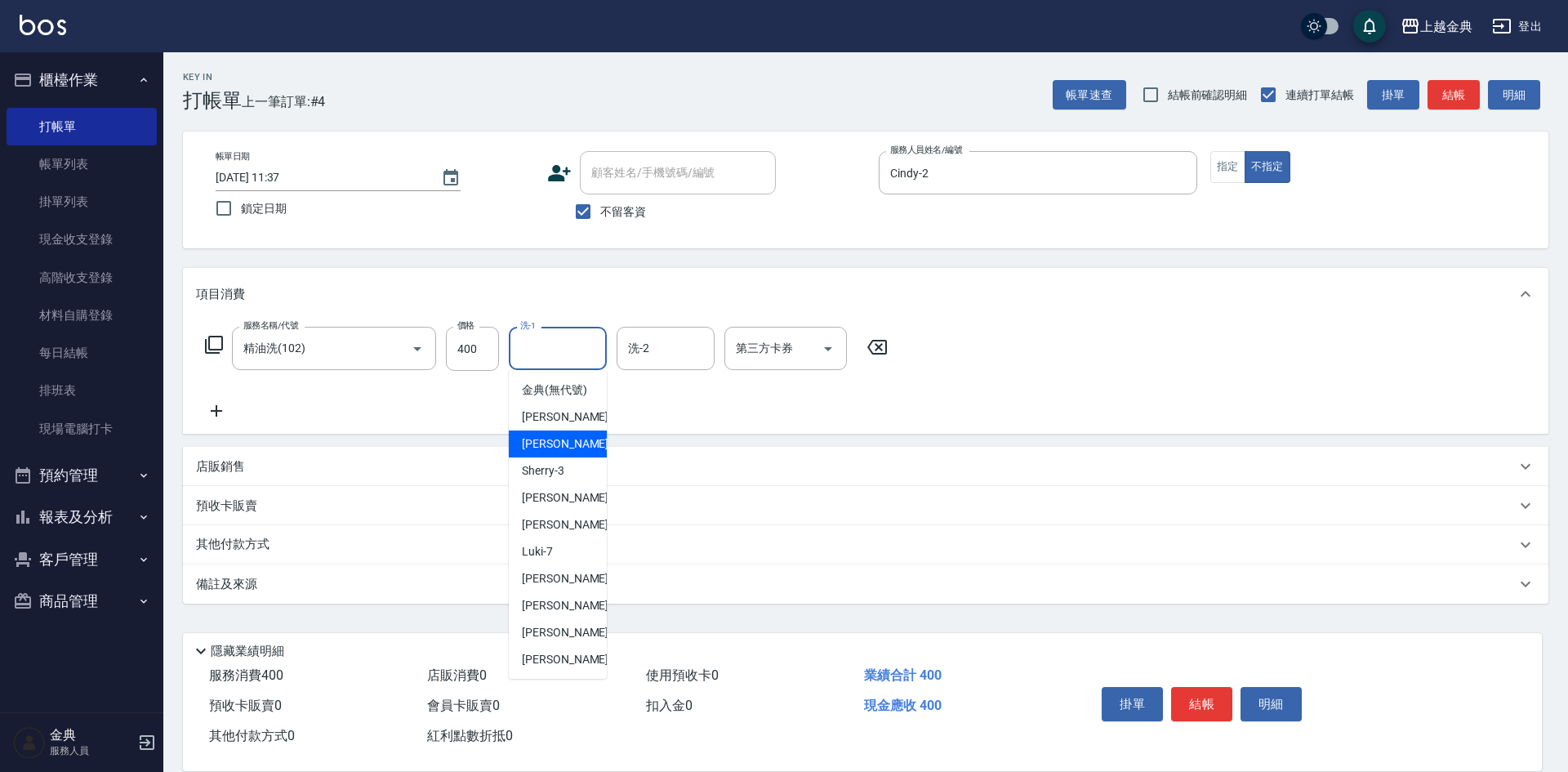
click at [560, 452] on span "Cindy -2" at bounding box center [570, 444] width 96 height 18
type input "Cindy-2"
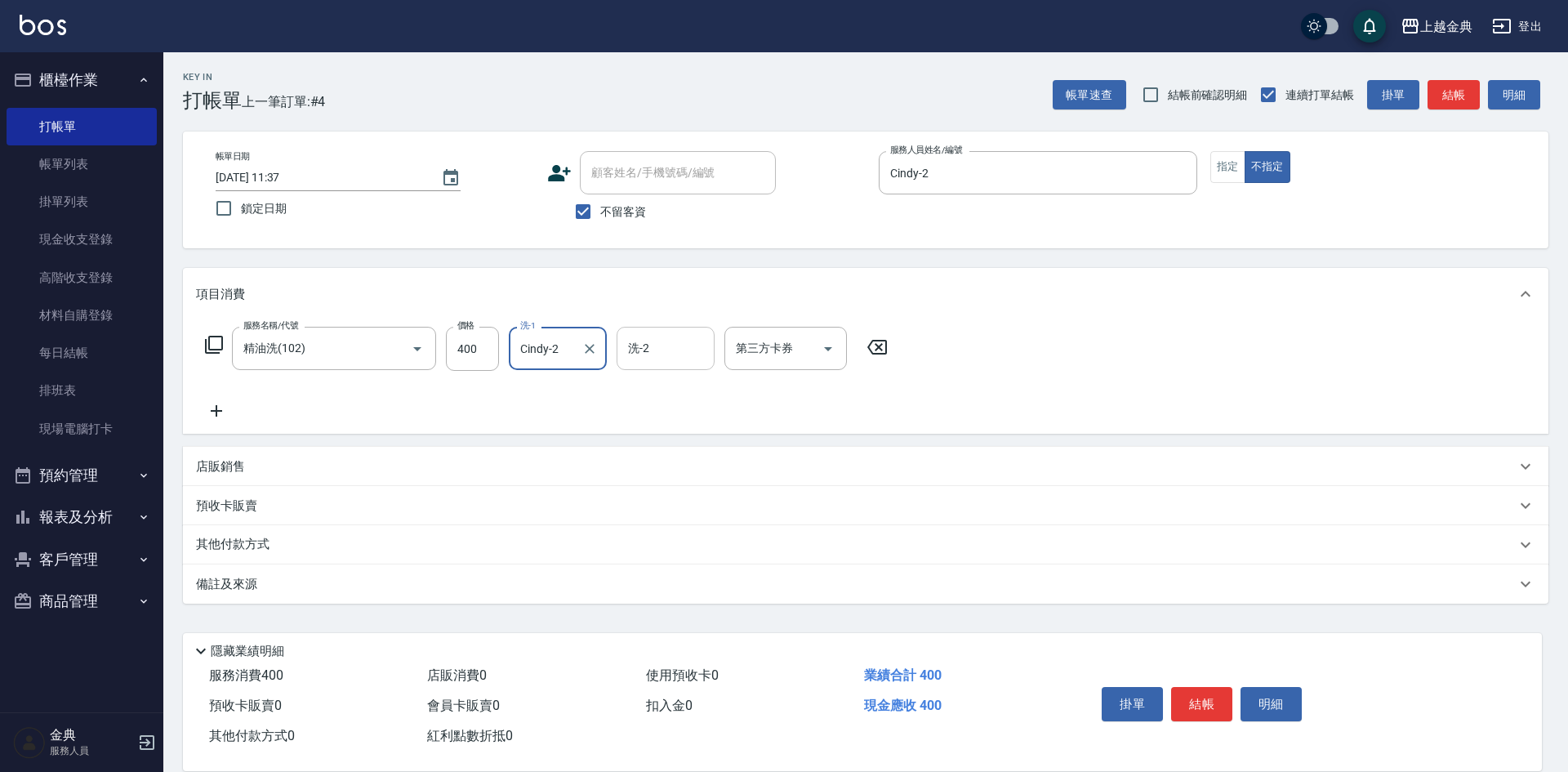
click at [687, 348] on input "洗-2" at bounding box center [665, 348] width 83 height 29
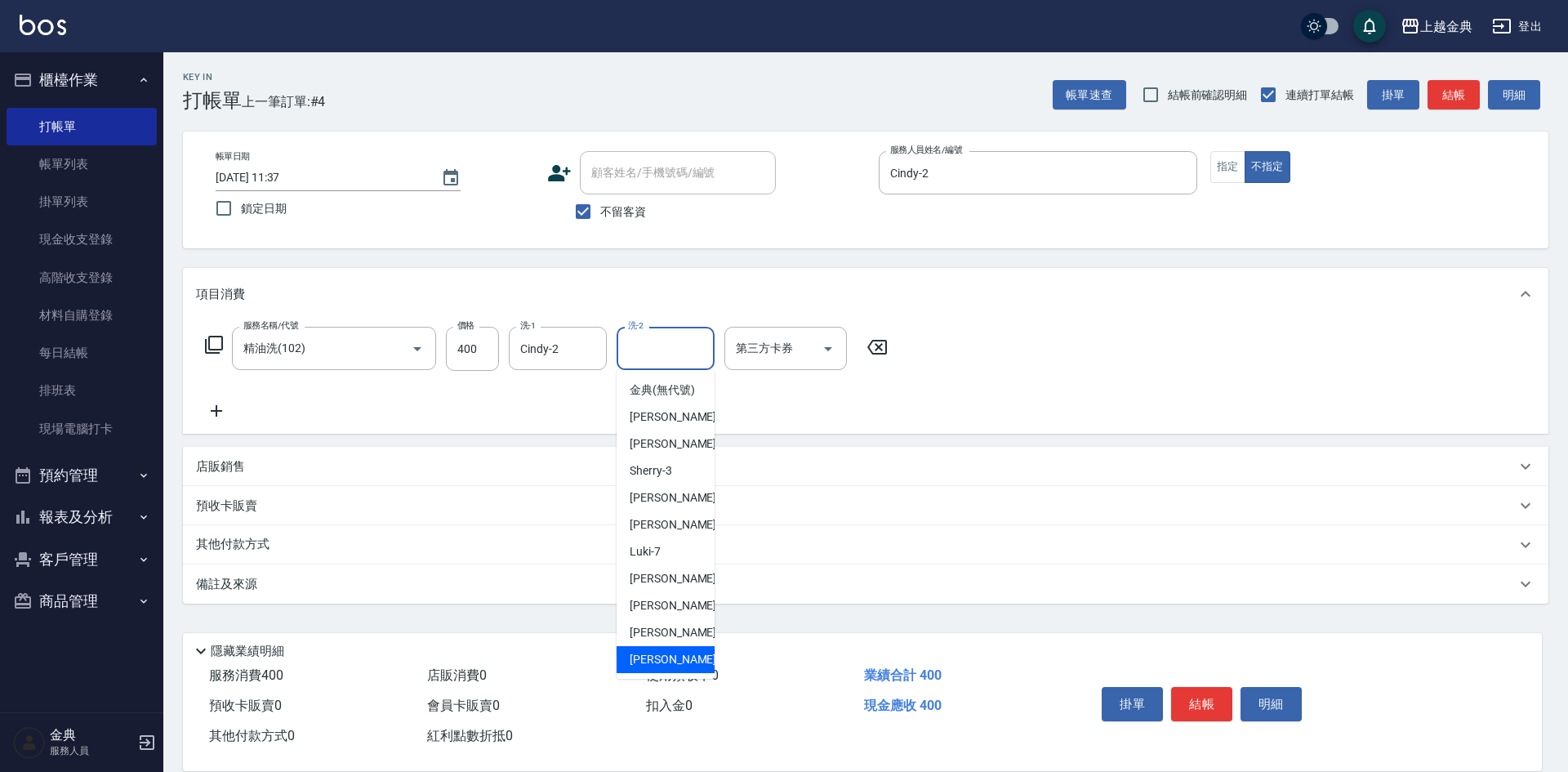
click at [673, 669] on div "[PERSON_NAME] -22" at bounding box center [665, 659] width 98 height 27
type input "[PERSON_NAME]-22"
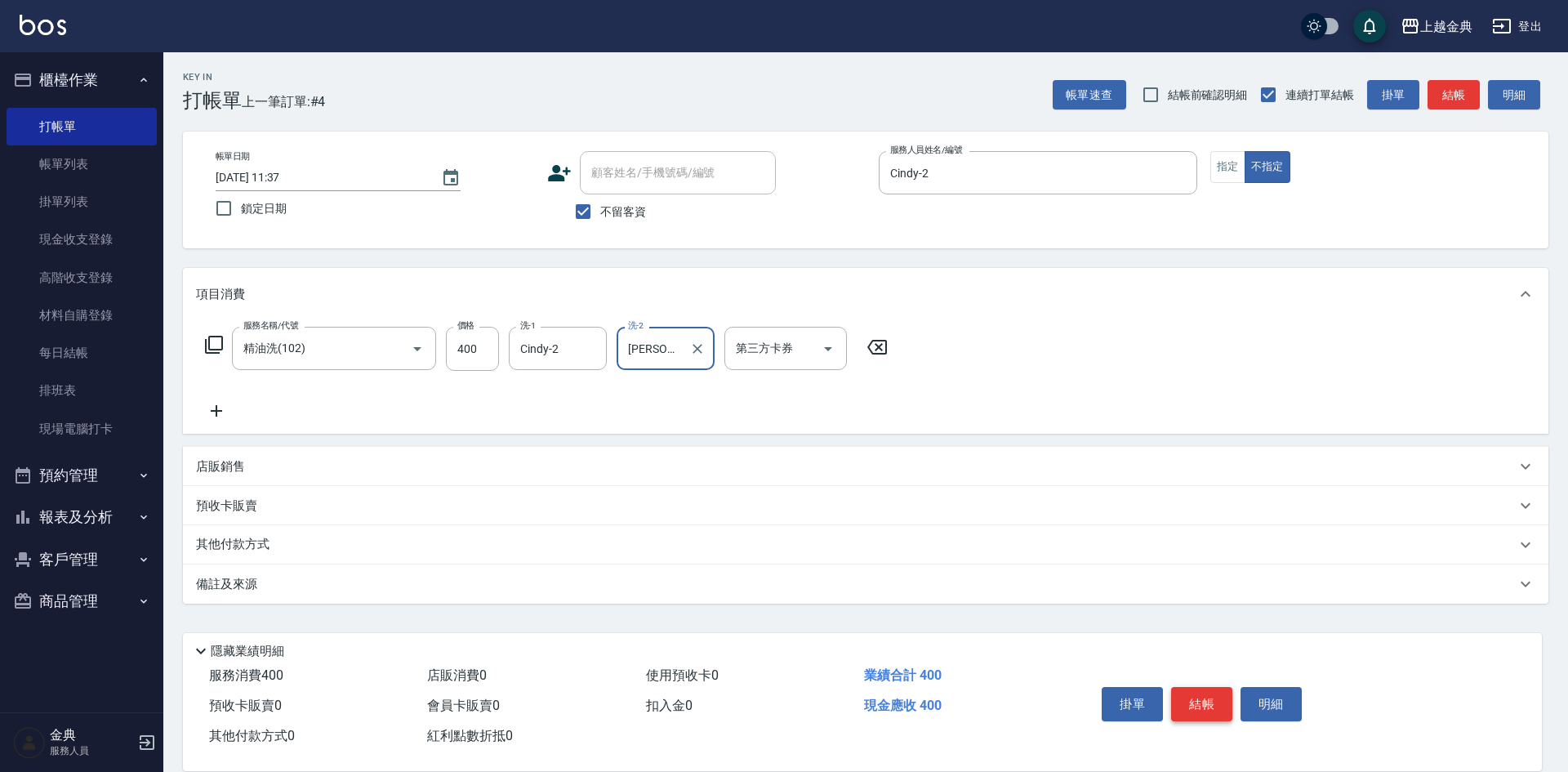
click at [1189, 697] on button "結帳" at bounding box center [1202, 703] width 61 height 34
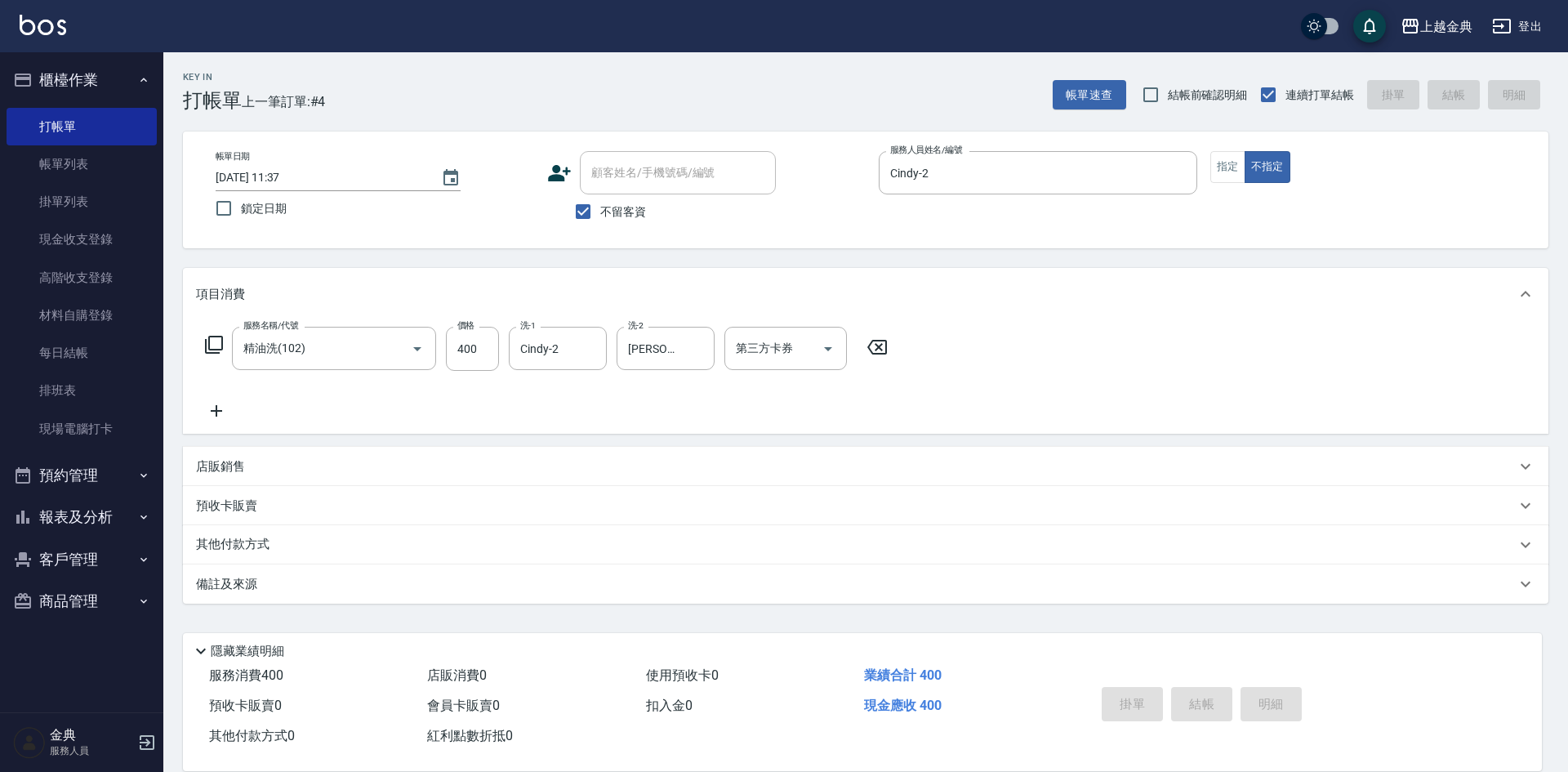
type input "[DATE] 11:44"
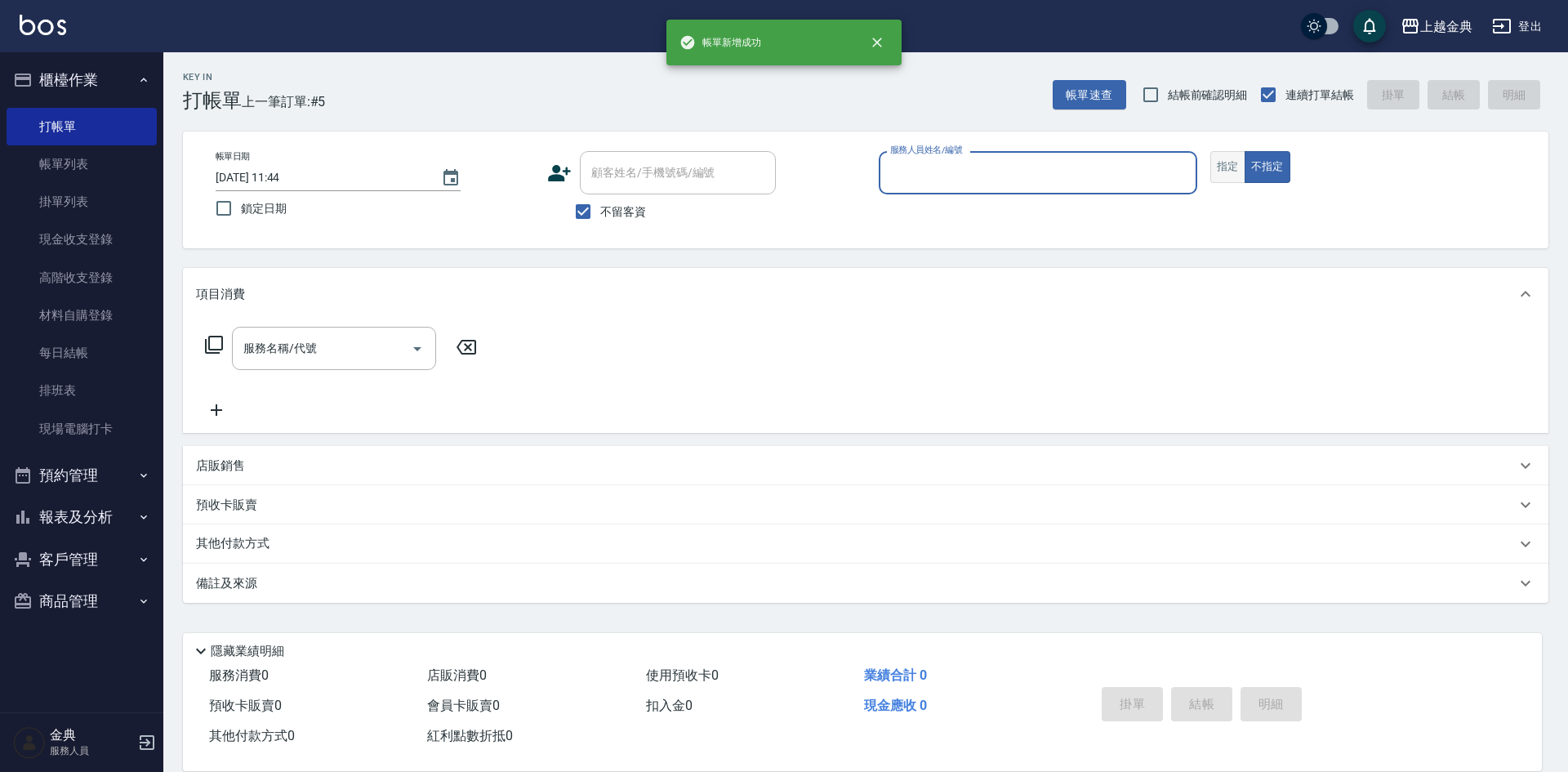
click at [1223, 165] on button "指定" at bounding box center [1228, 167] width 35 height 32
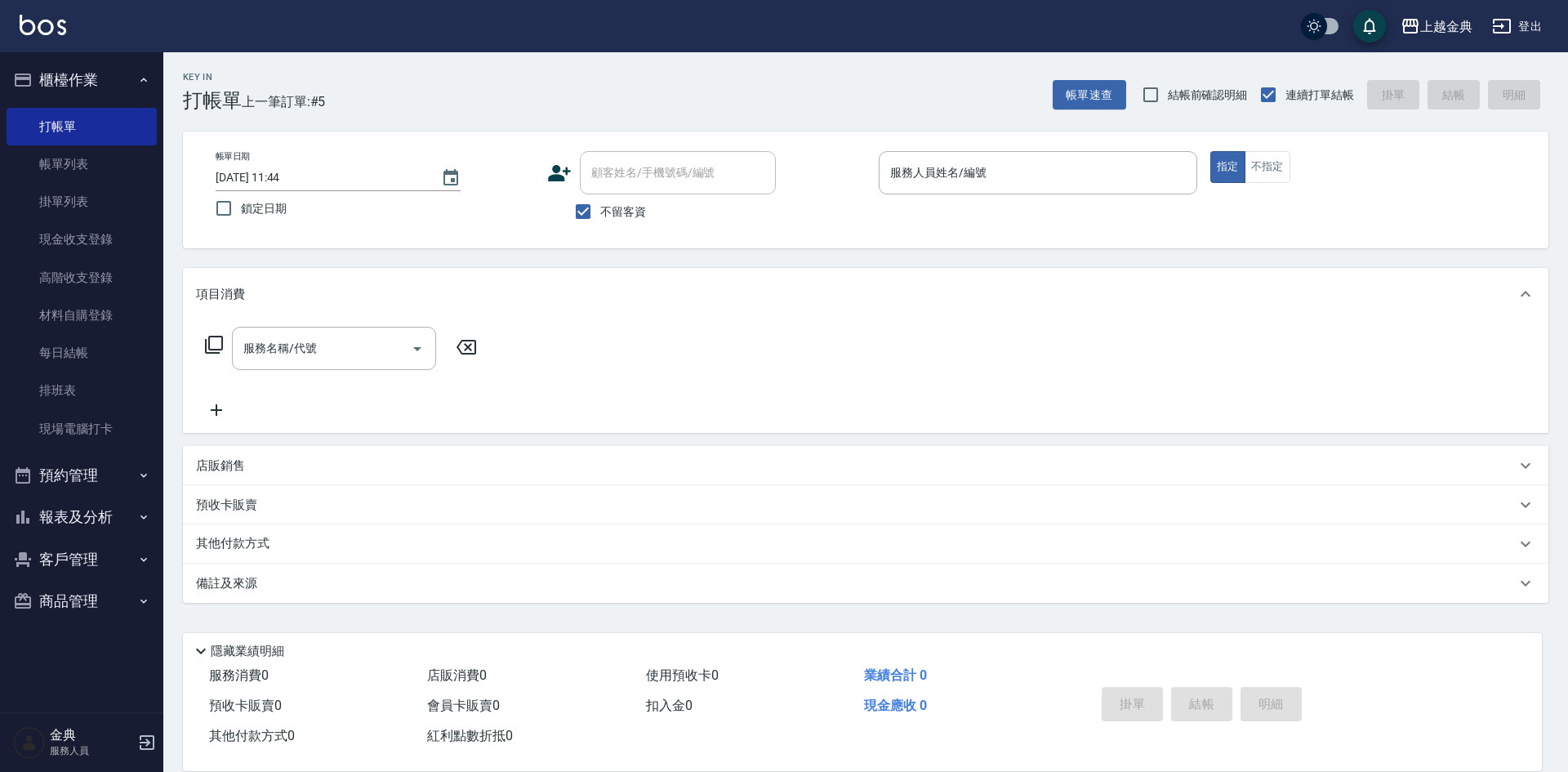
click at [1049, 217] on div "帳單日期 [DATE] 11:44 鎖定日期 顧客姓名/手機號碼/編號 顧客姓名/手機號碼/編號 不留客資 服務人員姓名/編號 服務人員姓名/編號 指定 不指定" at bounding box center [866, 190] width 1326 height 78
click at [917, 172] on input "服務人員姓名/編號" at bounding box center [1038, 172] width 304 height 29
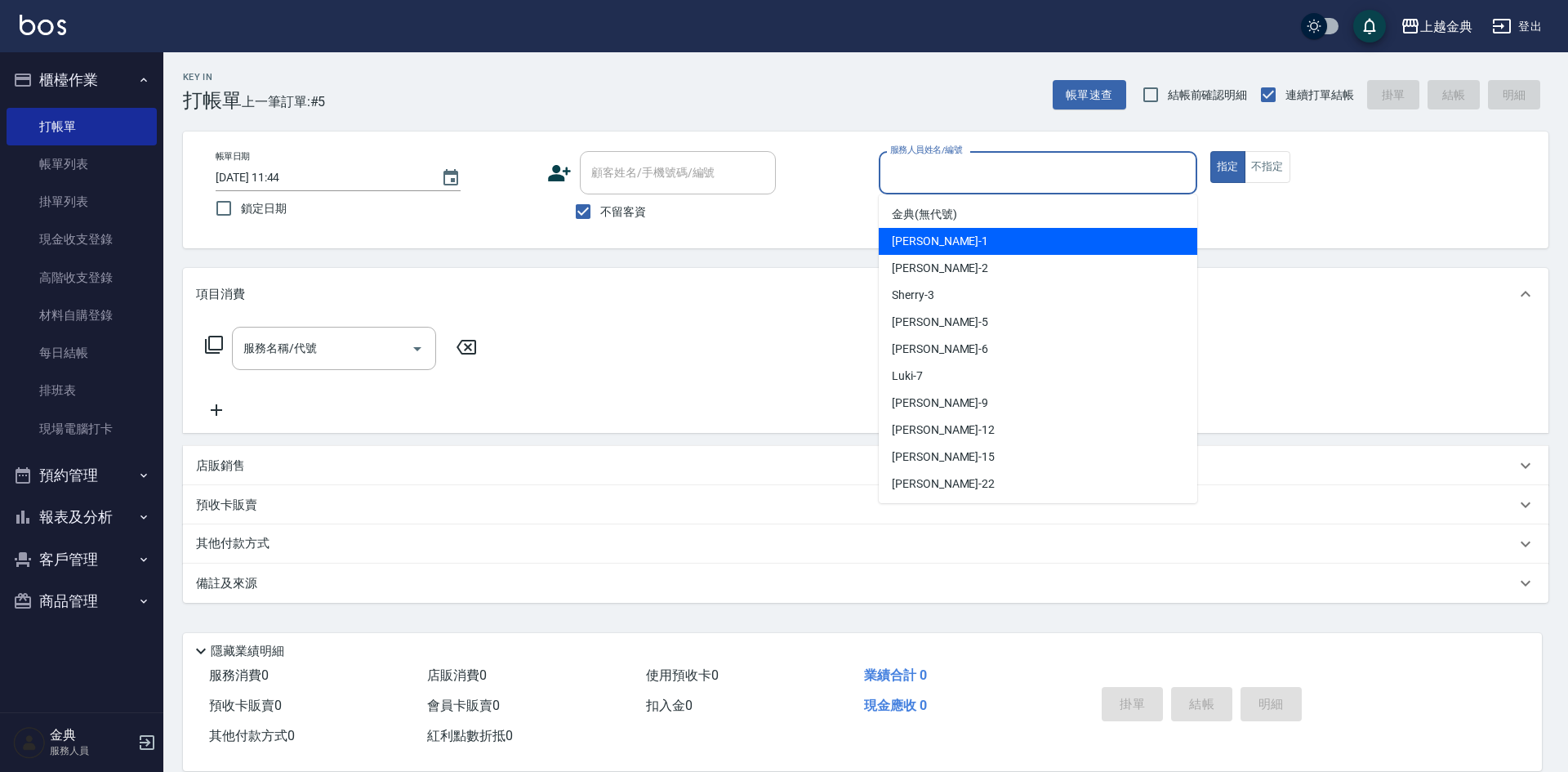
click at [927, 240] on span "Emma -1" at bounding box center [941, 241] width 96 height 18
type input "Emma-1"
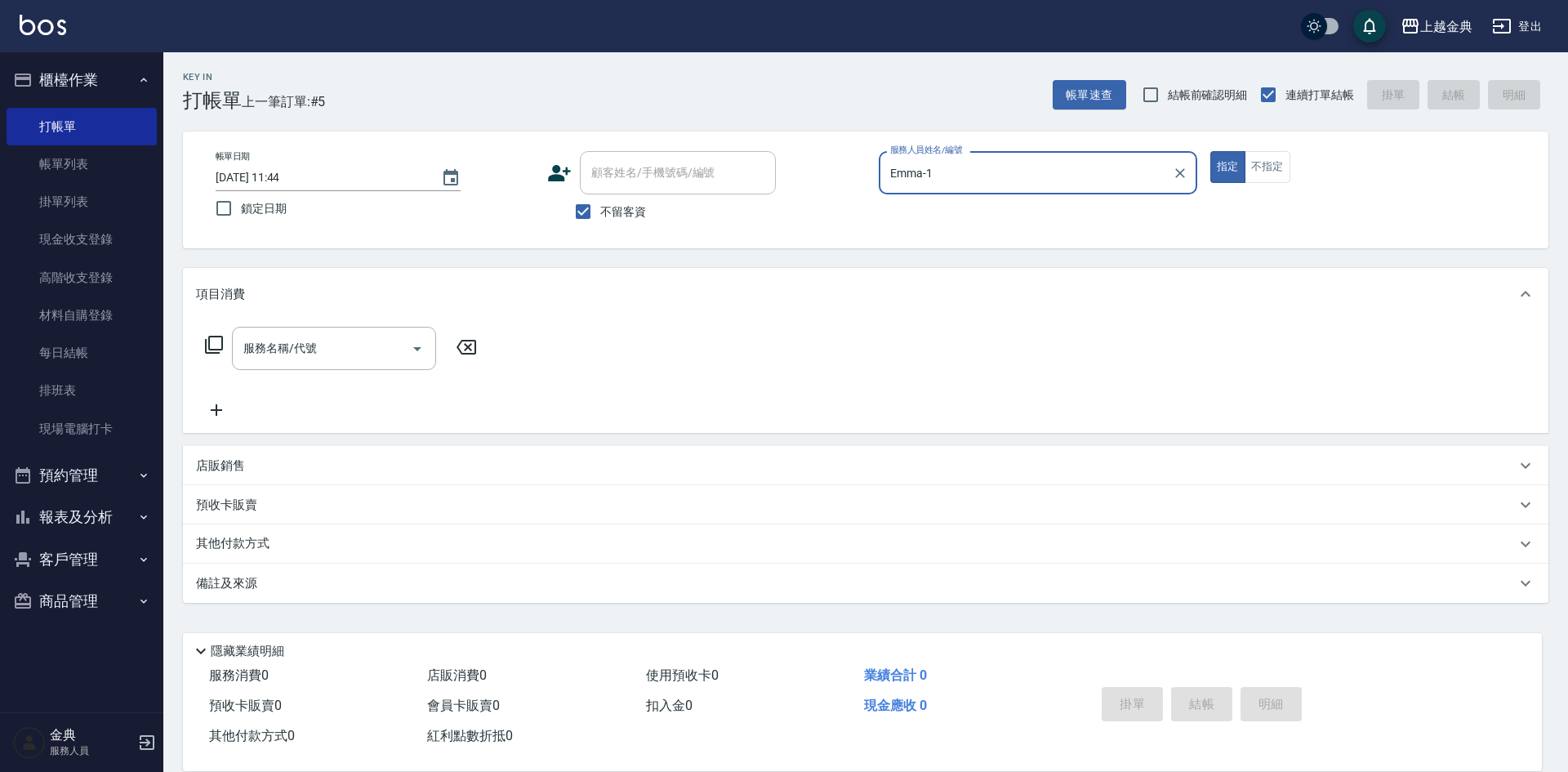
click at [210, 325] on div "服務名稱/代號 服務名稱/代號" at bounding box center [866, 377] width 1366 height 113
click at [217, 345] on icon at bounding box center [213, 344] width 19 height 19
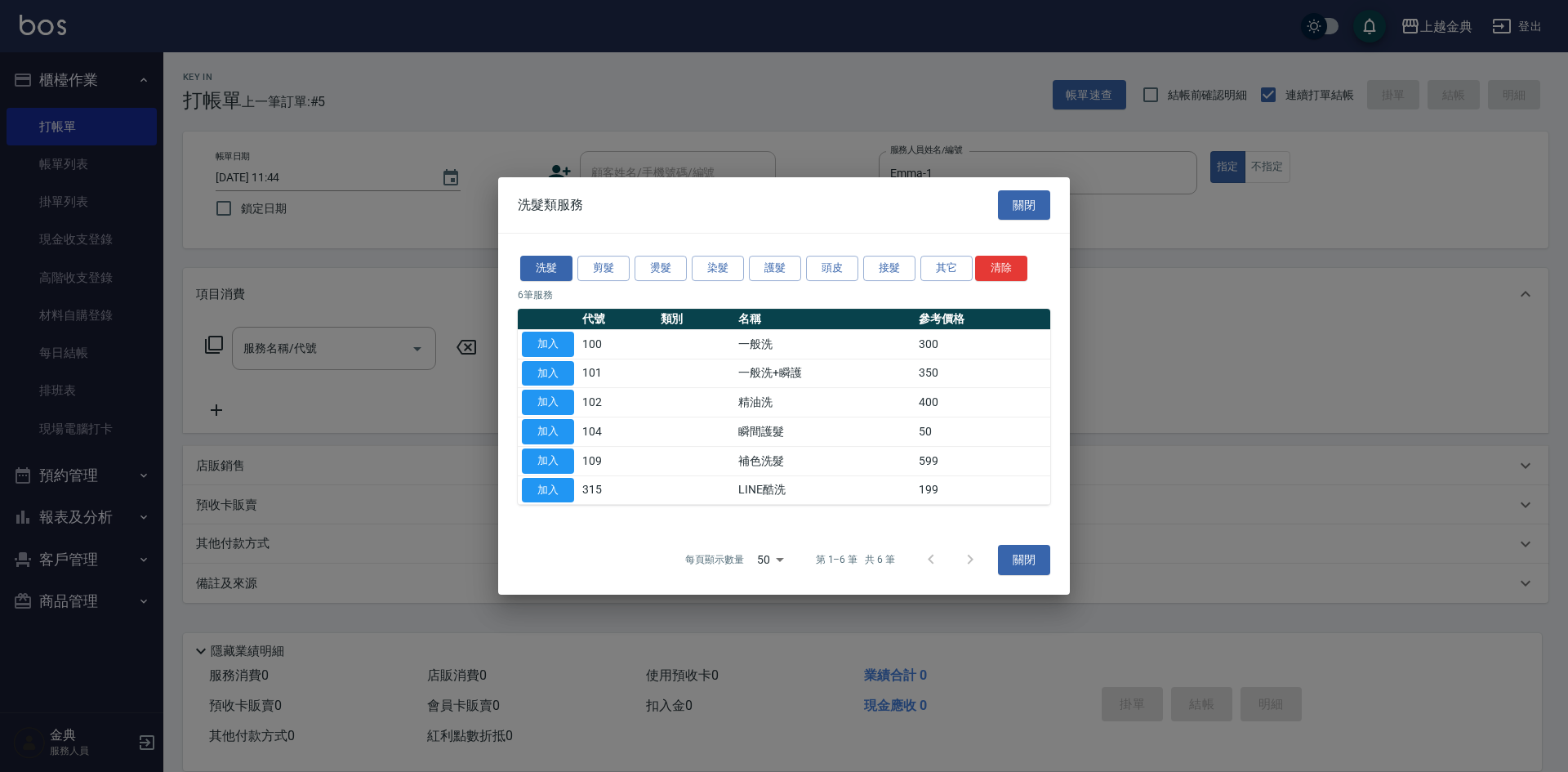
click at [596, 251] on div "洗髮 剪髮 燙髮 染髮 護髮 頭皮 接髮 其它 清除 6 筆服務 代號 類別 名稱 參考價格 加入 100 一般洗 300 加入 101 一般洗+瞬護 350…" at bounding box center [784, 379] width 572 height 291
click at [596, 262] on button "剪髮" at bounding box center [603, 268] width 52 height 25
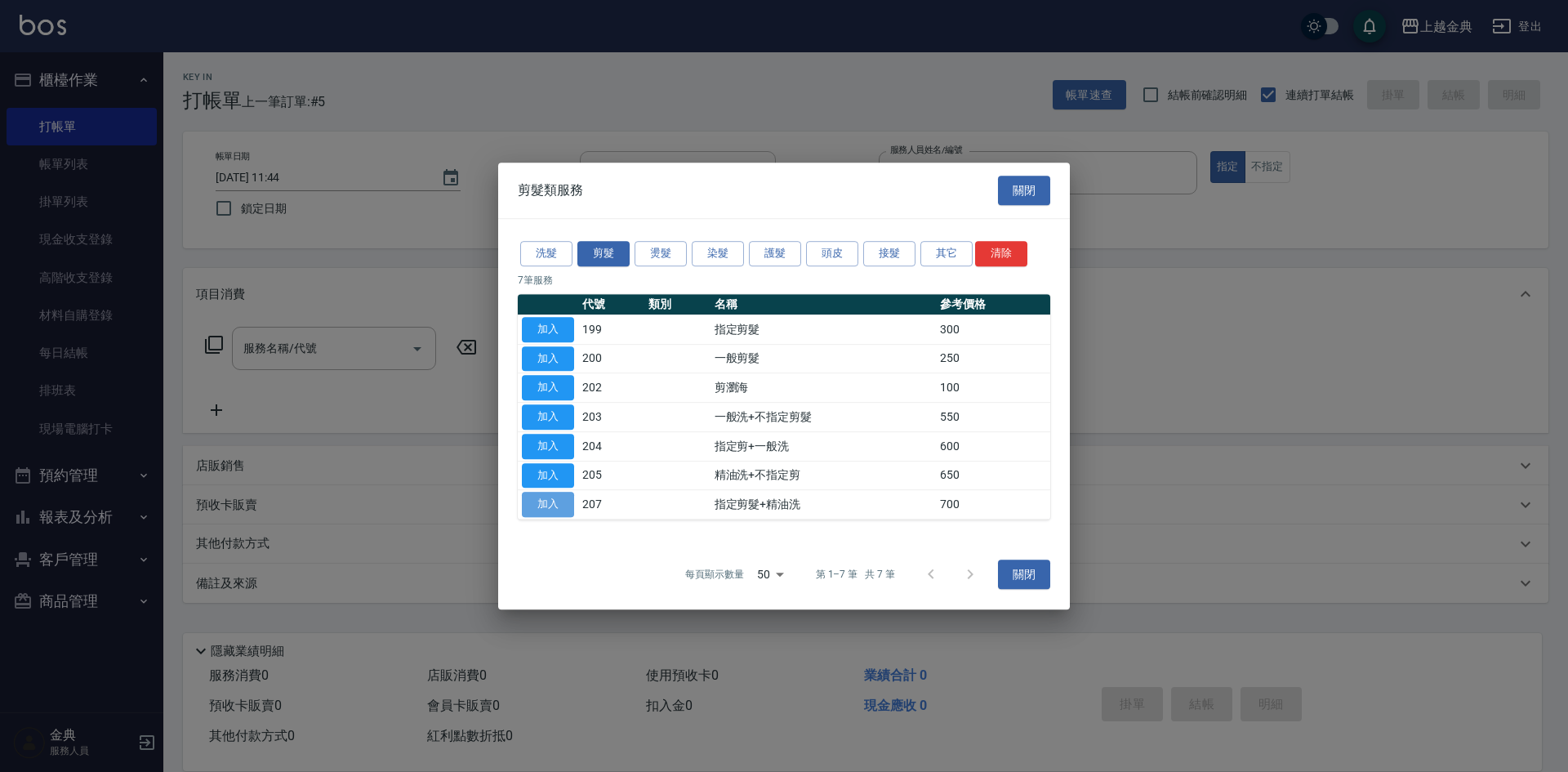
click at [556, 500] on button "加入" at bounding box center [548, 504] width 52 height 25
type input "指定剪髮+精油洗(207)"
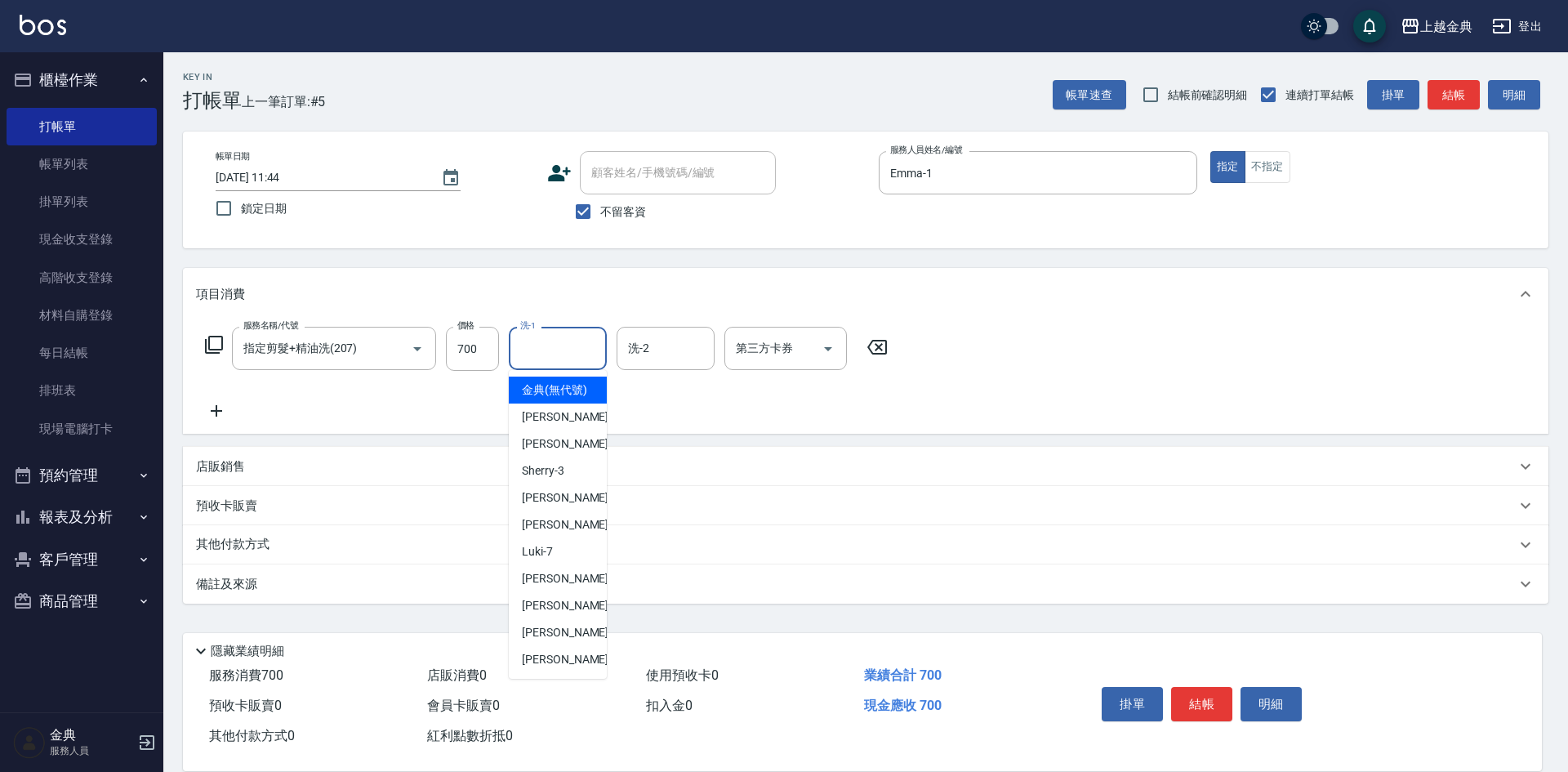
click at [539, 353] on input "洗-1" at bounding box center [558, 348] width 83 height 29
click at [550, 668] on span "[PERSON_NAME] -22" at bounding box center [573, 660] width 103 height 18
type input "[PERSON_NAME]-22"
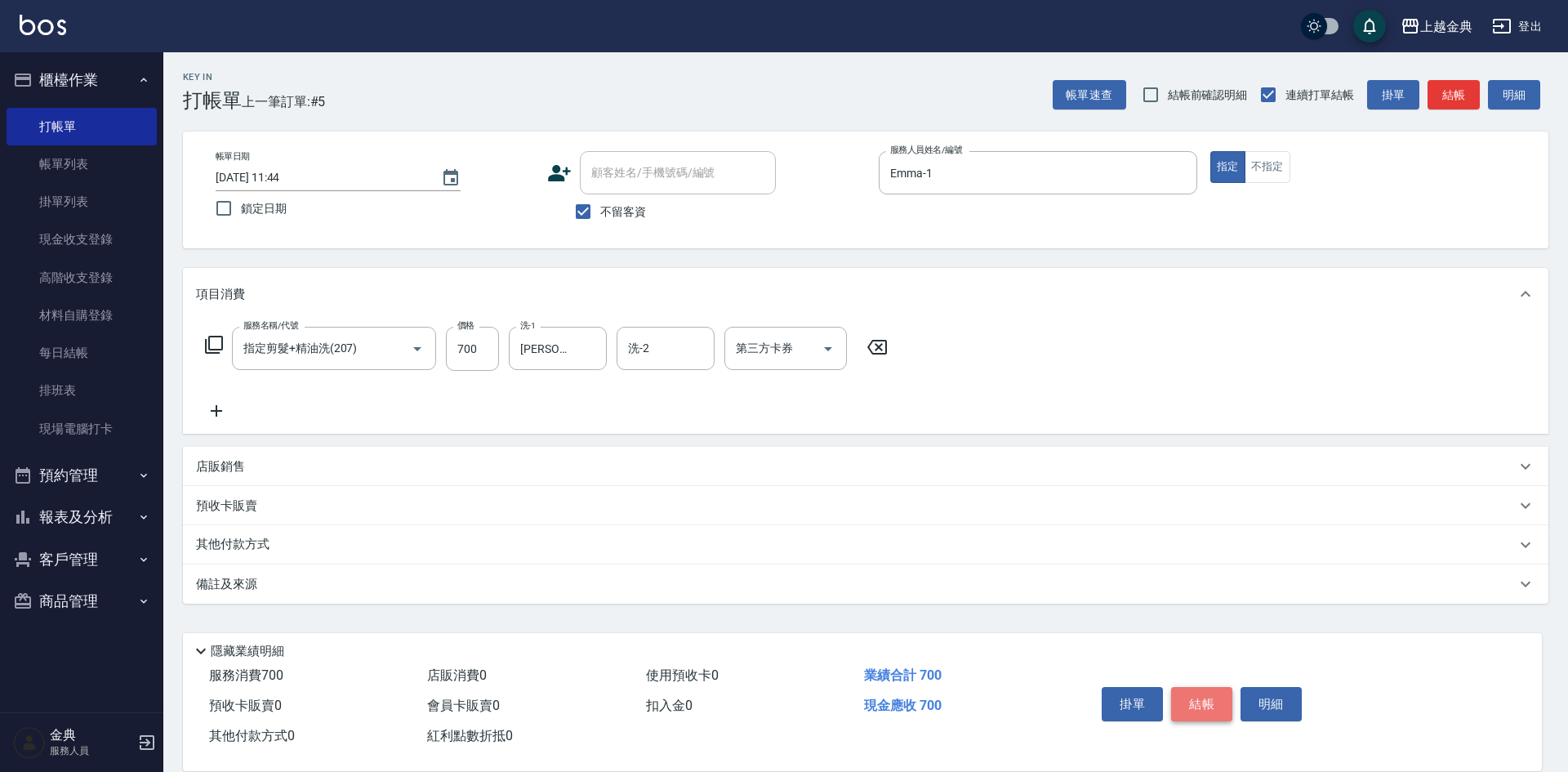
click at [1205, 694] on button "結帳" at bounding box center [1202, 703] width 61 height 34
